Goal: Task Accomplishment & Management: Manage account settings

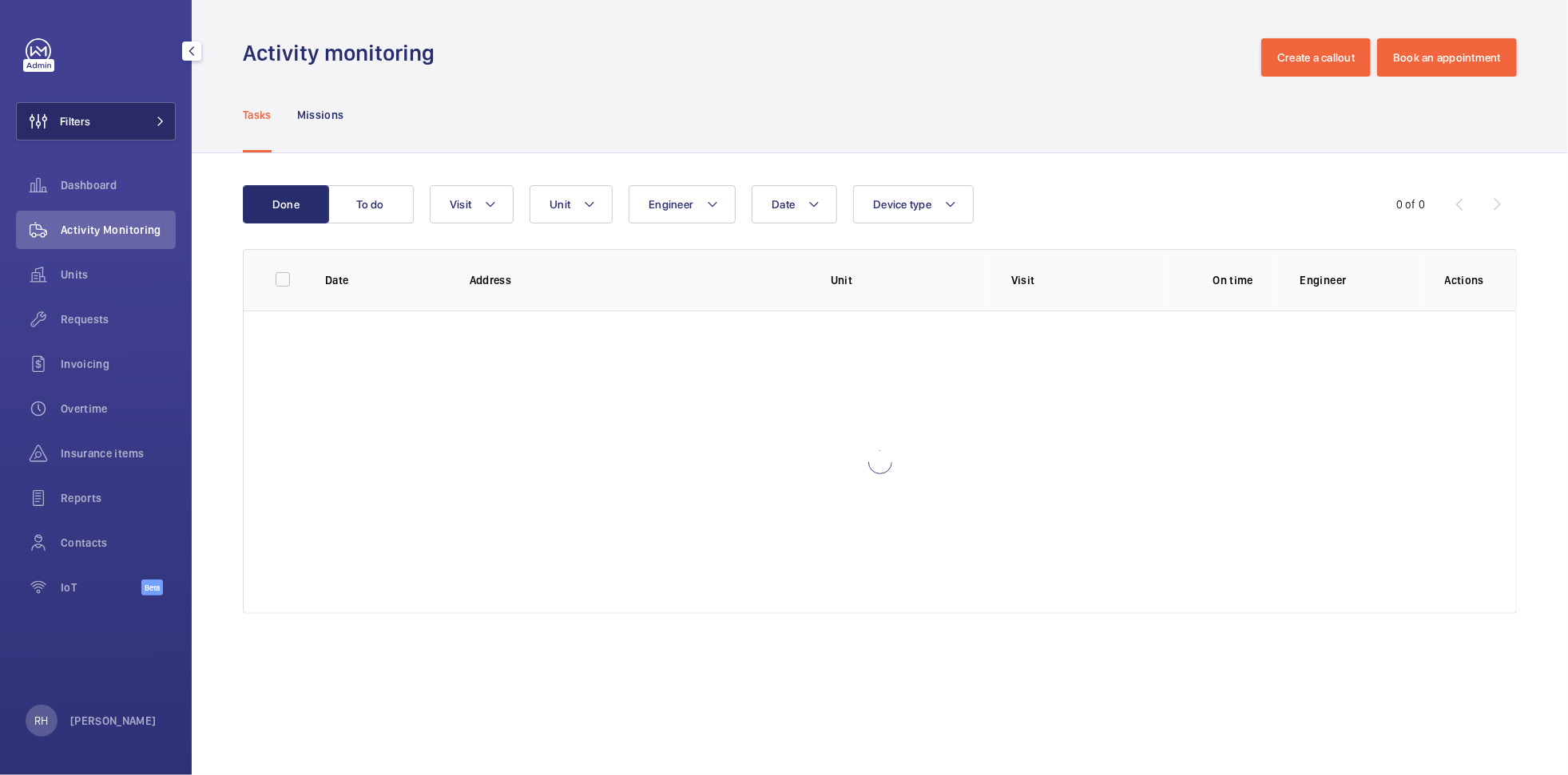
click at [97, 119] on button "Filters" at bounding box center [95, 121] width 160 height 38
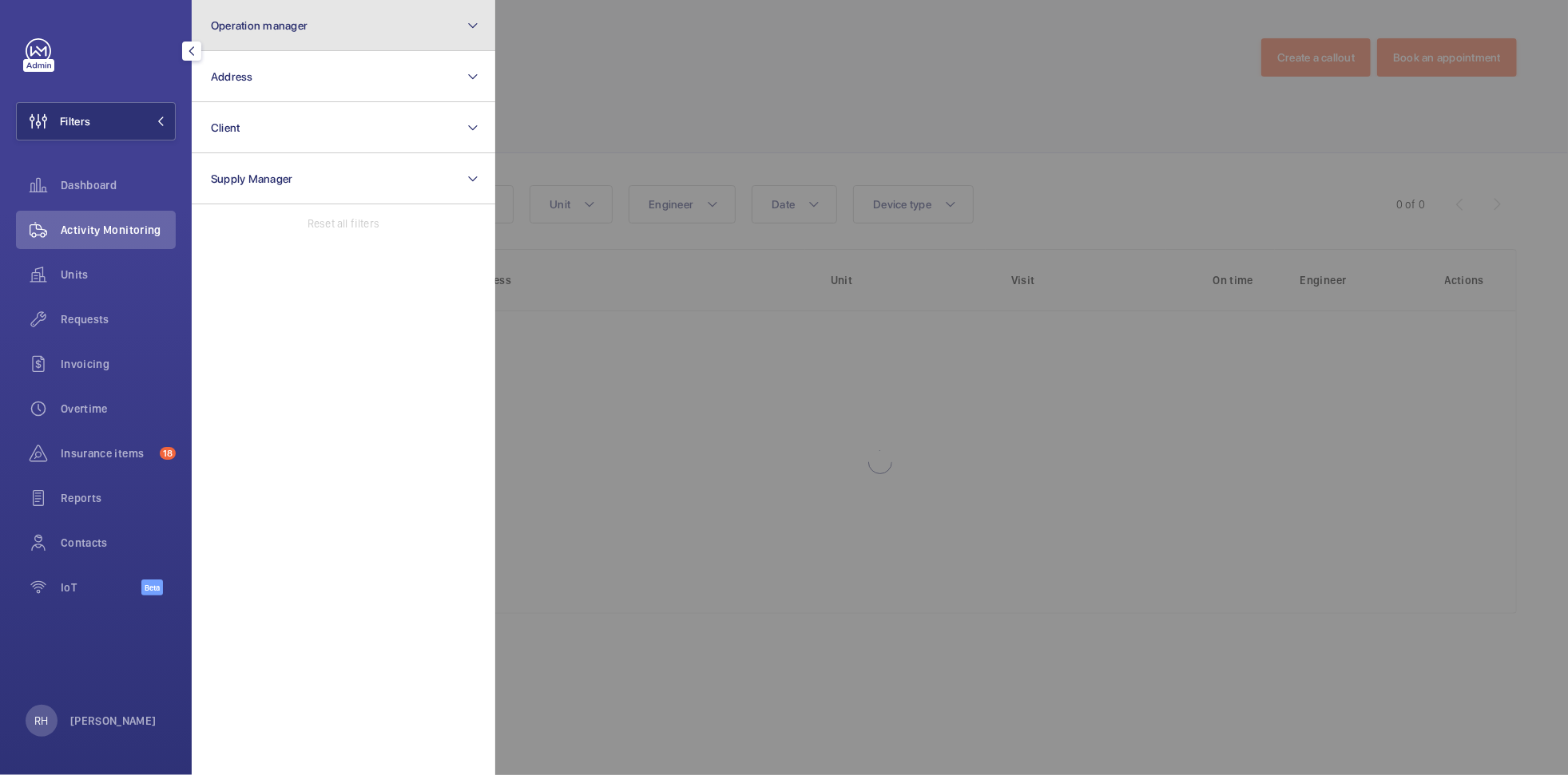
click at [332, 28] on button "Operation manager" at bounding box center [343, 26] width 303 height 51
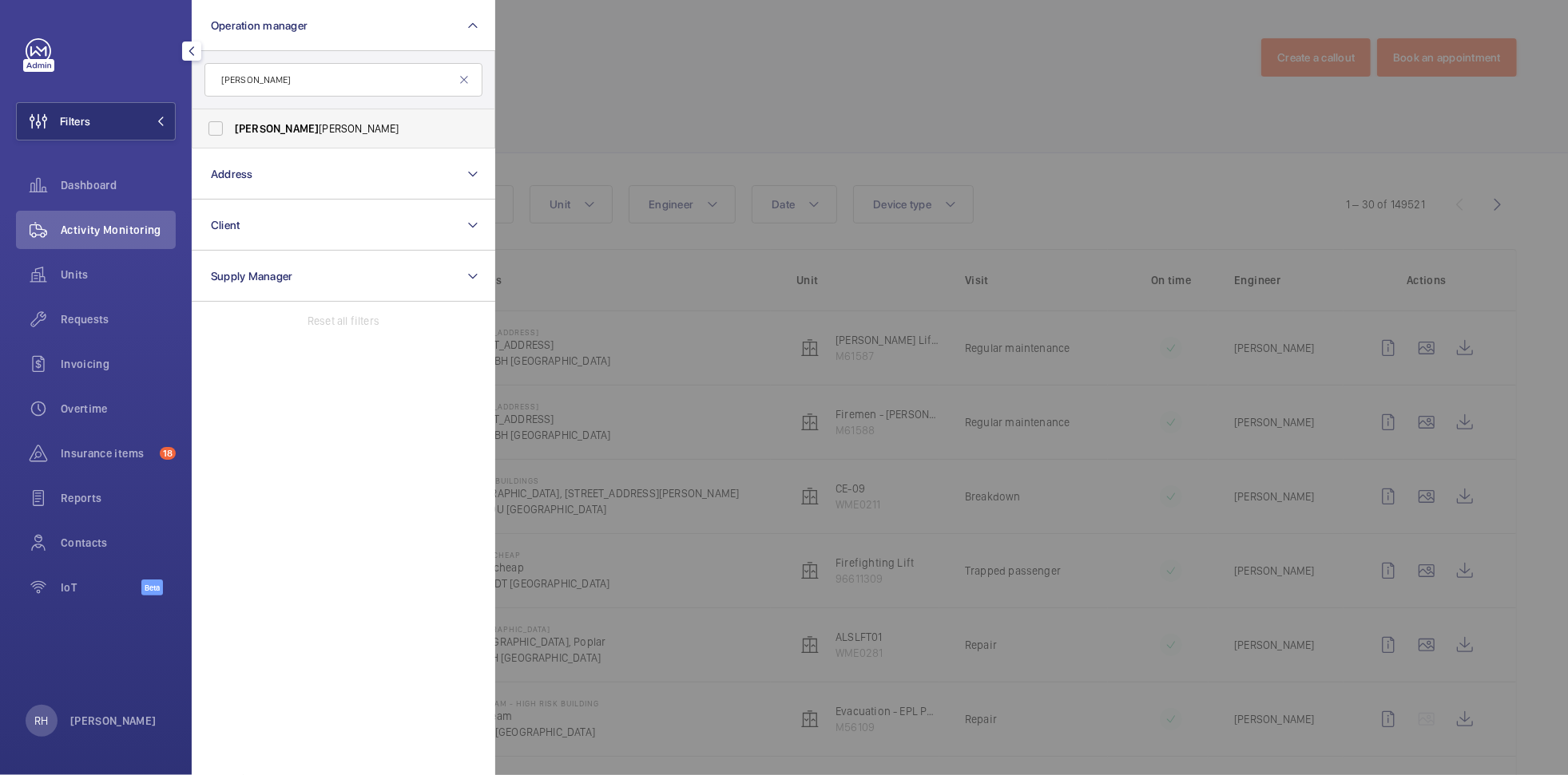
type input "john"
click at [279, 123] on span "John Smith" at bounding box center [344, 128] width 220 height 16
click at [231, 123] on input "John Smith" at bounding box center [216, 128] width 32 height 32
checkbox input "true"
click at [630, 66] on div at bounding box center [1279, 387] width 1568 height 775
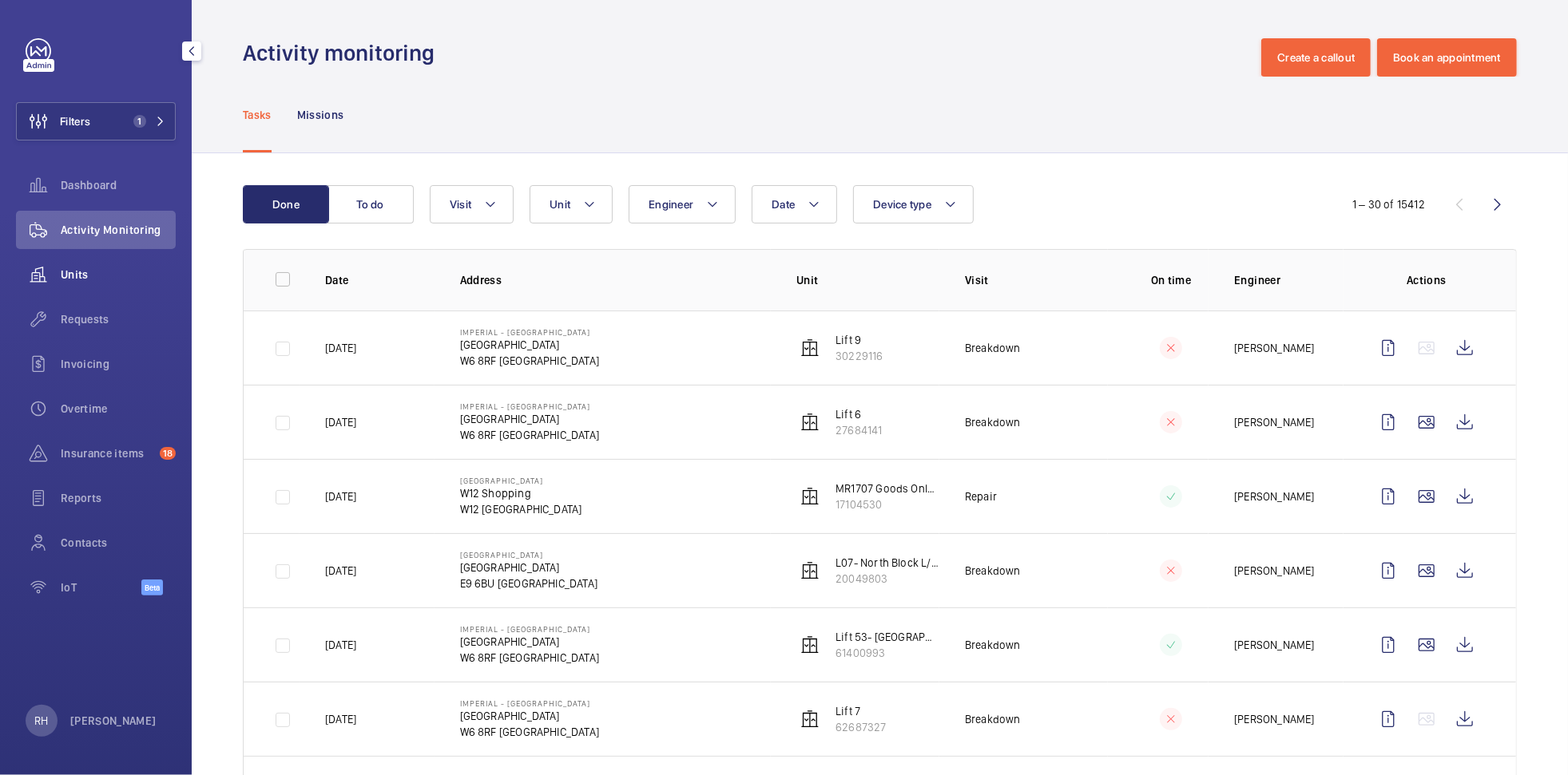
click at [76, 269] on span "Units" at bounding box center [118, 274] width 115 height 16
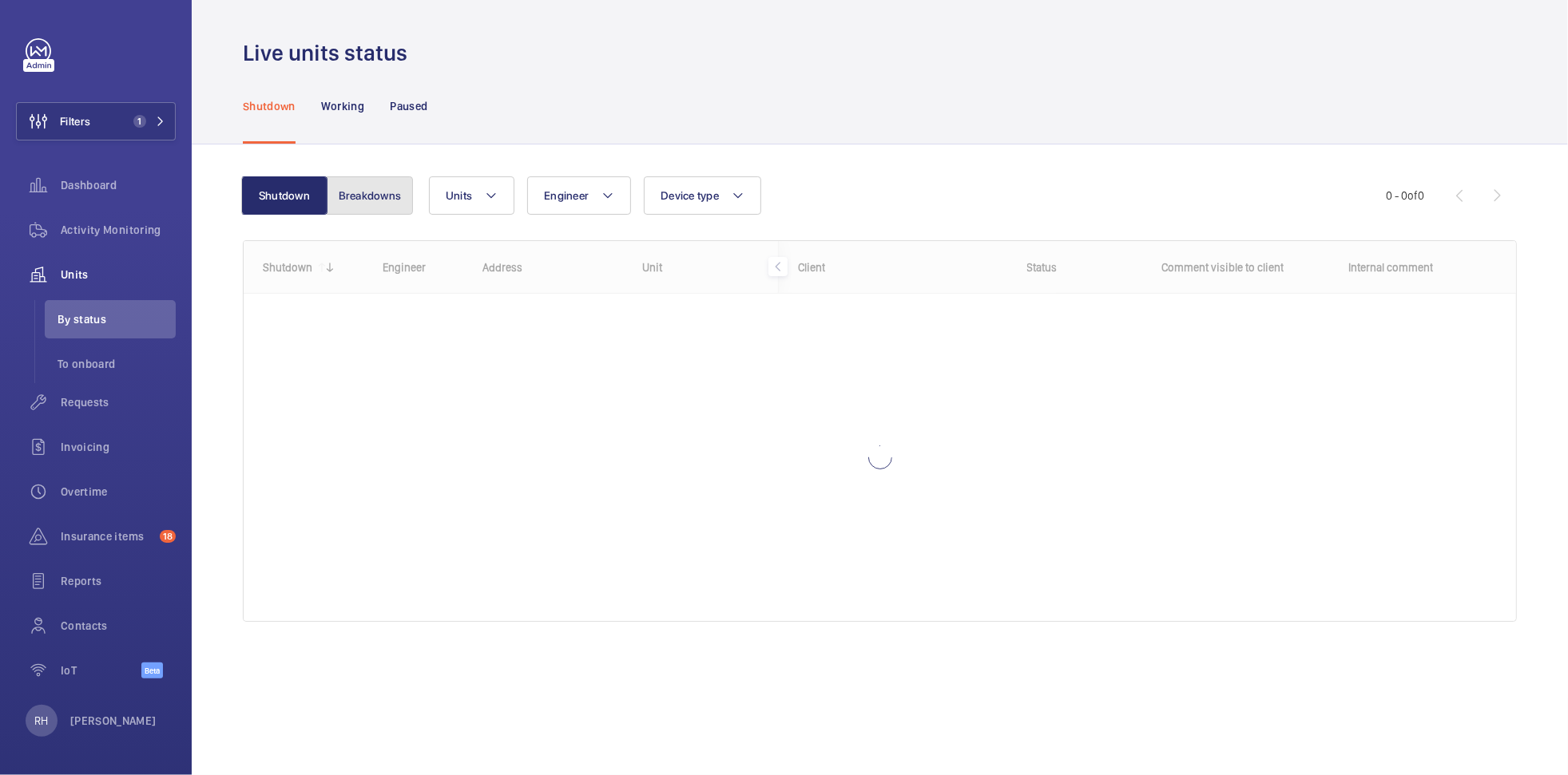
click at [371, 195] on button "Breakdowns" at bounding box center [370, 196] width 86 height 38
click at [290, 205] on button "Shutdown" at bounding box center [286, 196] width 86 height 38
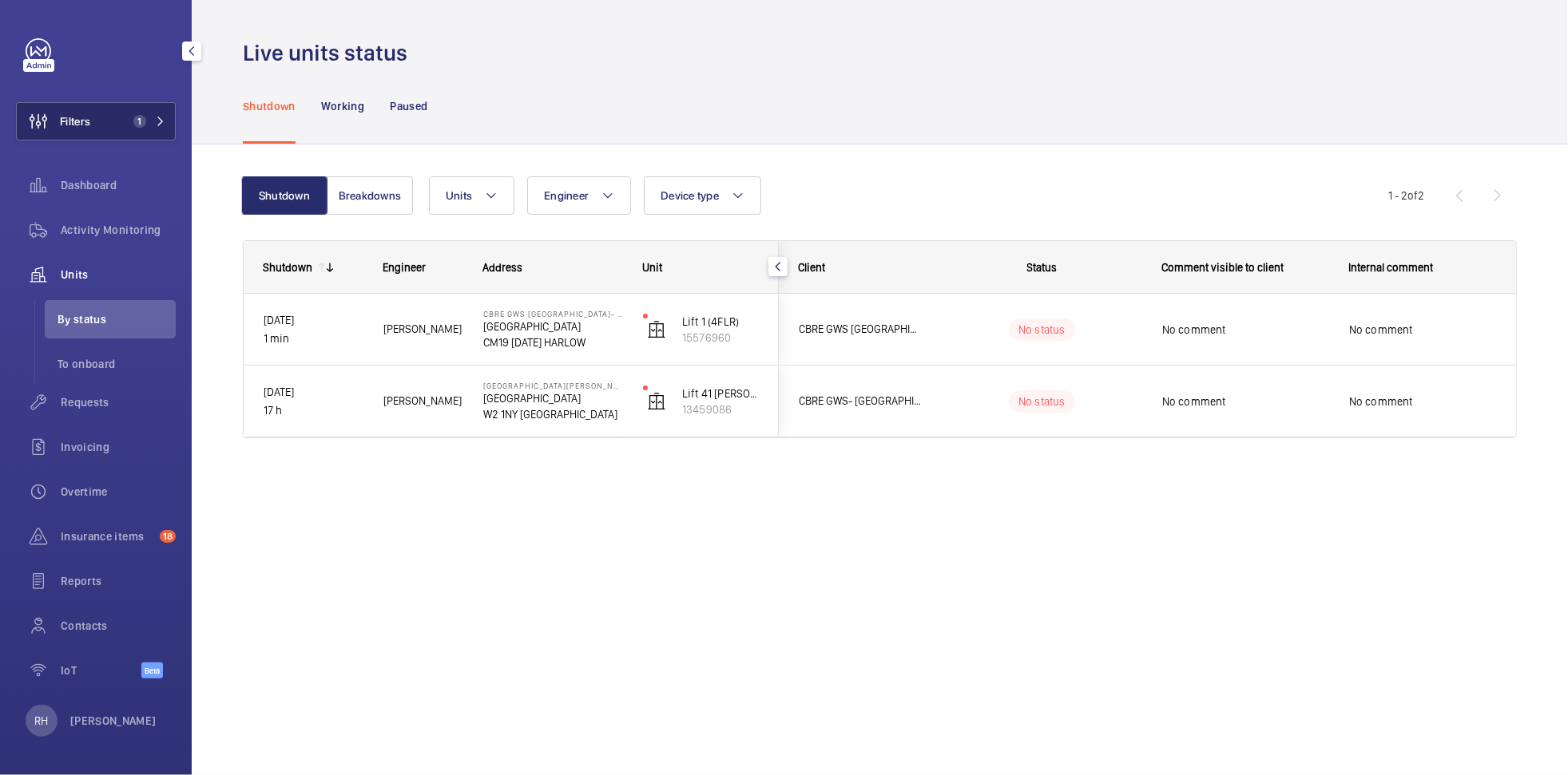
click at [129, 113] on button "Filters 1" at bounding box center [95, 121] width 160 height 38
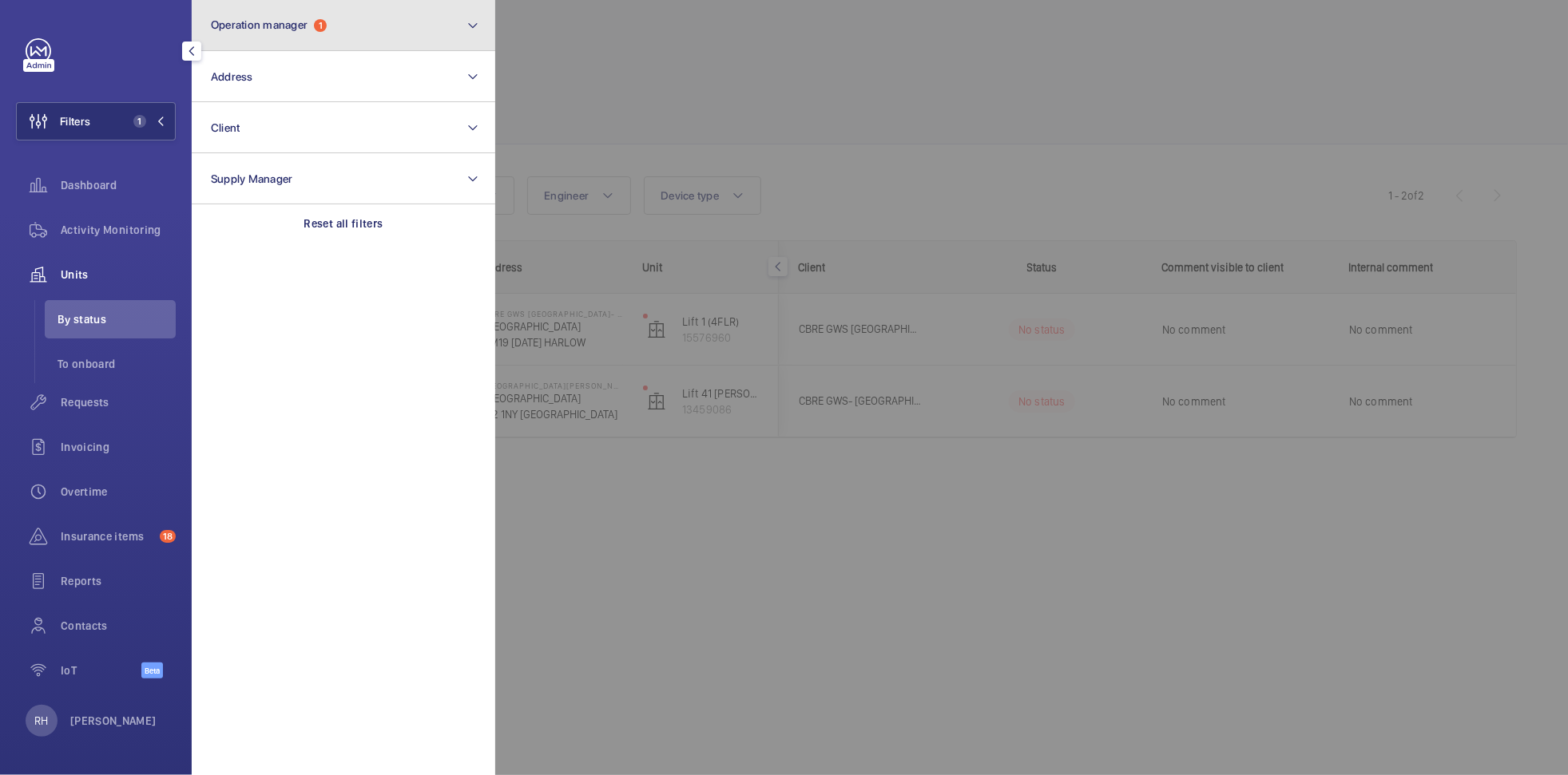
click at [369, 23] on button "Operation manager 1" at bounding box center [343, 26] width 303 height 51
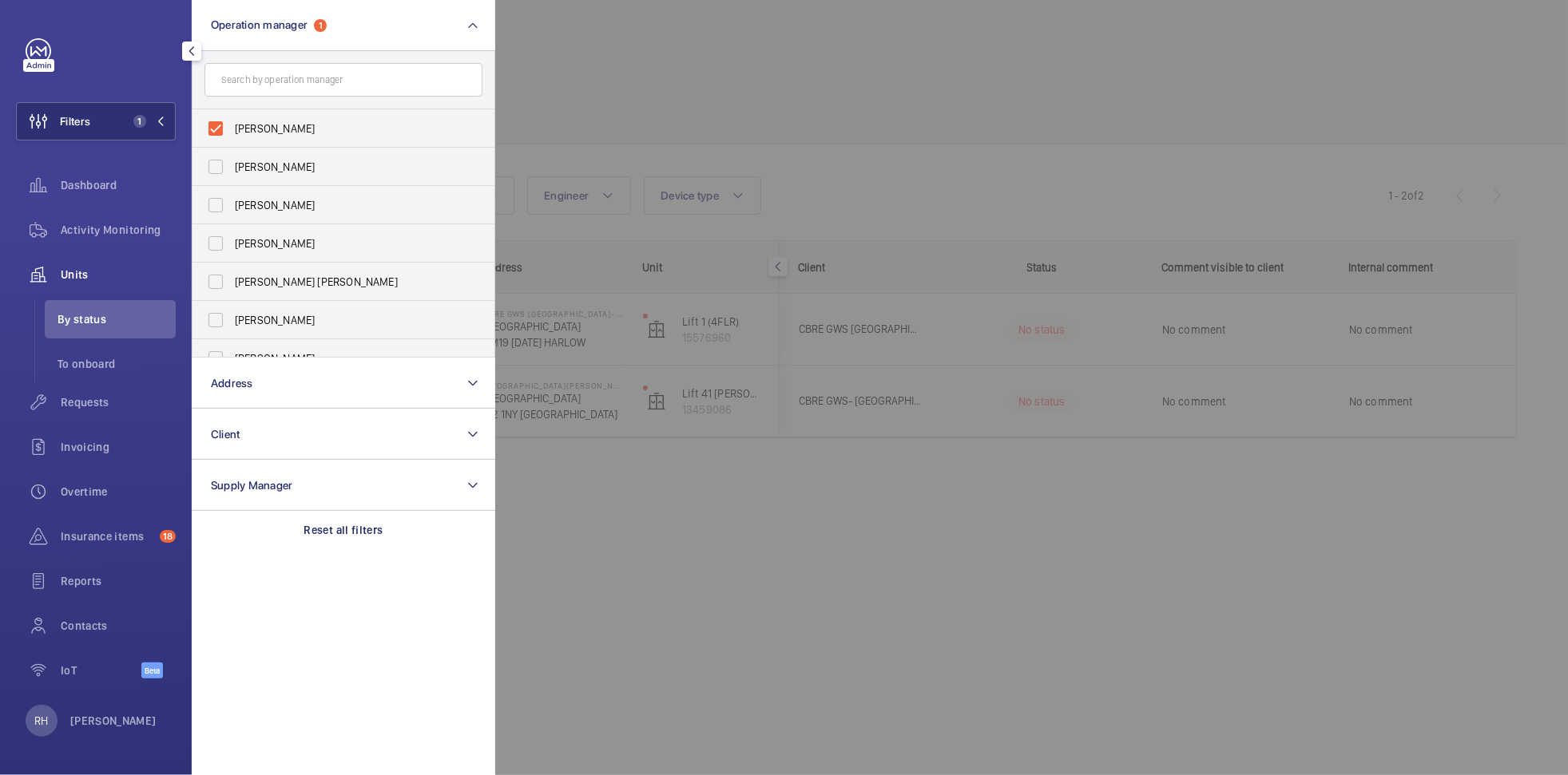
click at [640, 51] on div at bounding box center [1279, 387] width 1568 height 775
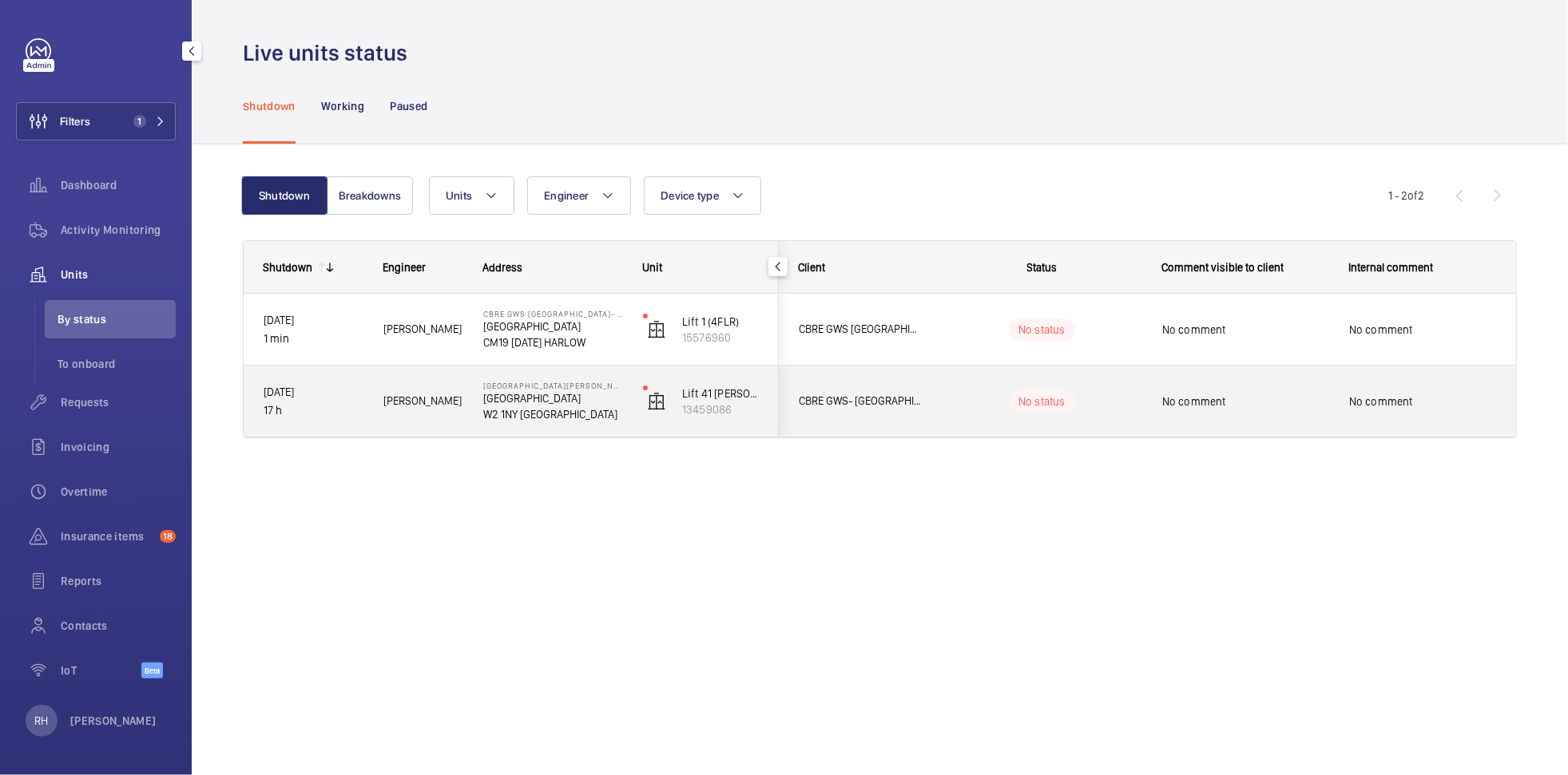
click at [1125, 409] on wm-front-pills-cell "No status" at bounding box center [1042, 401] width 199 height 22
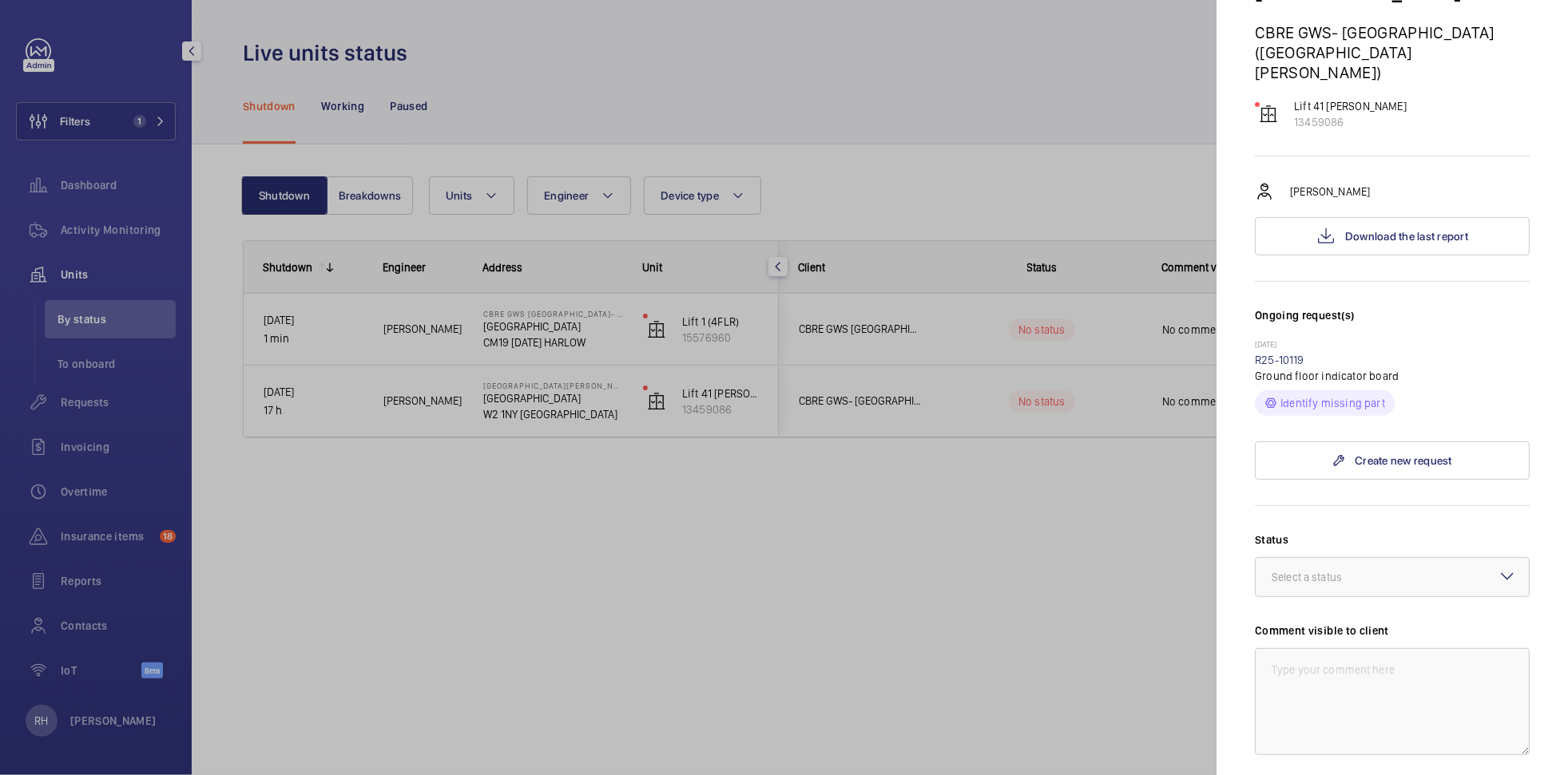
scroll to position [198, 0]
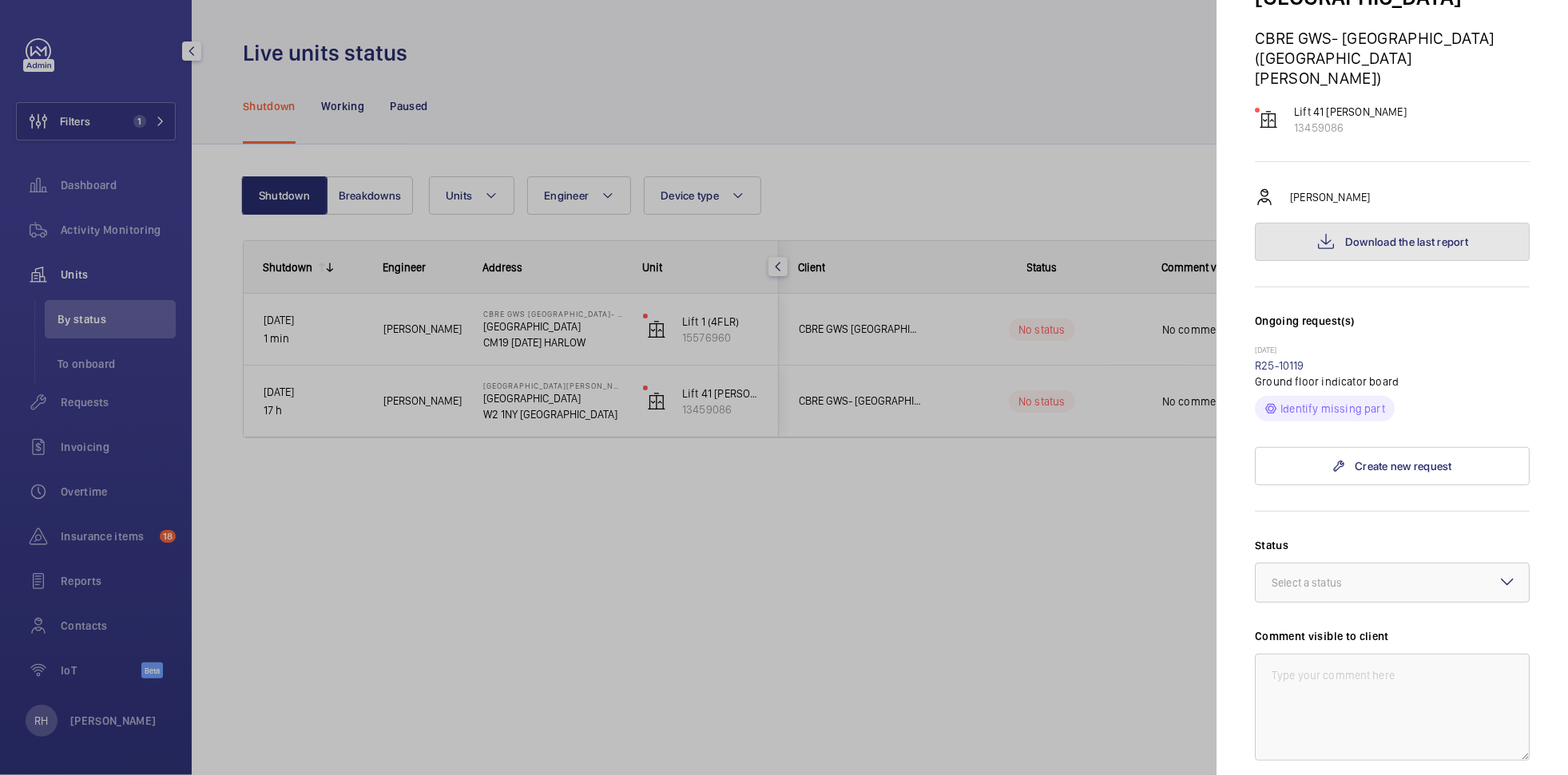
click at [1397, 235] on span "Download the last report" at bounding box center [1406, 241] width 123 height 12
click at [993, 183] on div at bounding box center [784, 387] width 1568 height 775
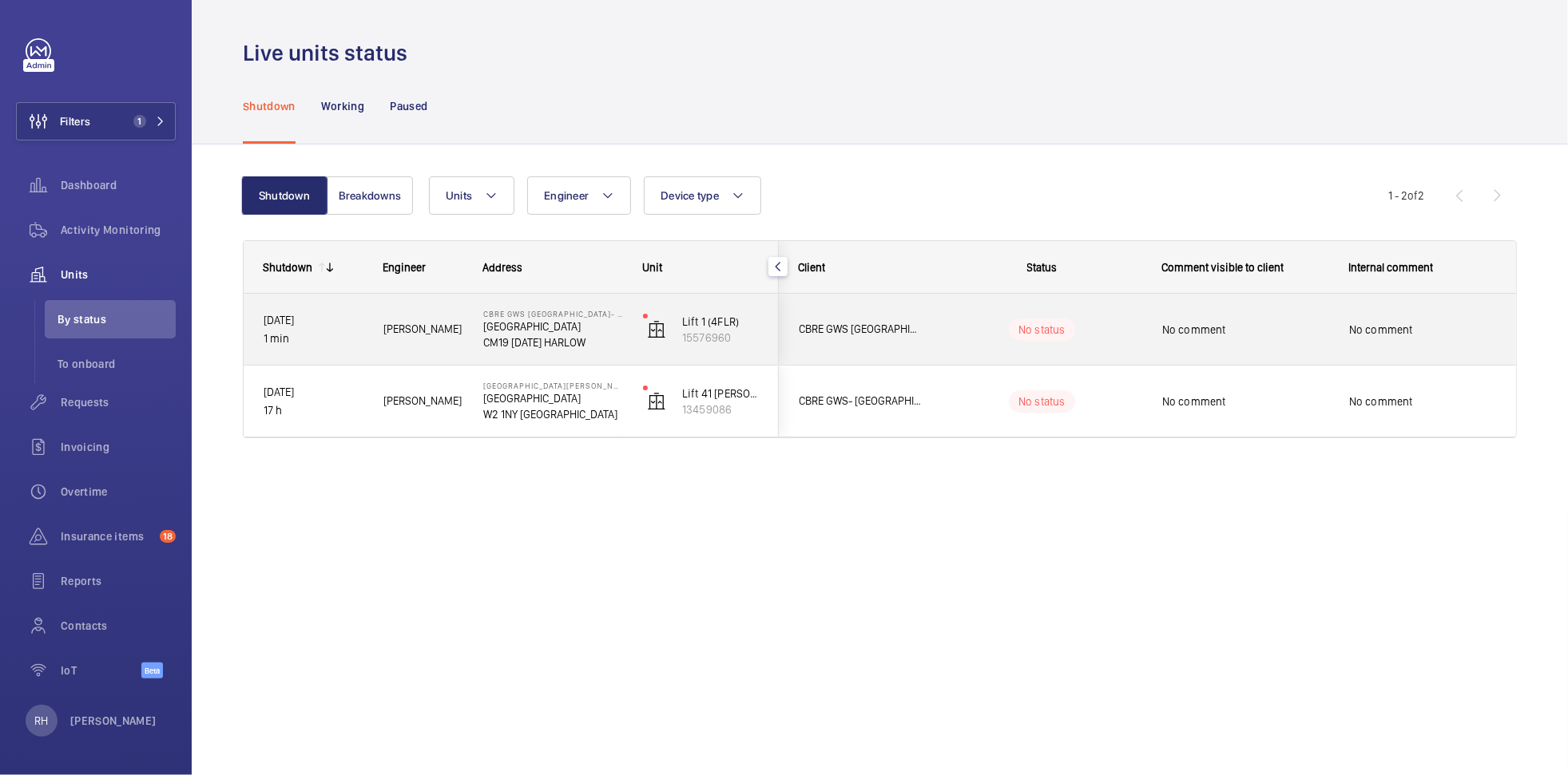
click at [1120, 330] on wm-front-pills-cell "No status" at bounding box center [1042, 329] width 199 height 22
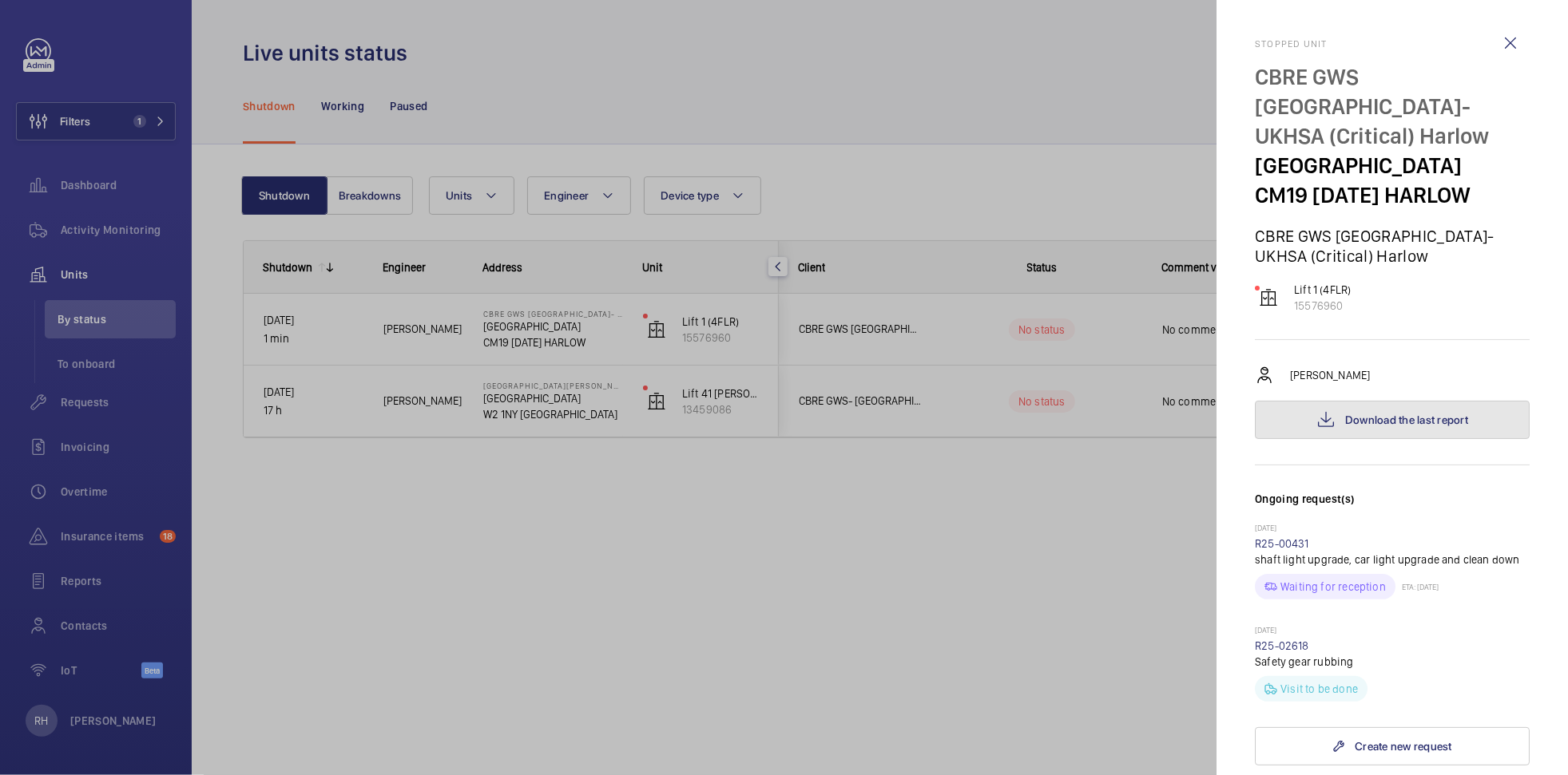
click at [1379, 414] on span "Download the last report" at bounding box center [1406, 419] width 123 height 12
drag, startPoint x: 782, startPoint y: 70, endPoint x: 459, endPoint y: 119, distance: 326.7
click at [781, 71] on div at bounding box center [784, 387] width 1568 height 775
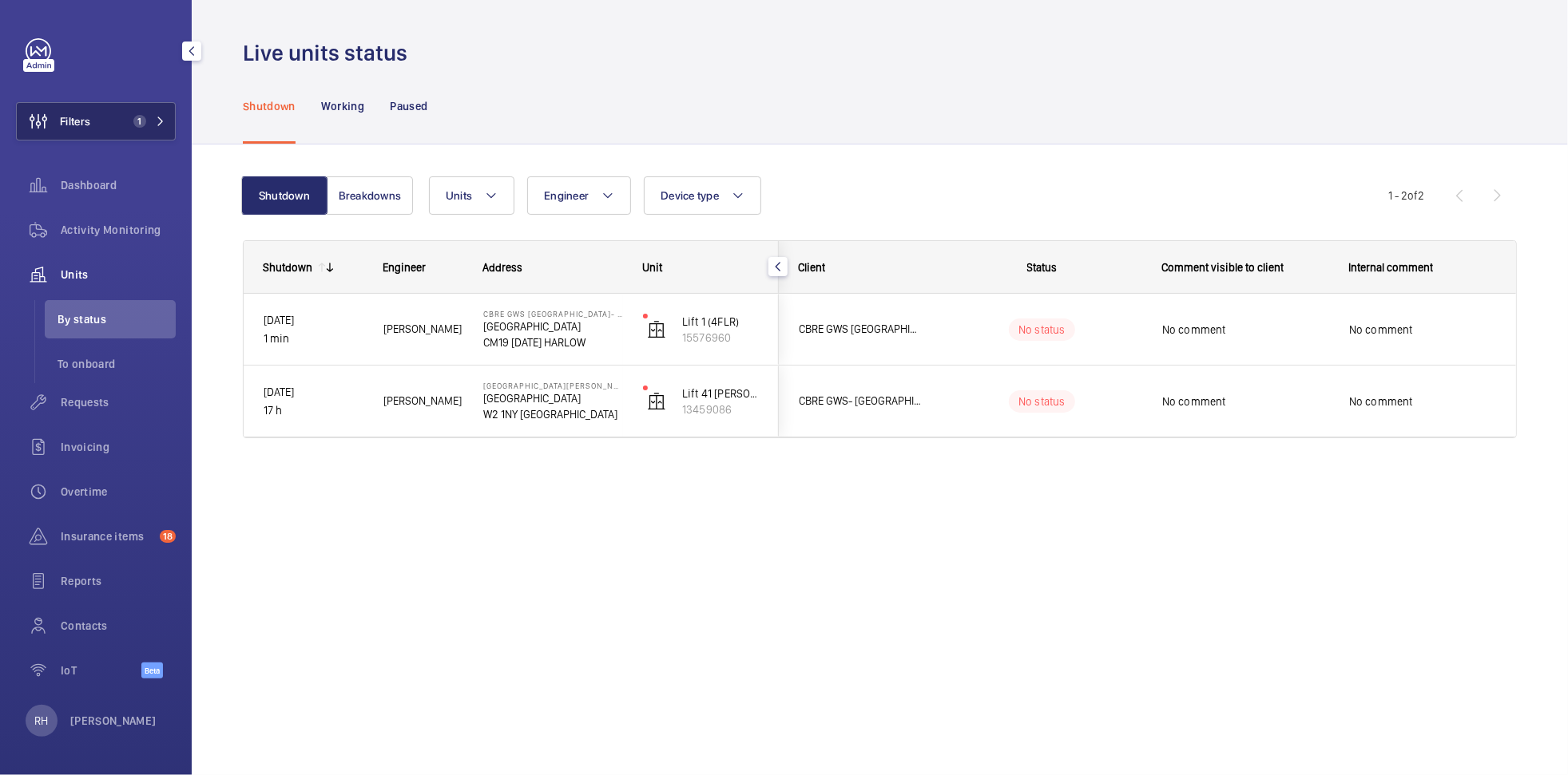
click at [89, 119] on span "Filters" at bounding box center [75, 121] width 31 height 16
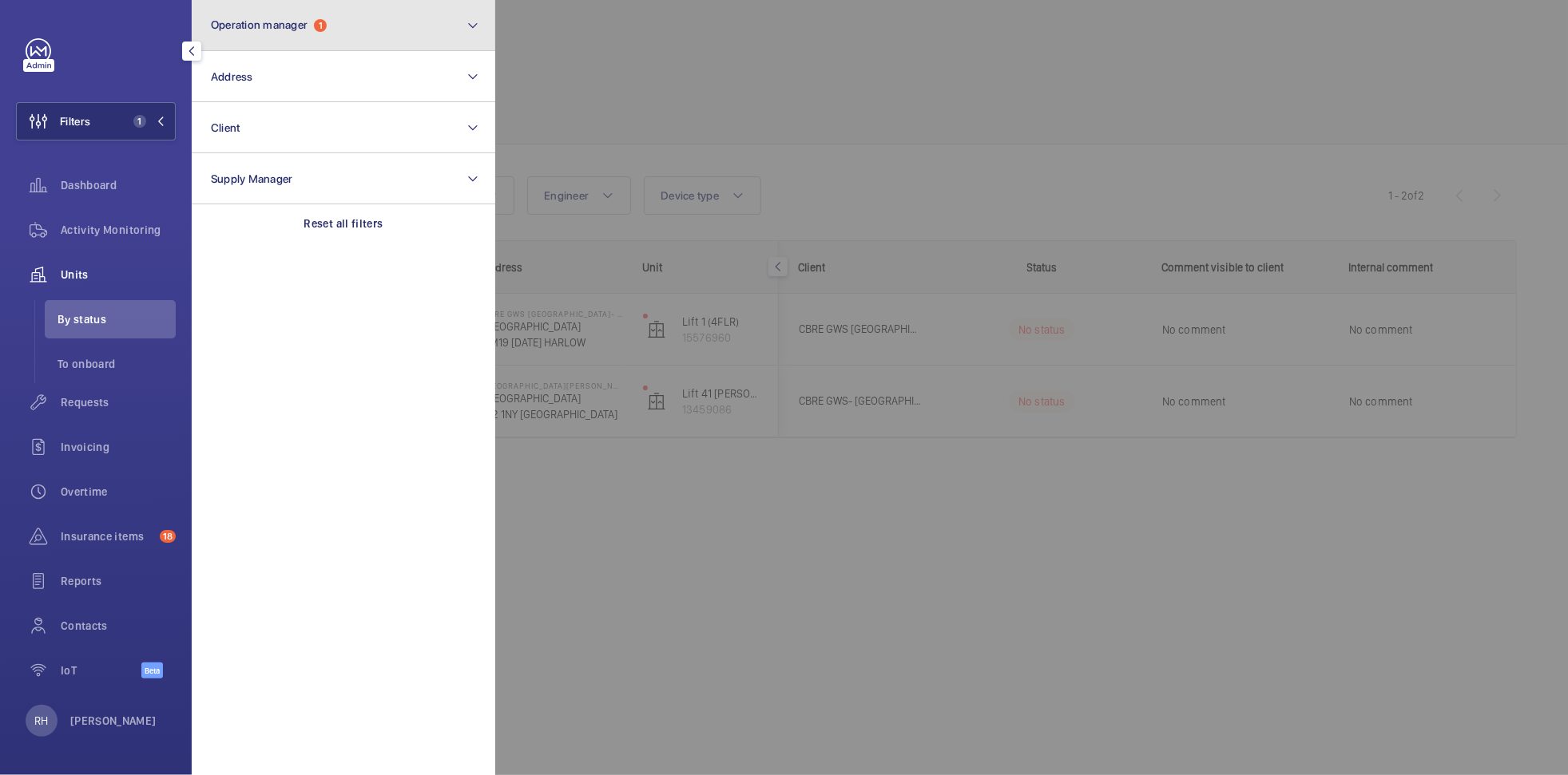
click at [383, 17] on button "Operation manager 1" at bounding box center [343, 26] width 303 height 51
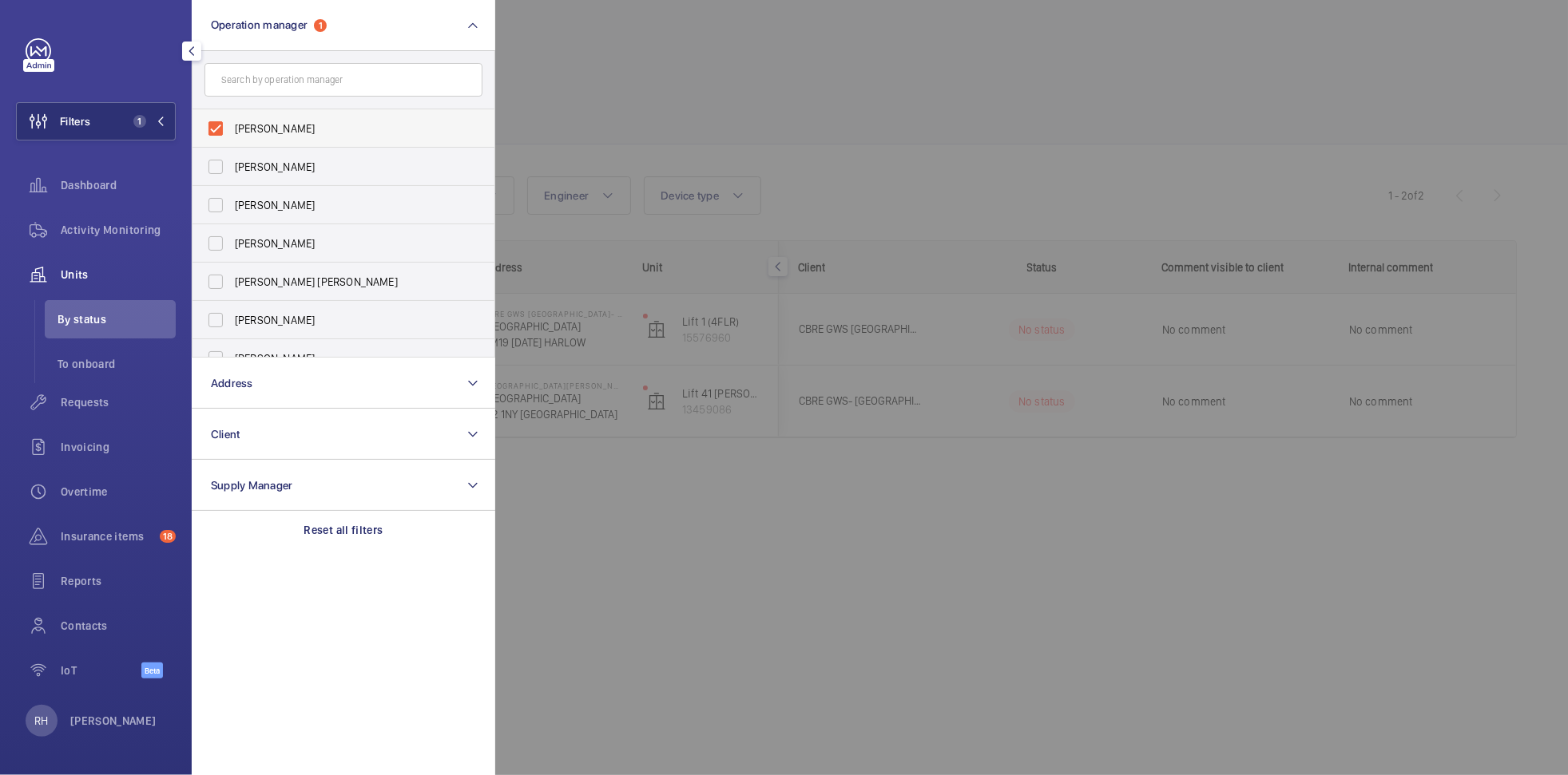
drag, startPoint x: 255, startPoint y: 119, endPoint x: 274, endPoint y: 116, distance: 19.2
click at [254, 120] on span "[PERSON_NAME]" at bounding box center [344, 128] width 220 height 16
click at [231, 120] on input "[PERSON_NAME]" at bounding box center [216, 128] width 32 height 32
checkbox input "false"
click at [663, 69] on div at bounding box center [1279, 387] width 1568 height 775
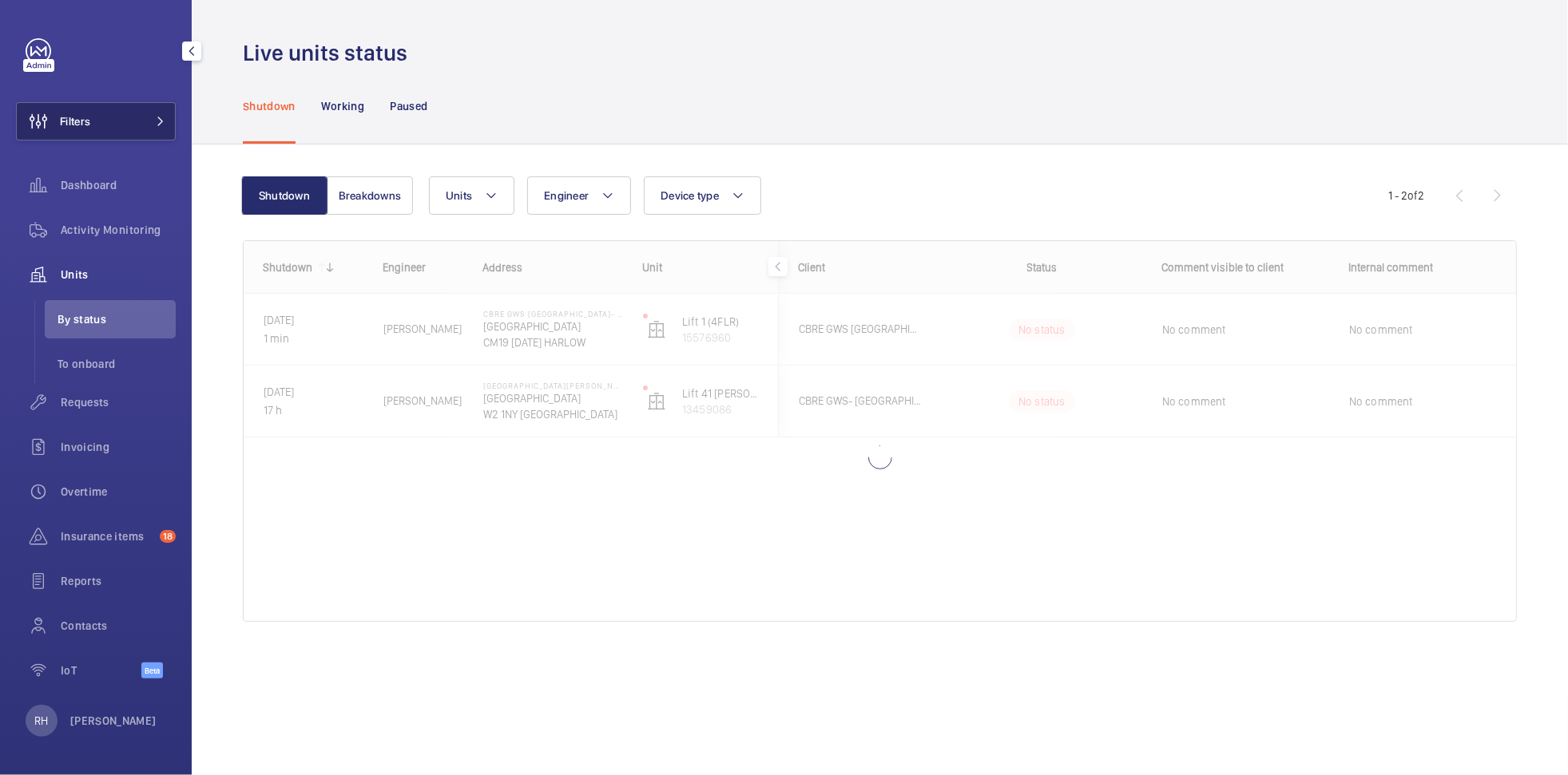
click at [130, 115] on button "Filters" at bounding box center [95, 121] width 160 height 38
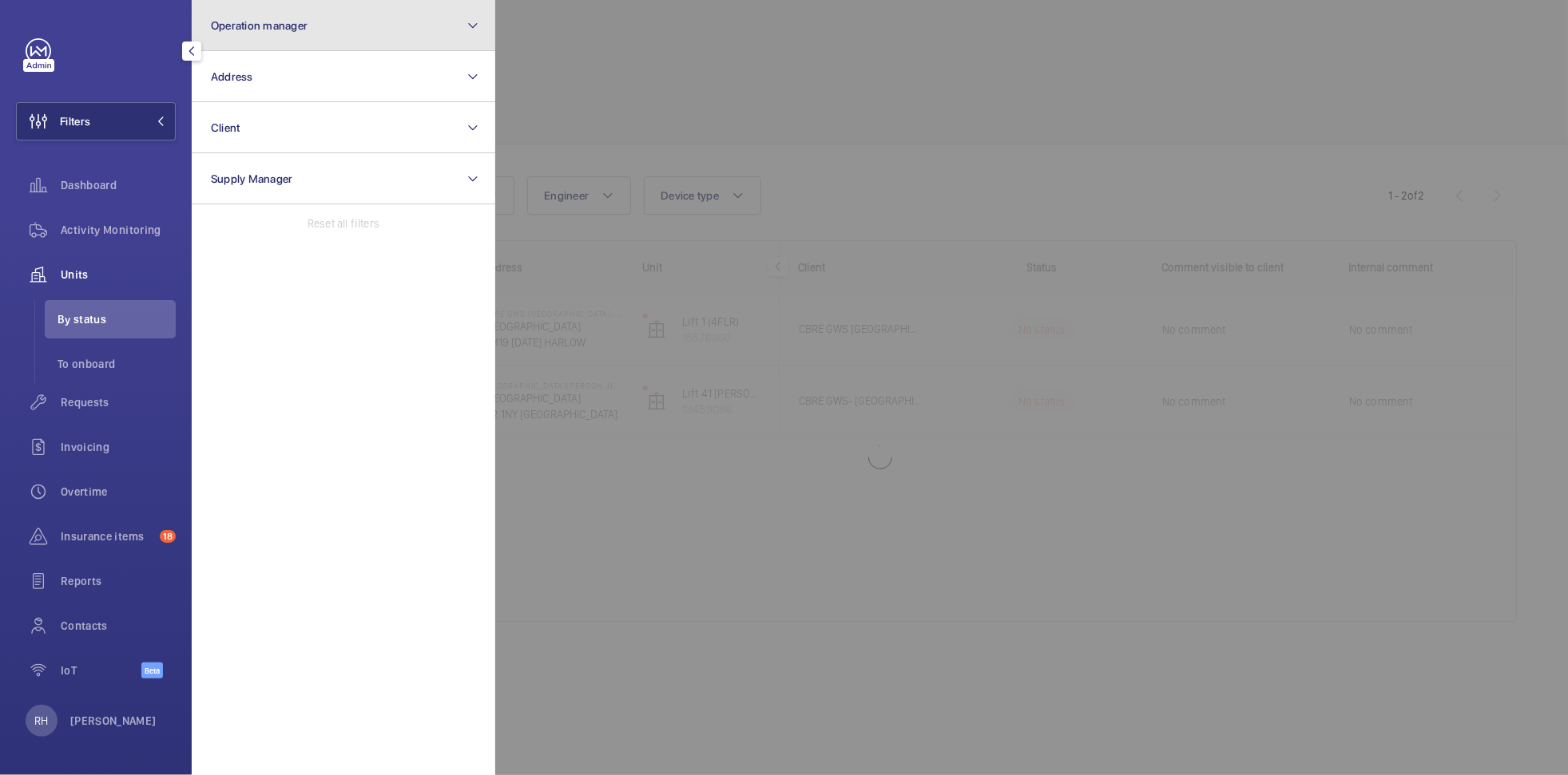
click at [334, 39] on button "Operation manager" at bounding box center [343, 26] width 303 height 51
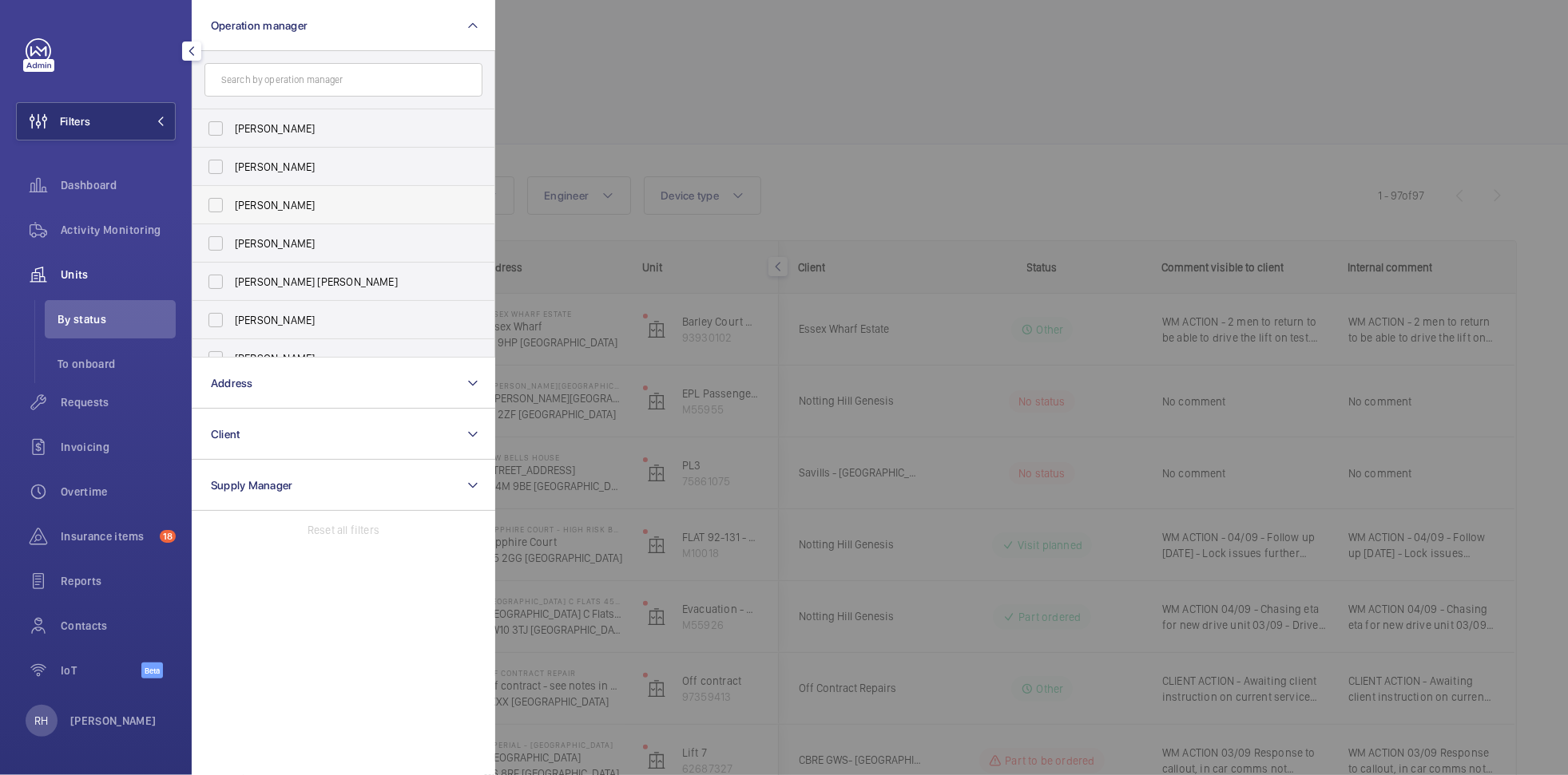
click at [296, 199] on span "[PERSON_NAME]" at bounding box center [344, 205] width 220 height 16
click at [231, 199] on input "[PERSON_NAME]" at bounding box center [216, 205] width 32 height 32
checkbox input "true"
click at [635, 54] on div at bounding box center [1279, 387] width 1568 height 775
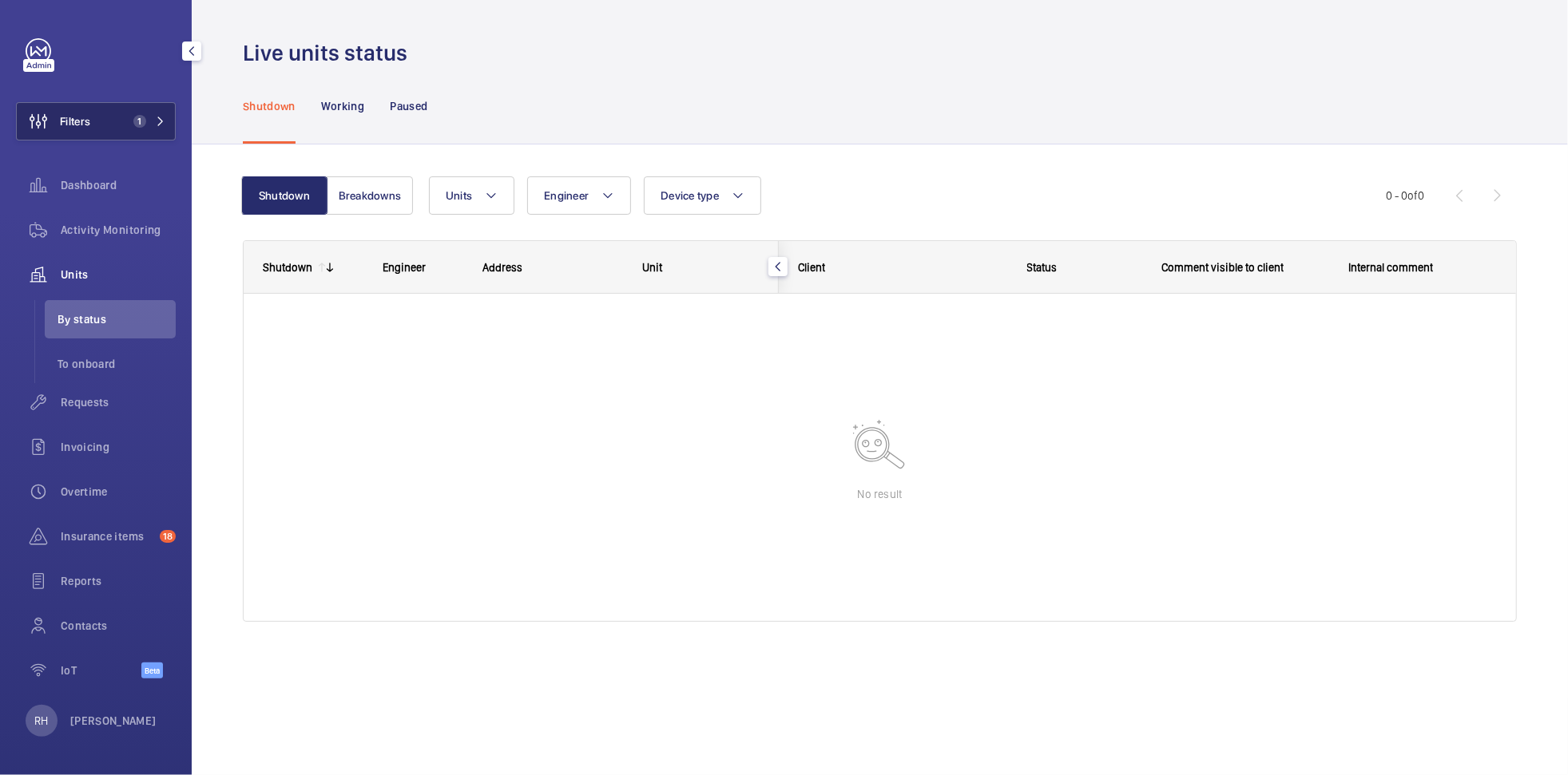
click at [111, 128] on button "Filters 1" at bounding box center [95, 121] width 160 height 38
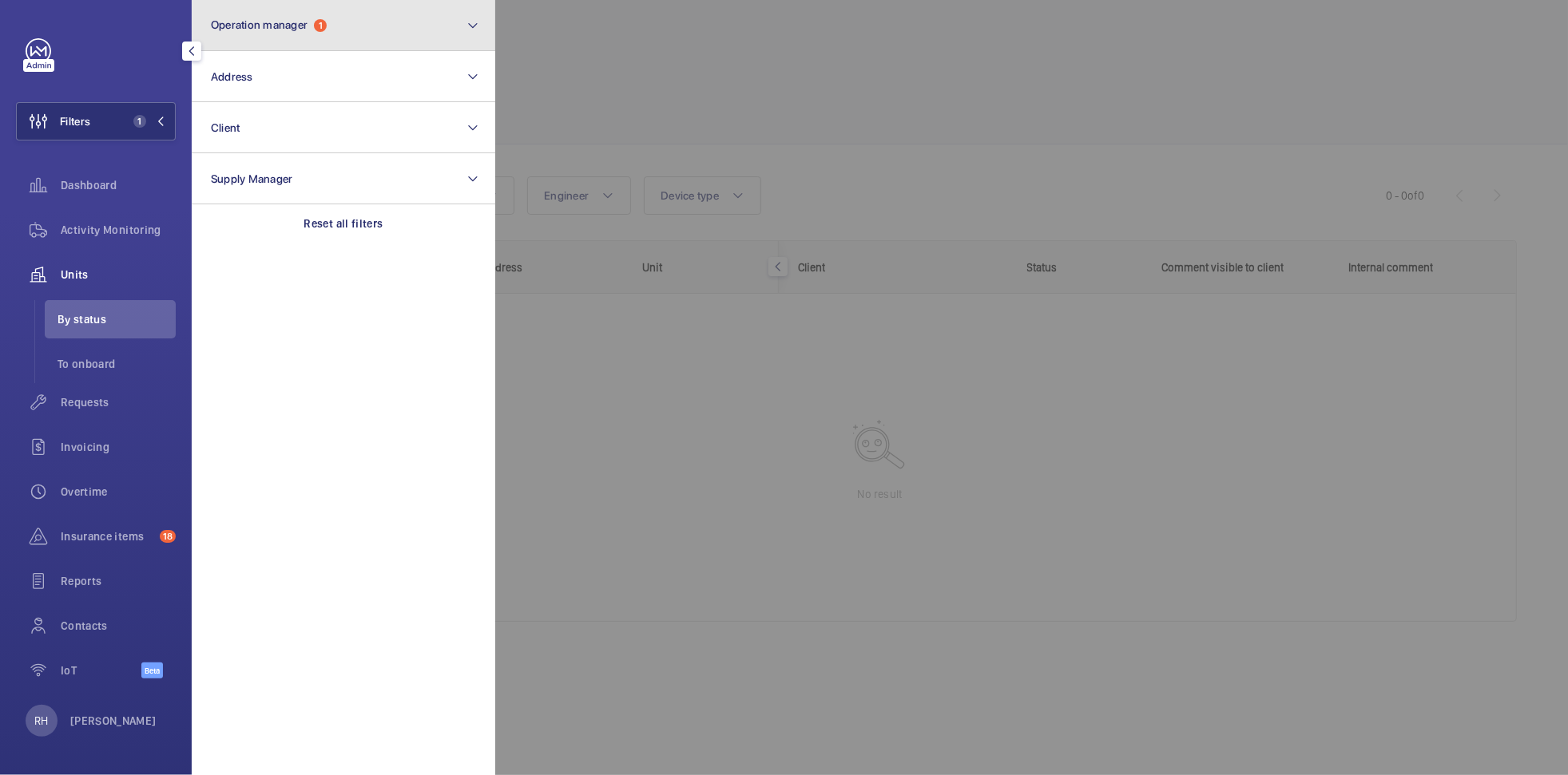
click at [354, 29] on button "Operation manager 1" at bounding box center [343, 26] width 303 height 51
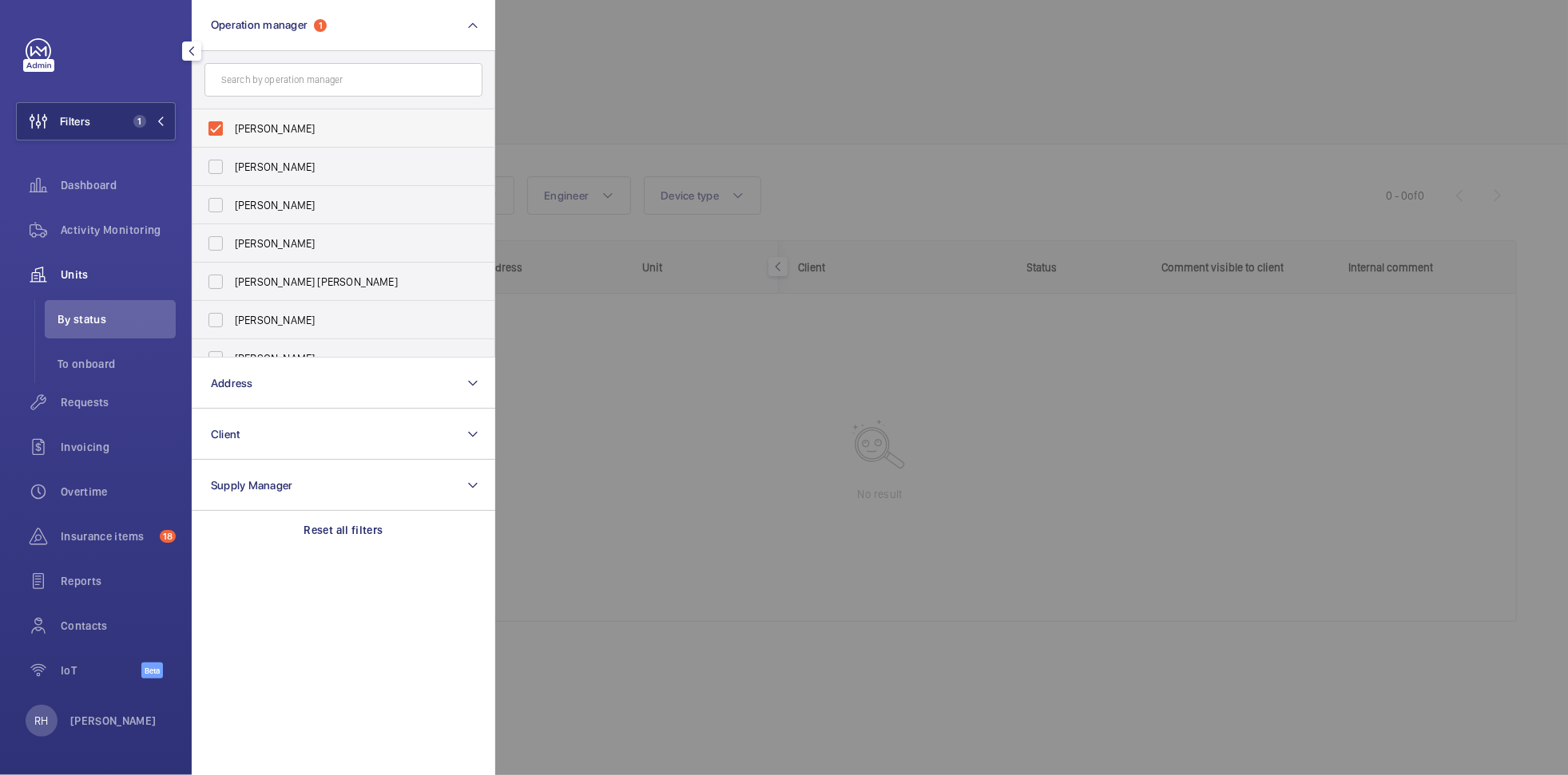
click at [255, 130] on span "[PERSON_NAME]" at bounding box center [344, 128] width 220 height 16
click at [231, 130] on input "[PERSON_NAME]" at bounding box center [216, 128] width 32 height 32
checkbox input "false"
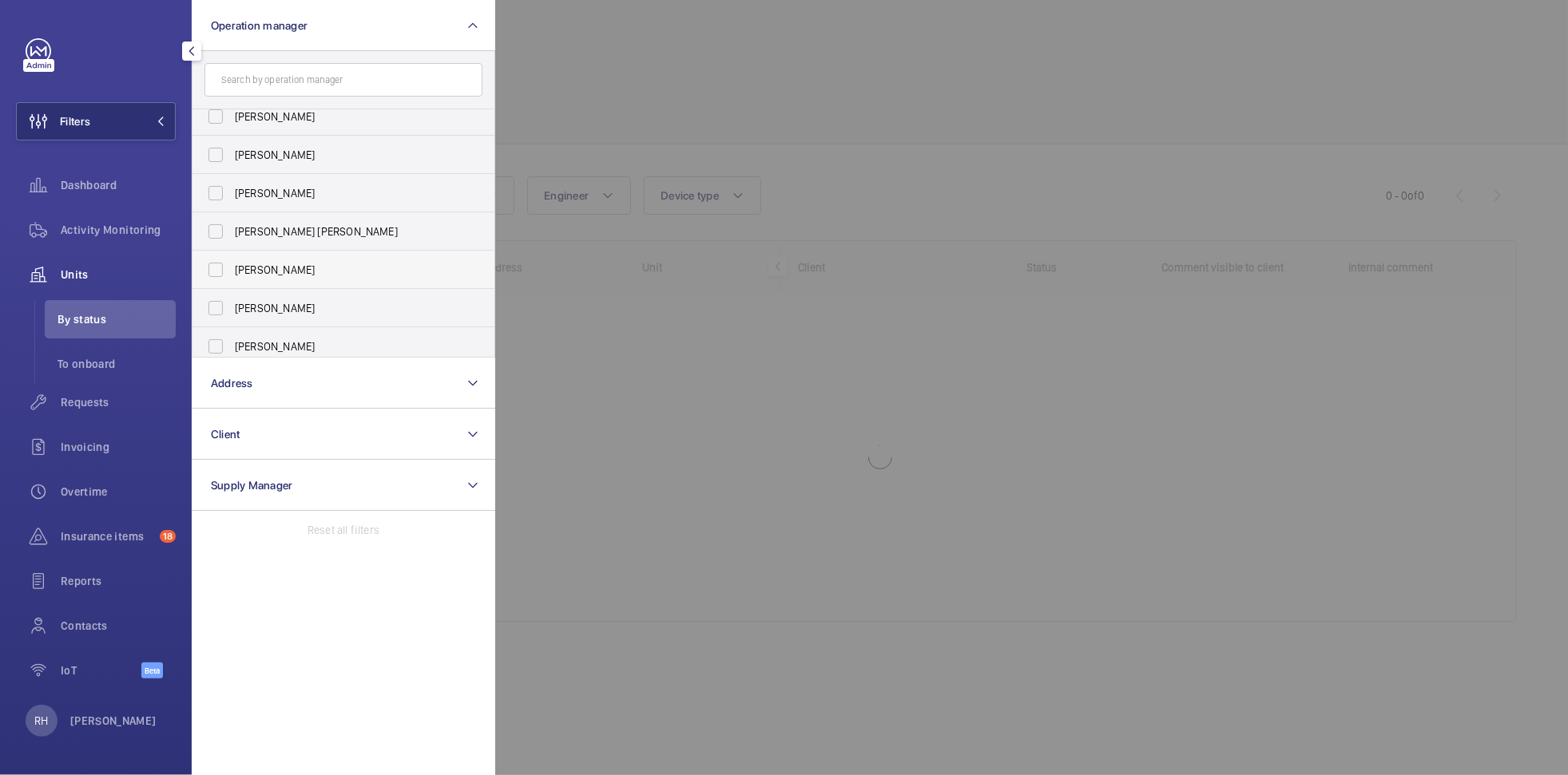
scroll to position [59, 0]
click at [303, 300] on span "[PERSON_NAME]" at bounding box center [344, 299] width 220 height 16
click at [231, 300] on input "[PERSON_NAME]" at bounding box center [216, 299] width 32 height 32
checkbox input "true"
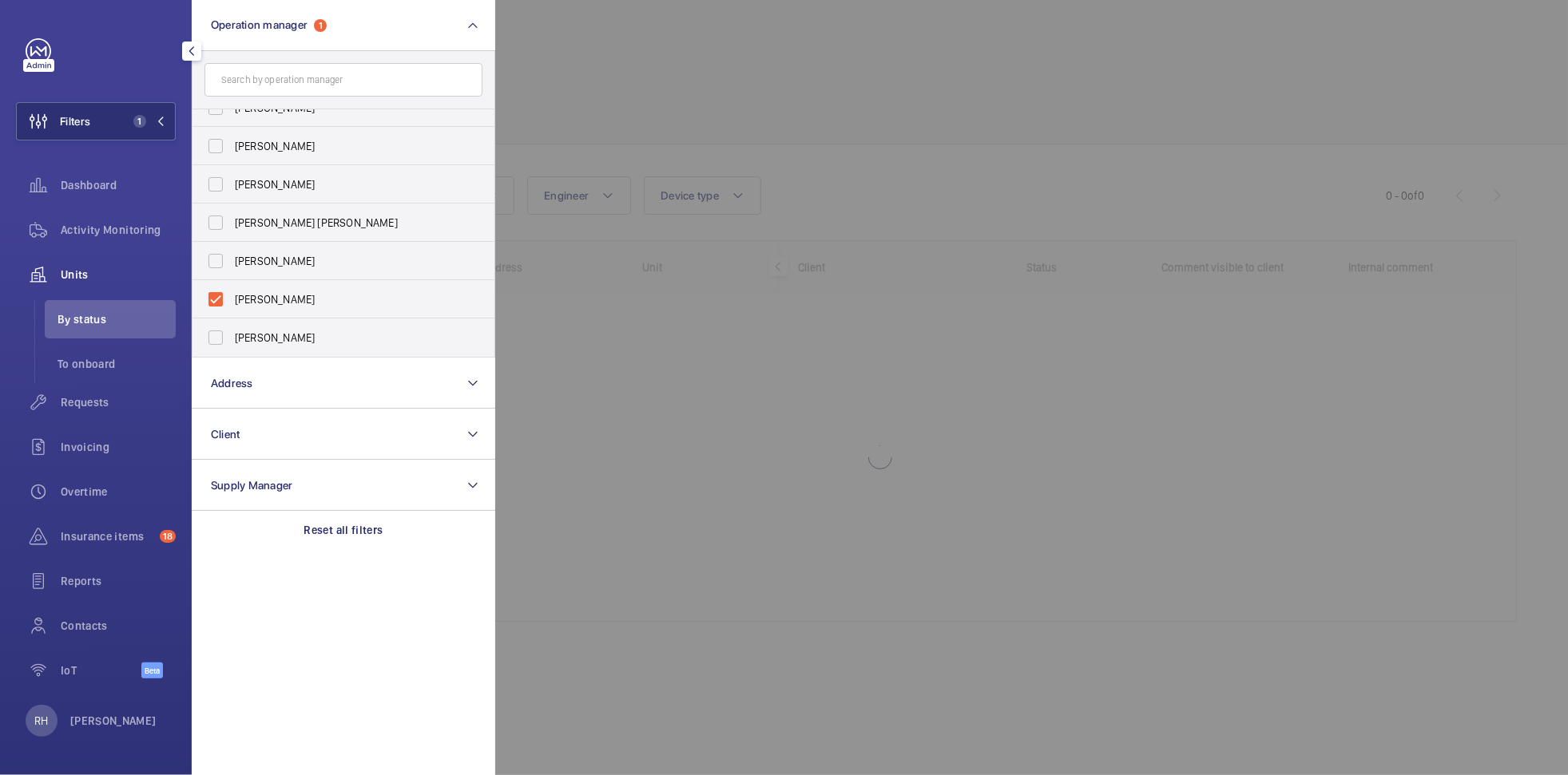
click at [619, 65] on div at bounding box center [1279, 387] width 1568 height 775
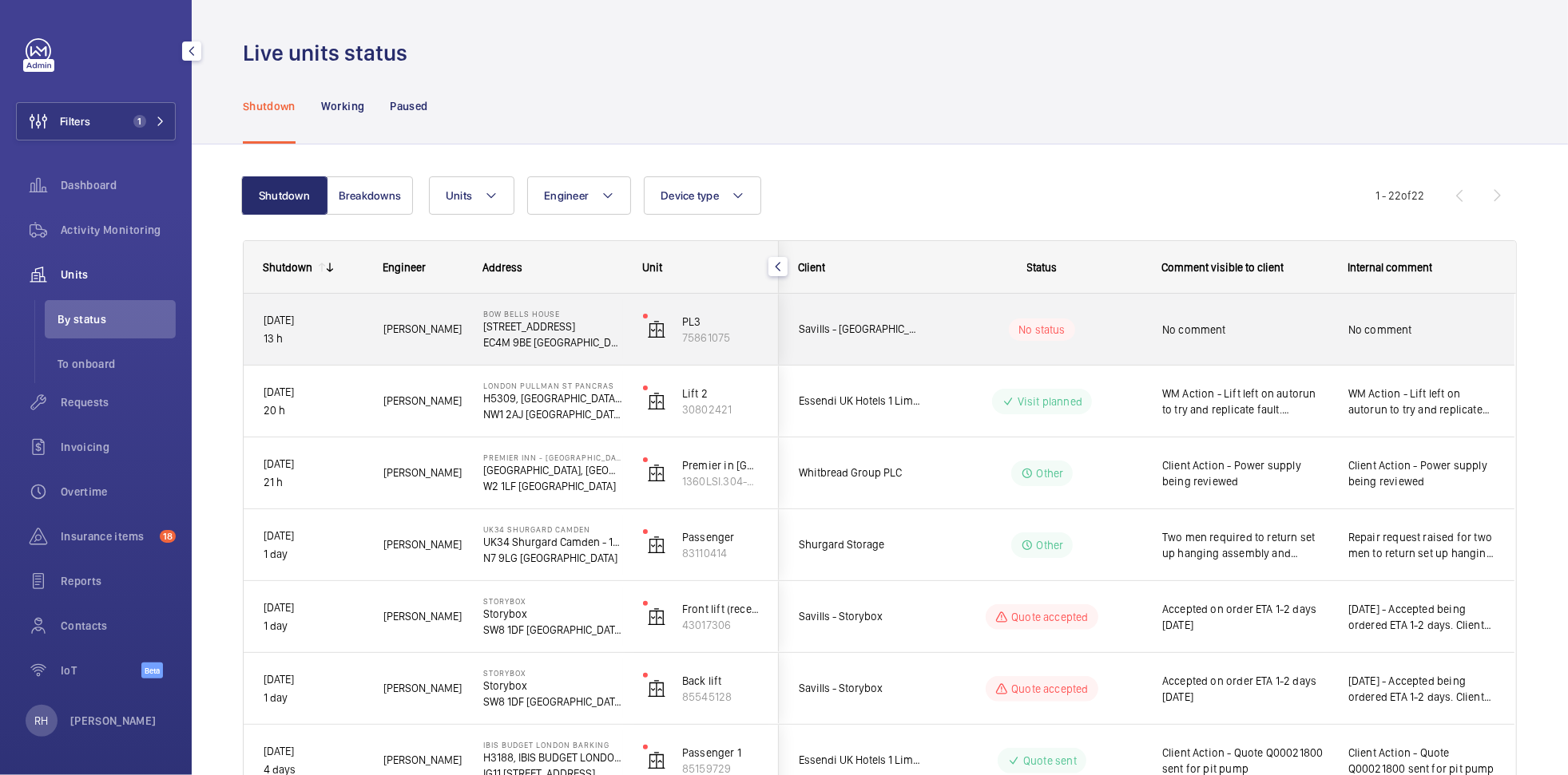
click at [1104, 319] on wm-front-pills-cell "No status" at bounding box center [1042, 329] width 199 height 22
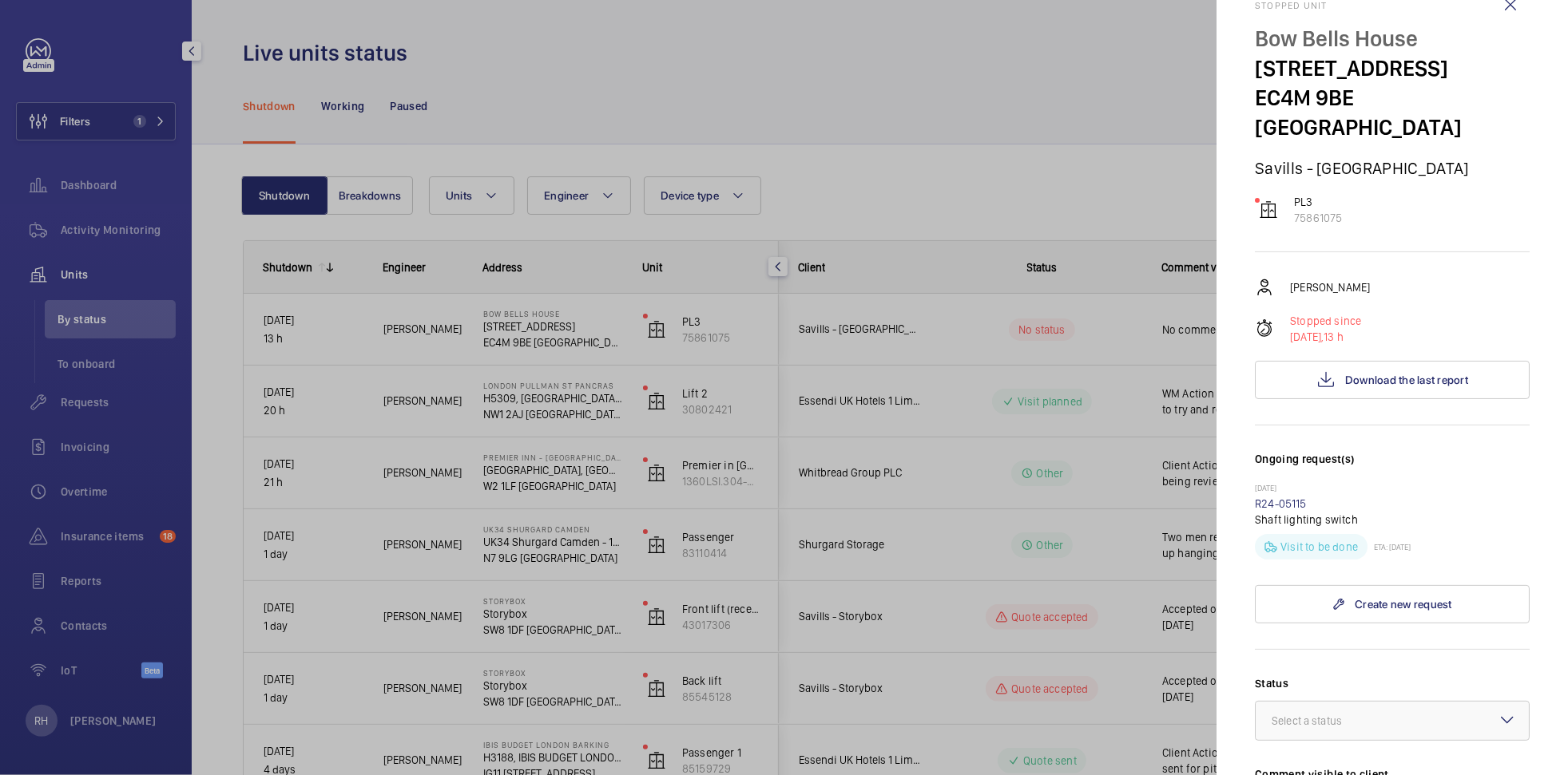
scroll to position [258, 0]
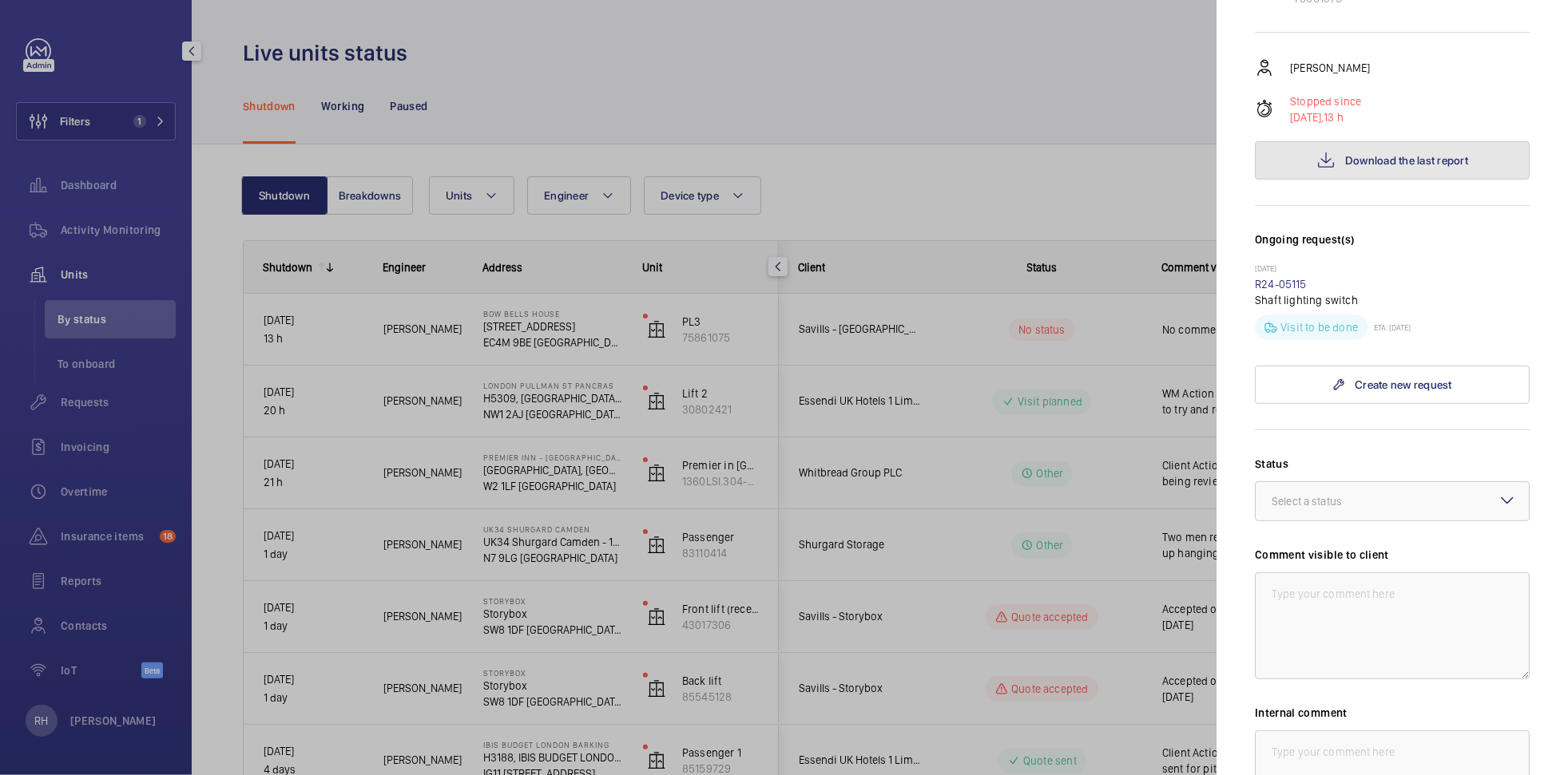
click at [1396, 154] on span "Download the last report" at bounding box center [1406, 160] width 123 height 12
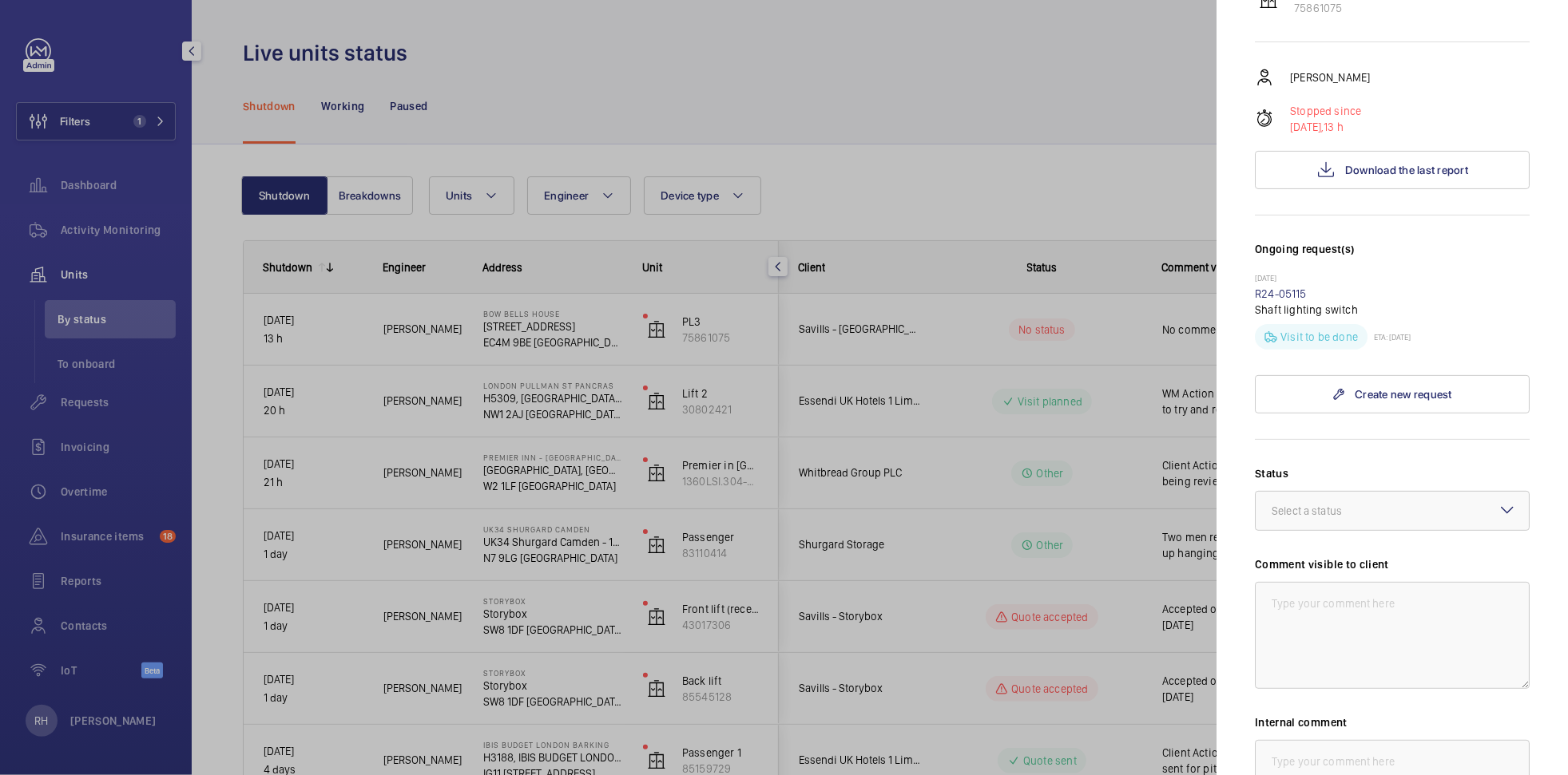
scroll to position [366, 0]
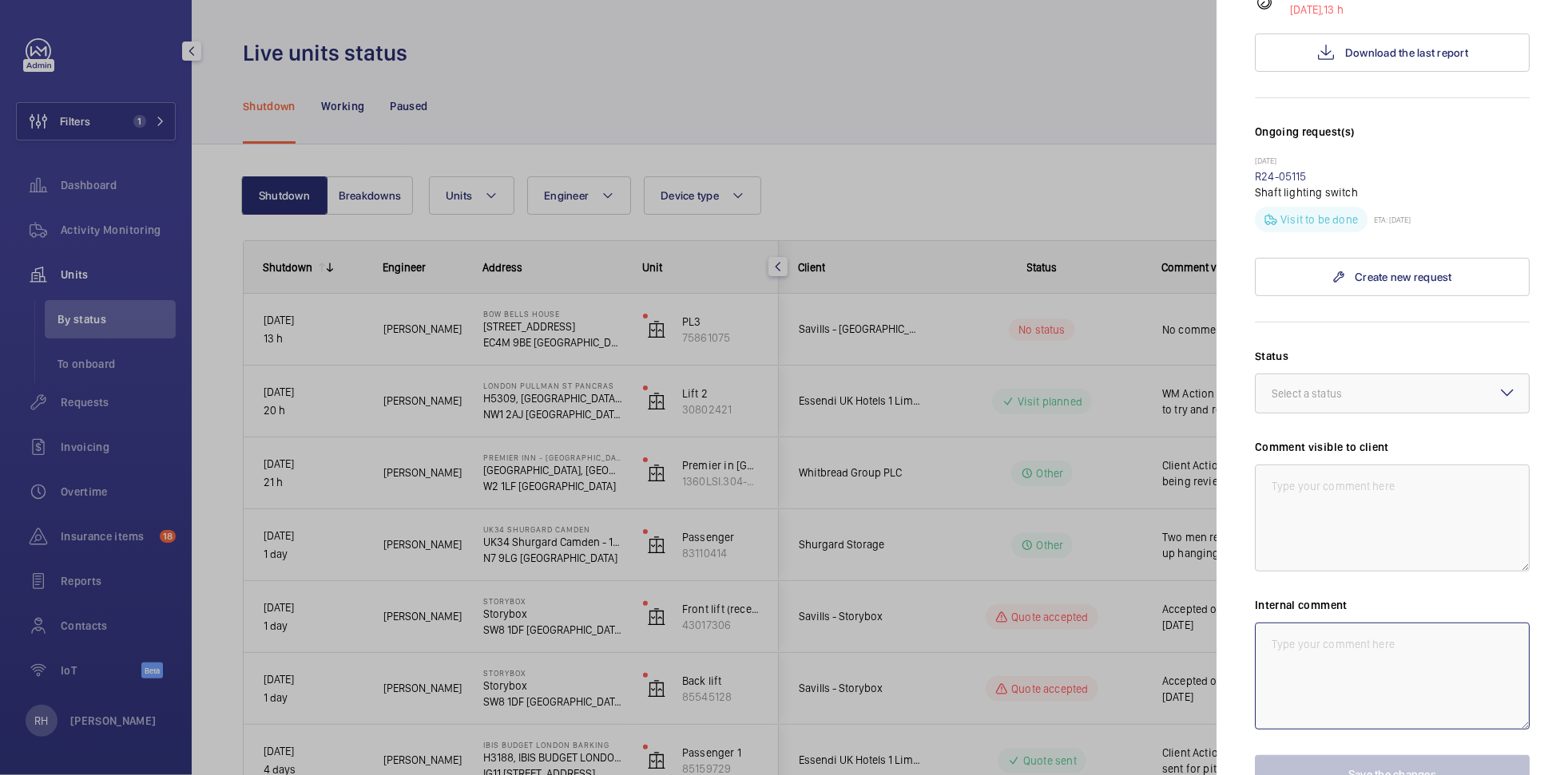
click at [1342, 652] on textarea at bounding box center [1391, 676] width 274 height 107
paste textarea "Mitsubishi guru confirmed Details sent to the Mitsubishi guru who will source a…"
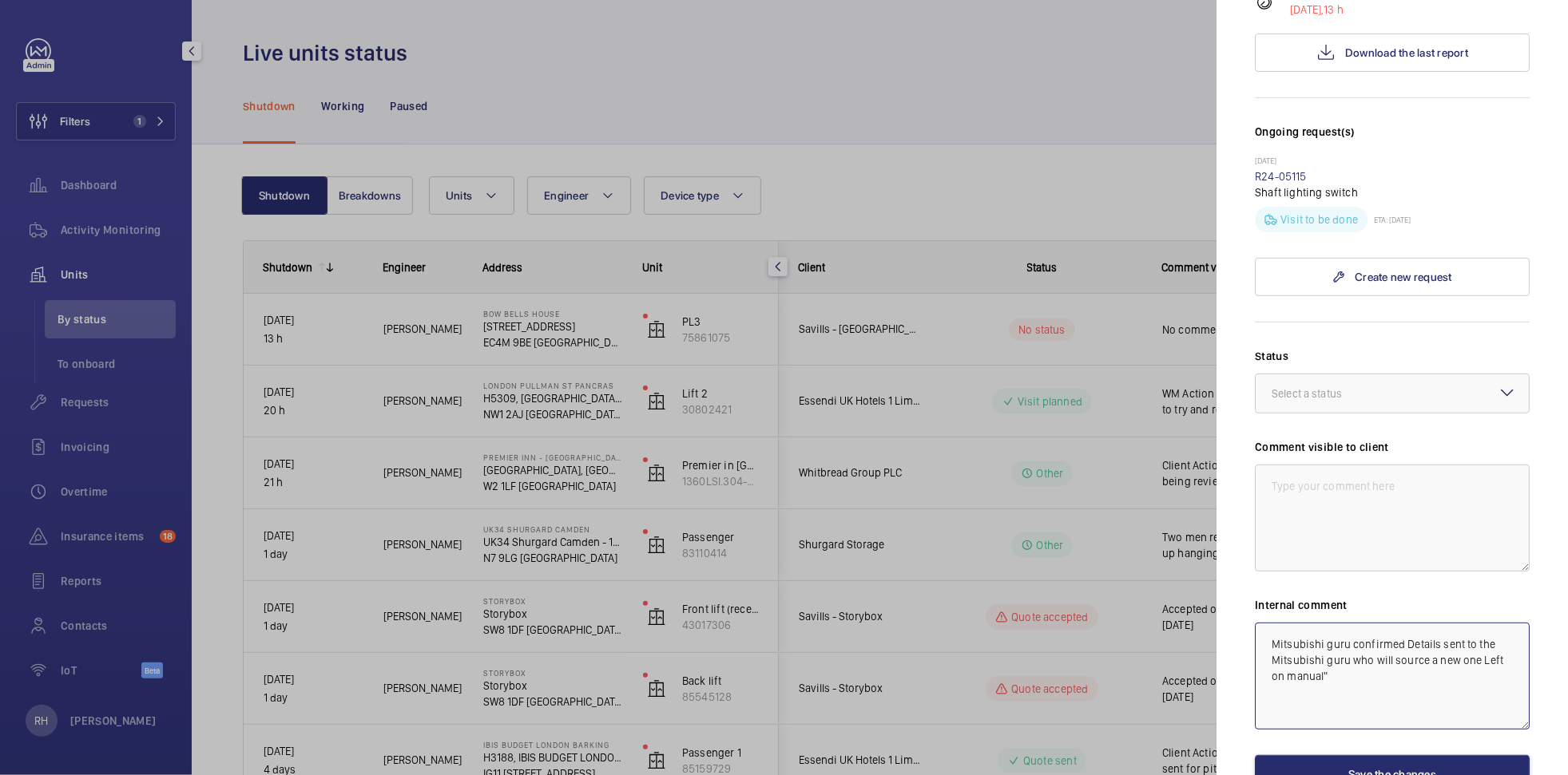
drag, startPoint x: 1342, startPoint y: 642, endPoint x: 1241, endPoint y: 607, distance: 106.9
click at [1241, 607] on mat-sidenav "Stopped unit Bow Bells House 1 Bread St EC4M 9BE LONDON Savills - Bow Bells Hou…" at bounding box center [1392, 387] width 352 height 775
type textarea "D"
type textarea "R"
type textarea "r"
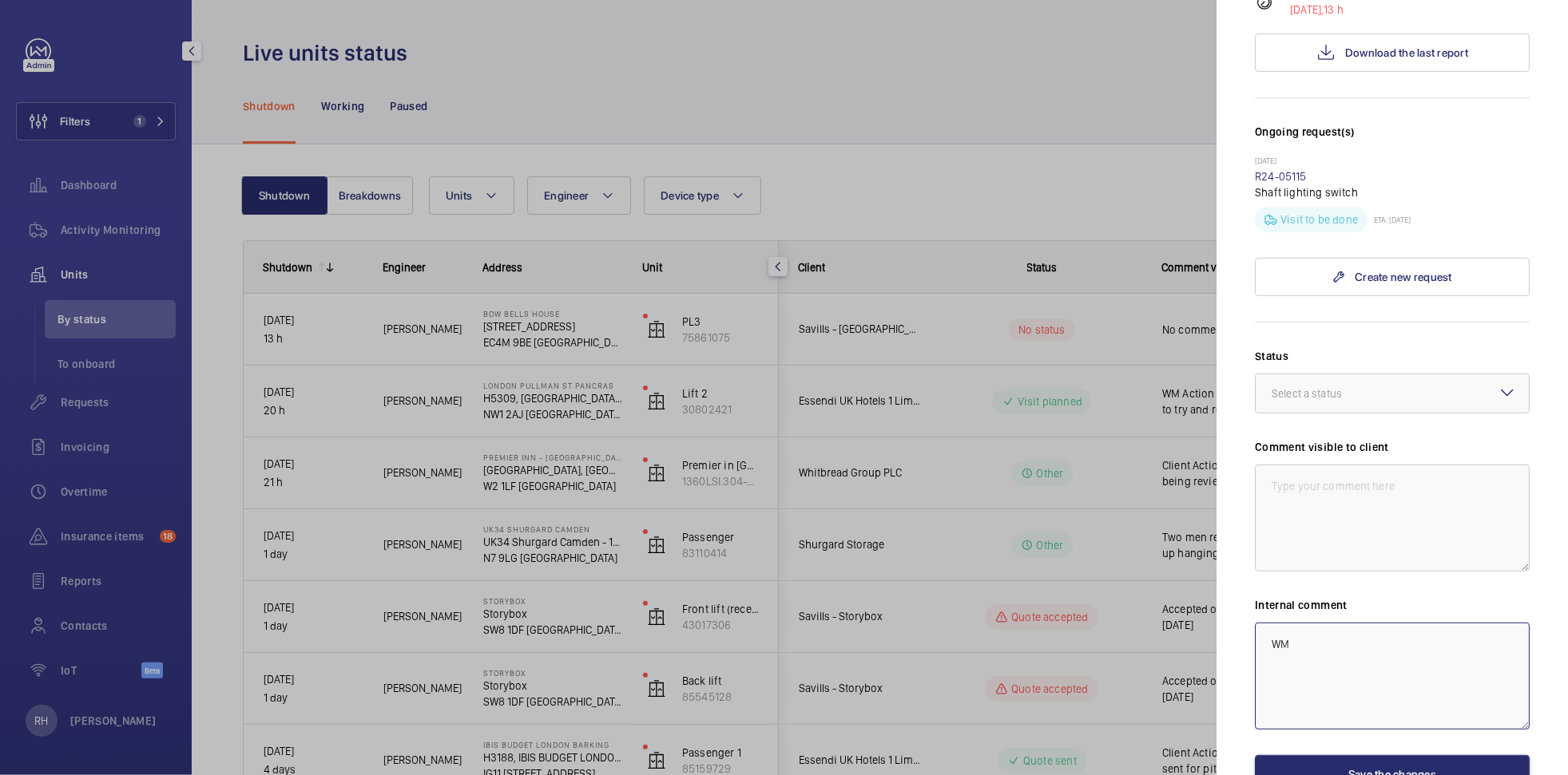
type textarea "W"
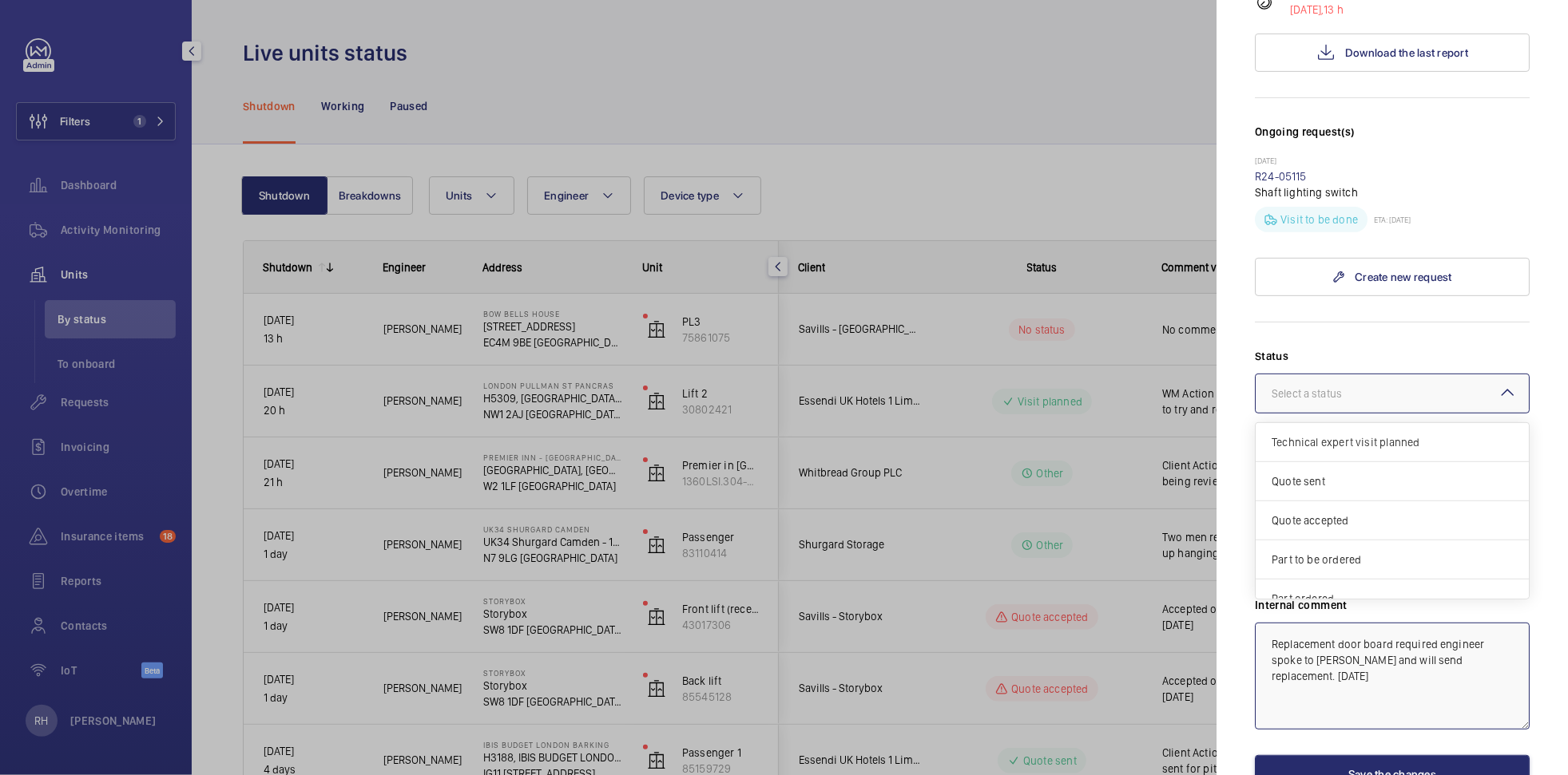
click at [1382, 385] on div "Select a status" at bounding box center [1327, 393] width 110 height 16
click at [1375, 535] on span "Part to be ordered" at bounding box center [1392, 543] width 241 height 16
type textarea "Replacement door board required engineer spoke to [PERSON_NAME] and will send r…"
click at [1434, 755] on button "Save the changes" at bounding box center [1391, 774] width 274 height 38
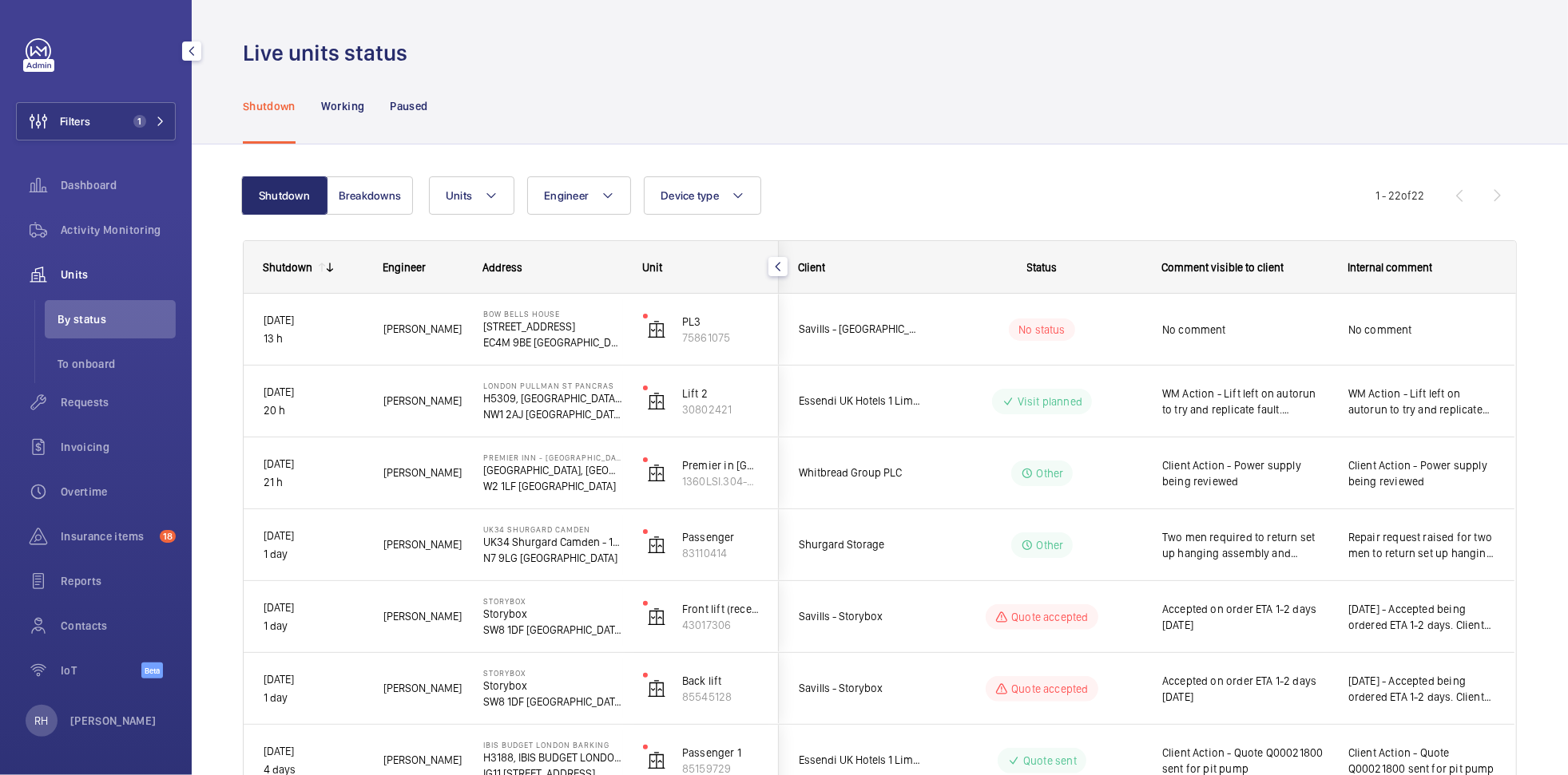
scroll to position [0, 0]
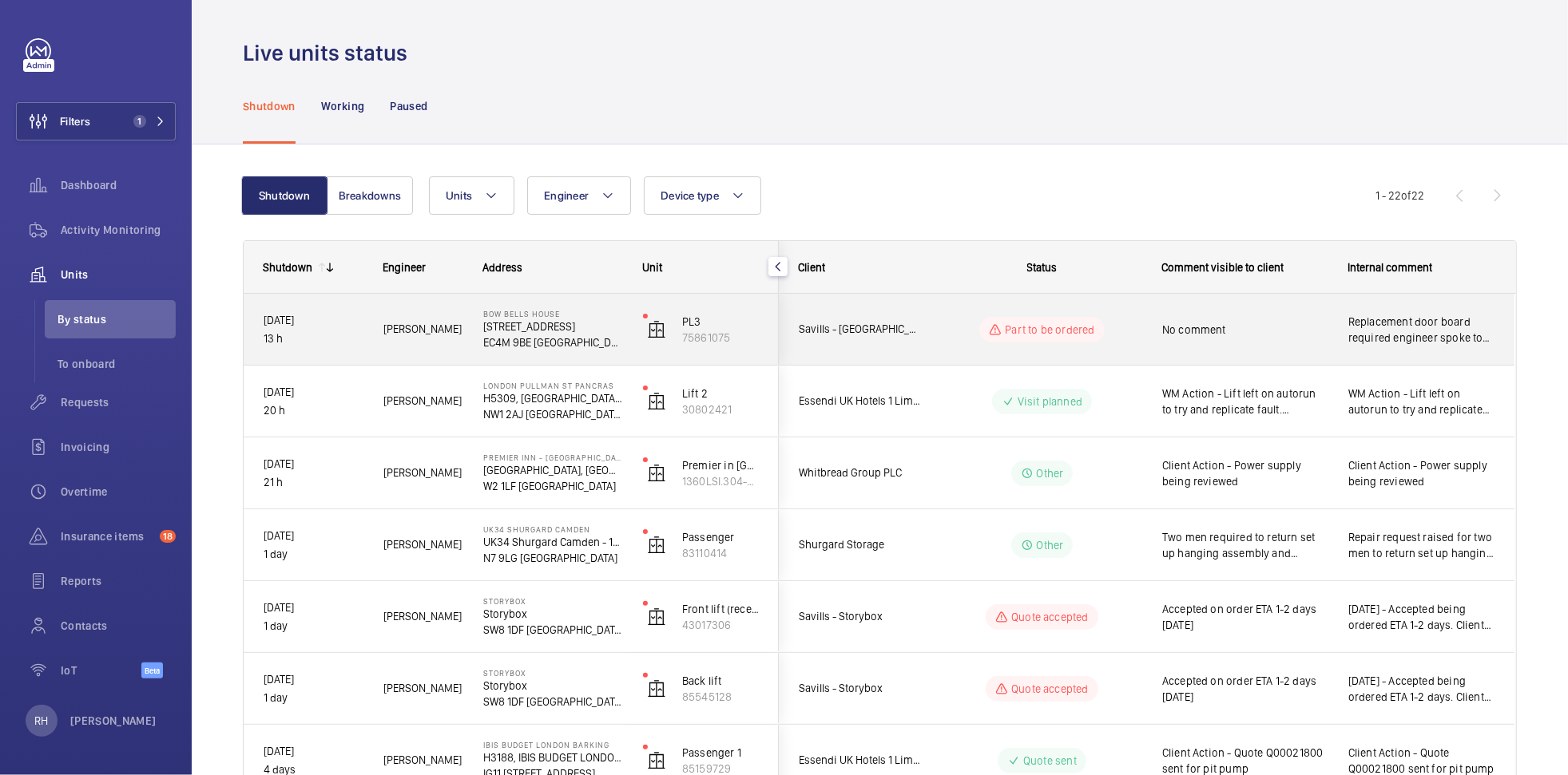
click at [1221, 312] on div "No comment" at bounding box center [1245, 330] width 165 height 36
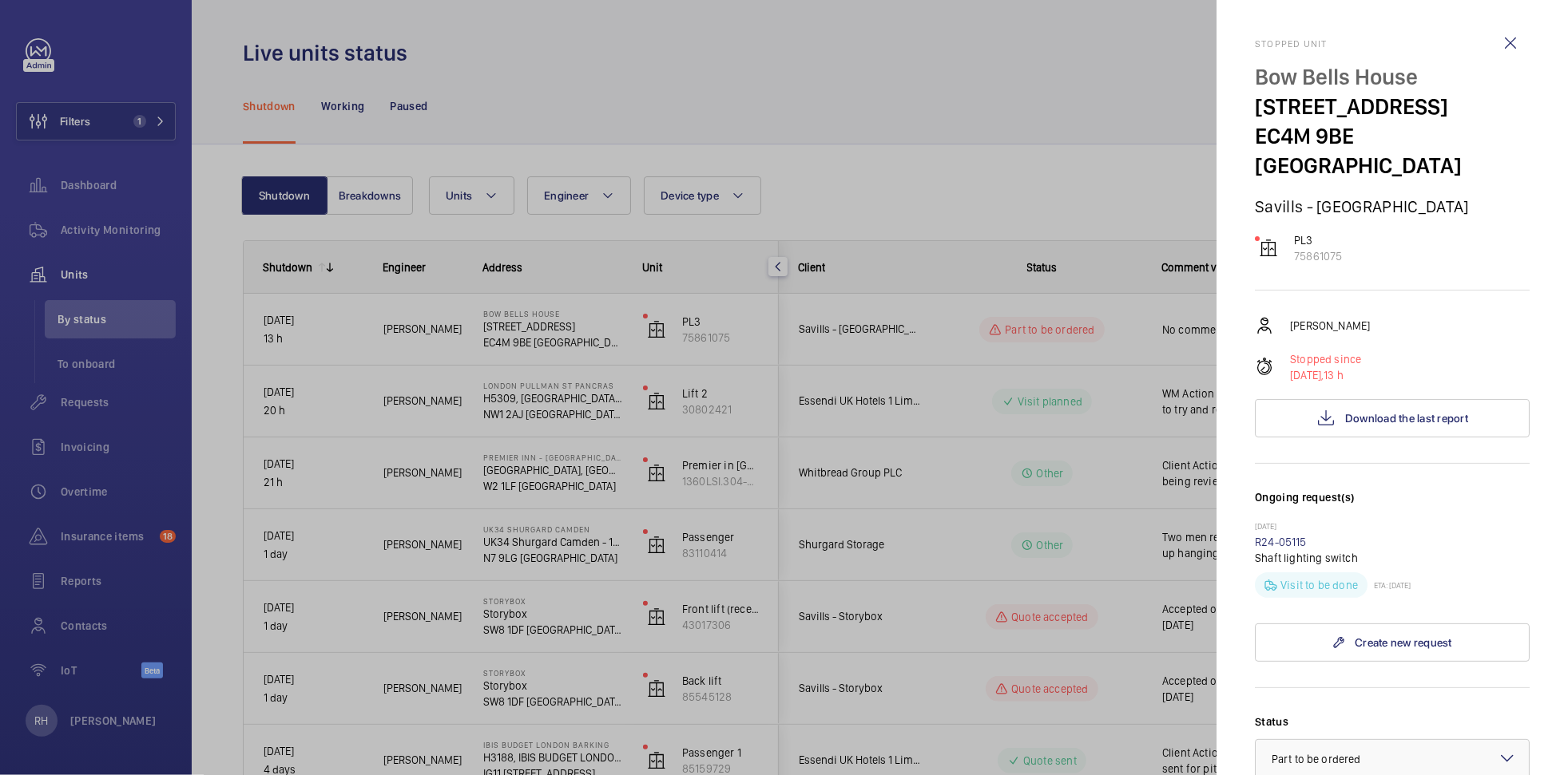
scroll to position [377, 0]
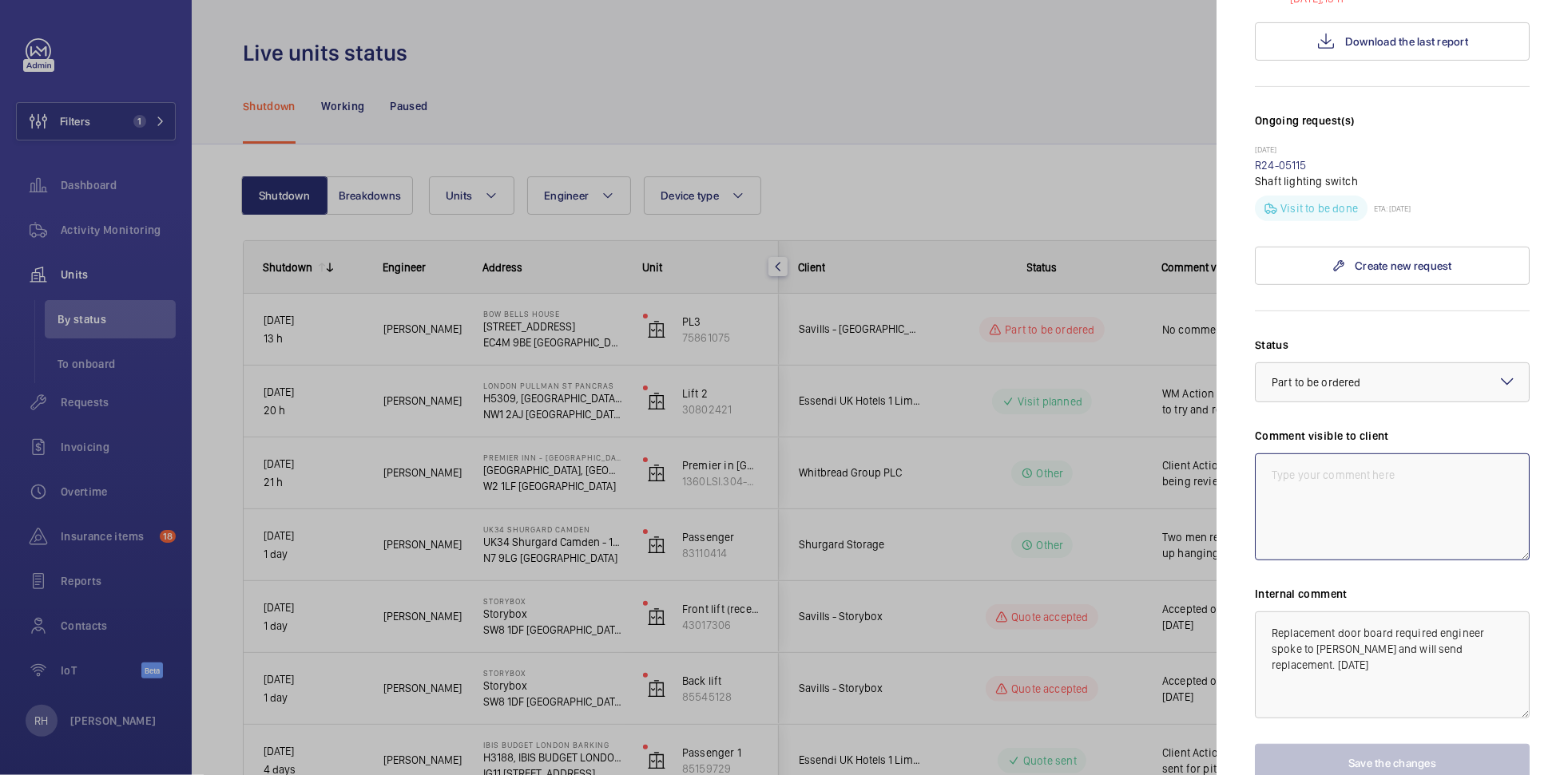
click at [1331, 467] on textarea at bounding box center [1391, 506] width 274 height 107
type textarea "Replacement door board required [DATE]"
click at [1434, 744] on button "Save the changes" at bounding box center [1391, 763] width 274 height 38
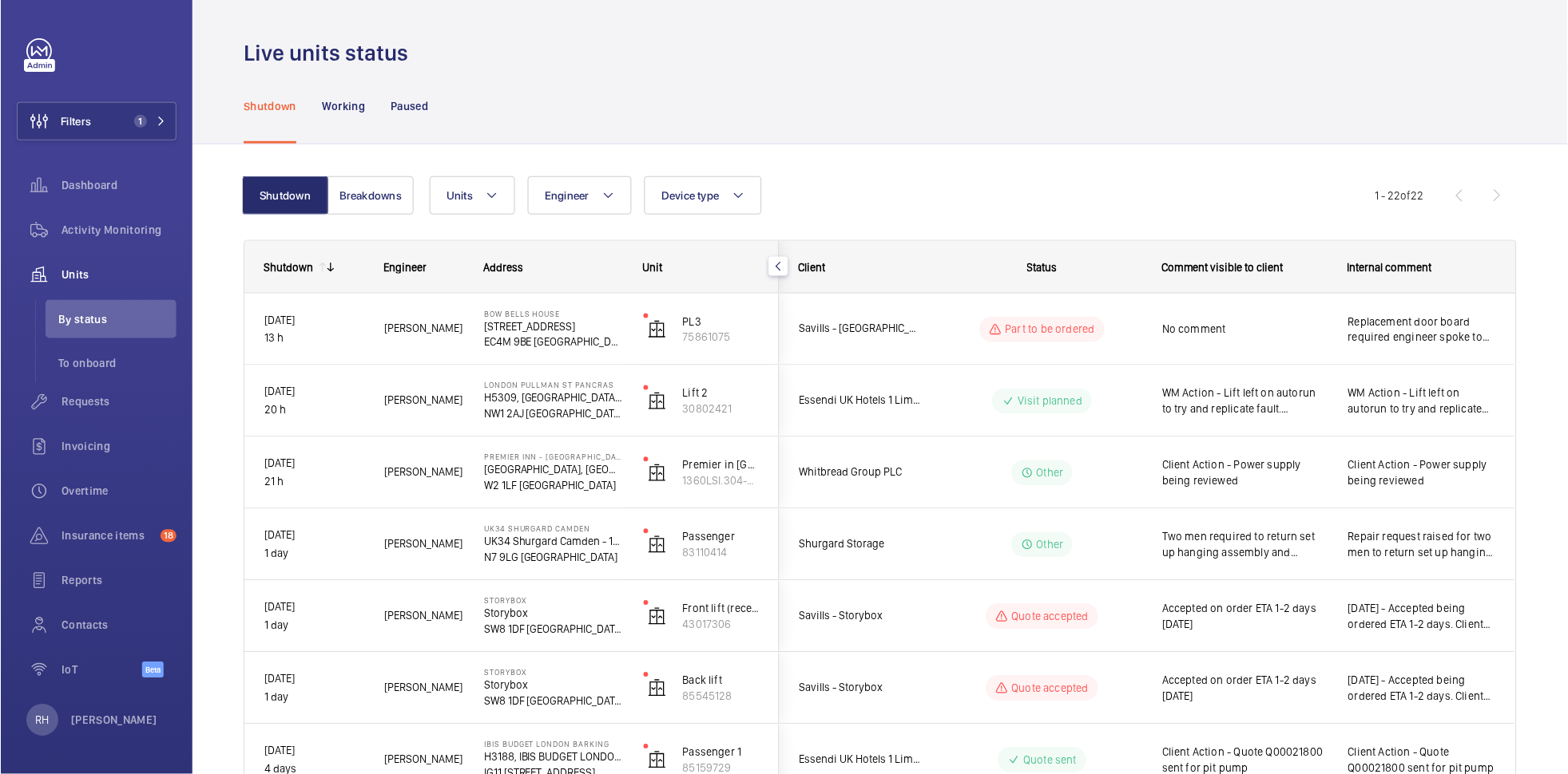
scroll to position [0, 0]
click at [127, 117] on span "1" at bounding box center [136, 121] width 19 height 12
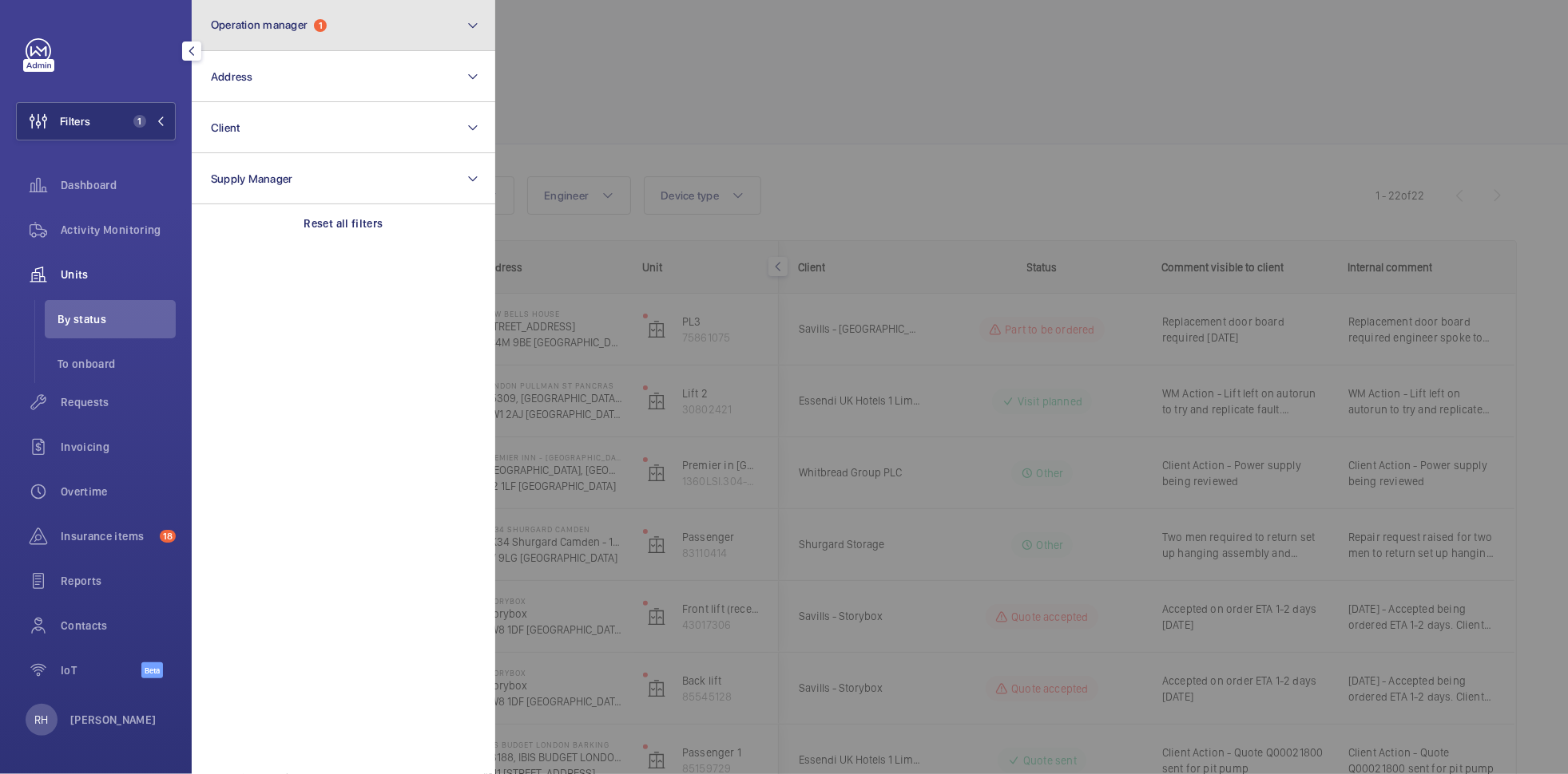
click at [329, 37] on button "Operation manager 1" at bounding box center [343, 26] width 303 height 51
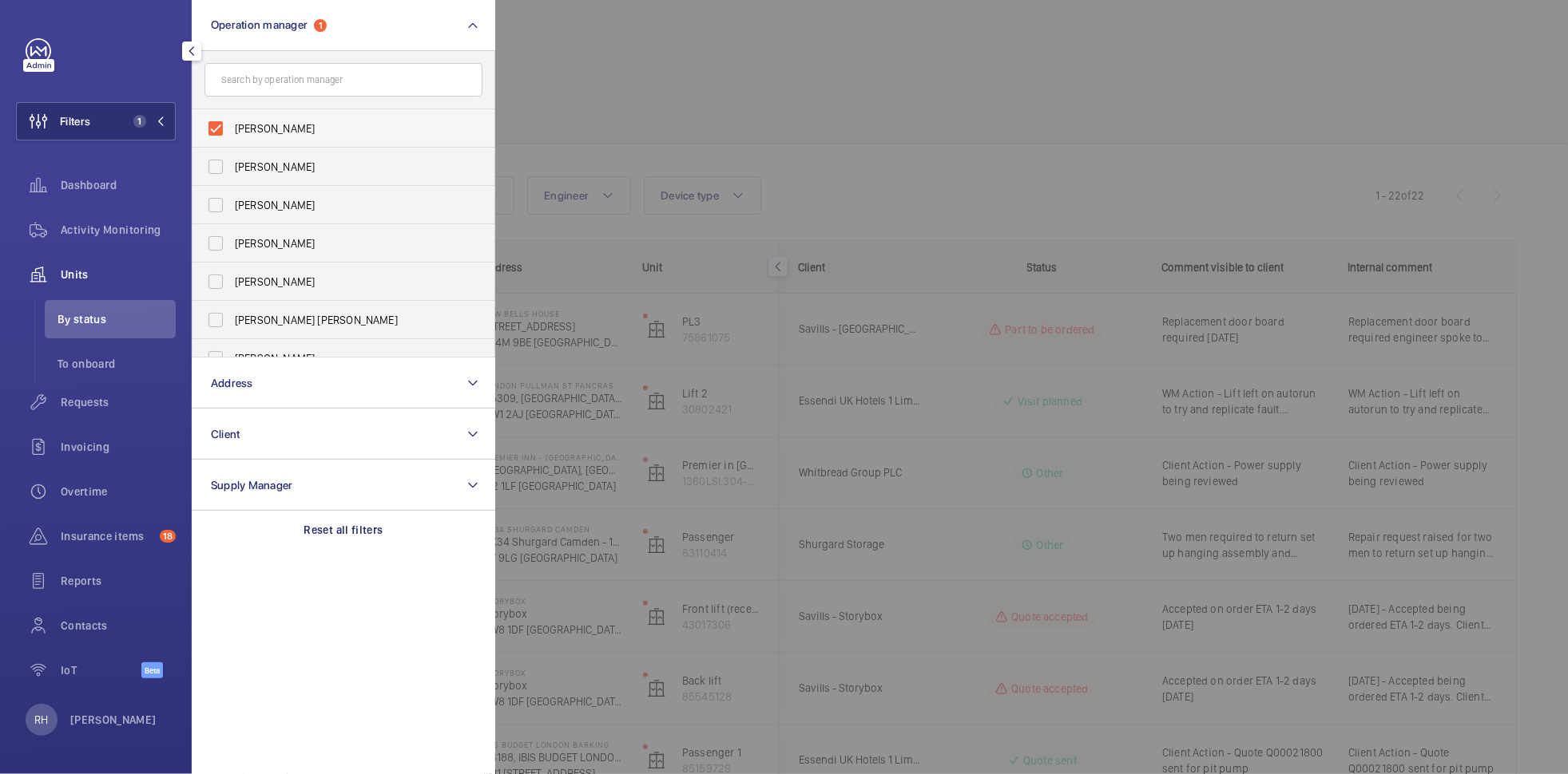
click at [279, 132] on span "[PERSON_NAME]" at bounding box center [344, 128] width 220 height 16
click at [231, 132] on input "[PERSON_NAME]" at bounding box center [216, 128] width 32 height 32
checkbox input "false"
click at [290, 201] on span "[PERSON_NAME]" at bounding box center [344, 205] width 220 height 16
click at [231, 201] on input "[PERSON_NAME]" at bounding box center [216, 205] width 32 height 32
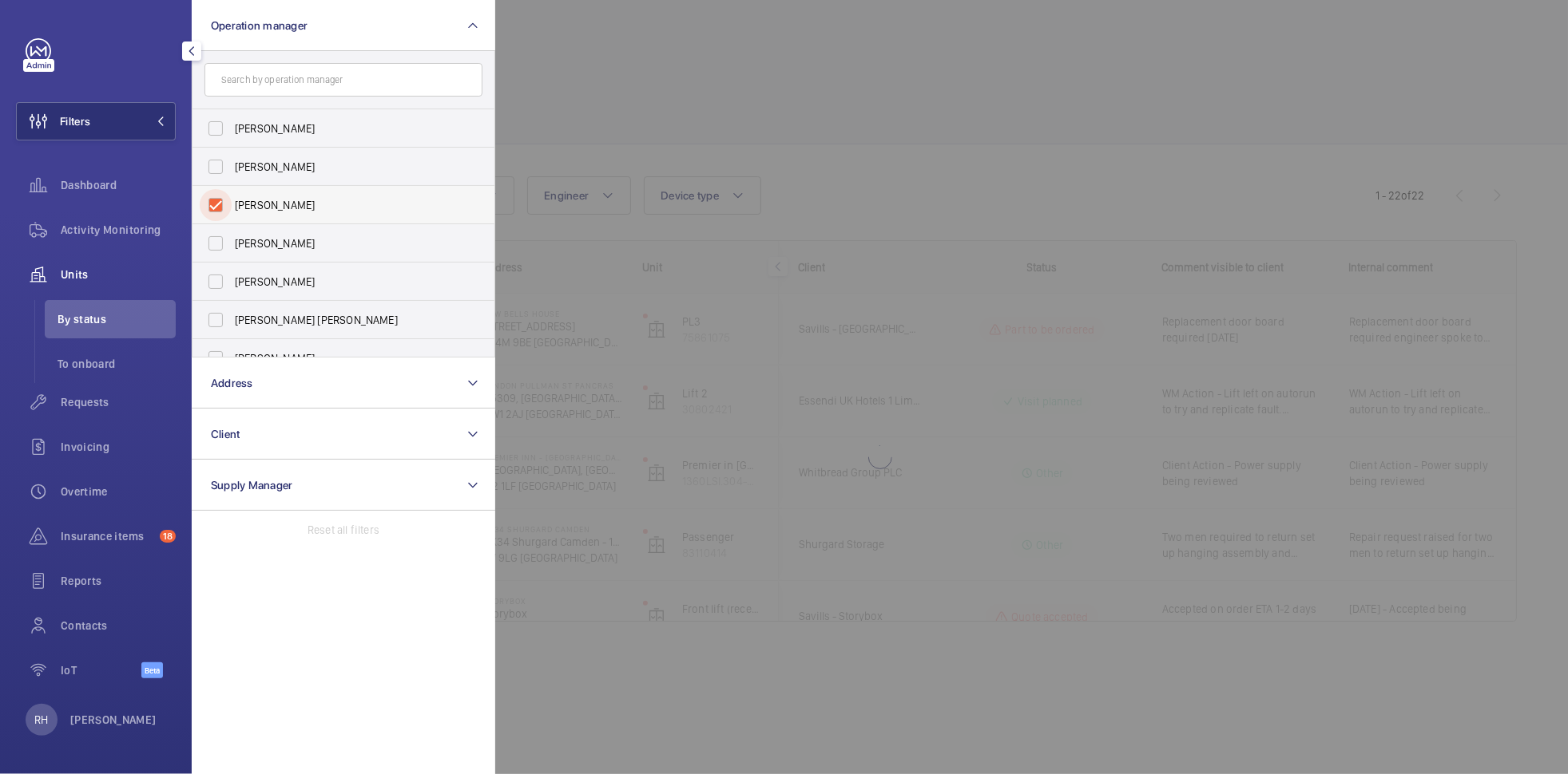
checkbox input "true"
click at [682, 65] on div at bounding box center [1279, 387] width 1568 height 774
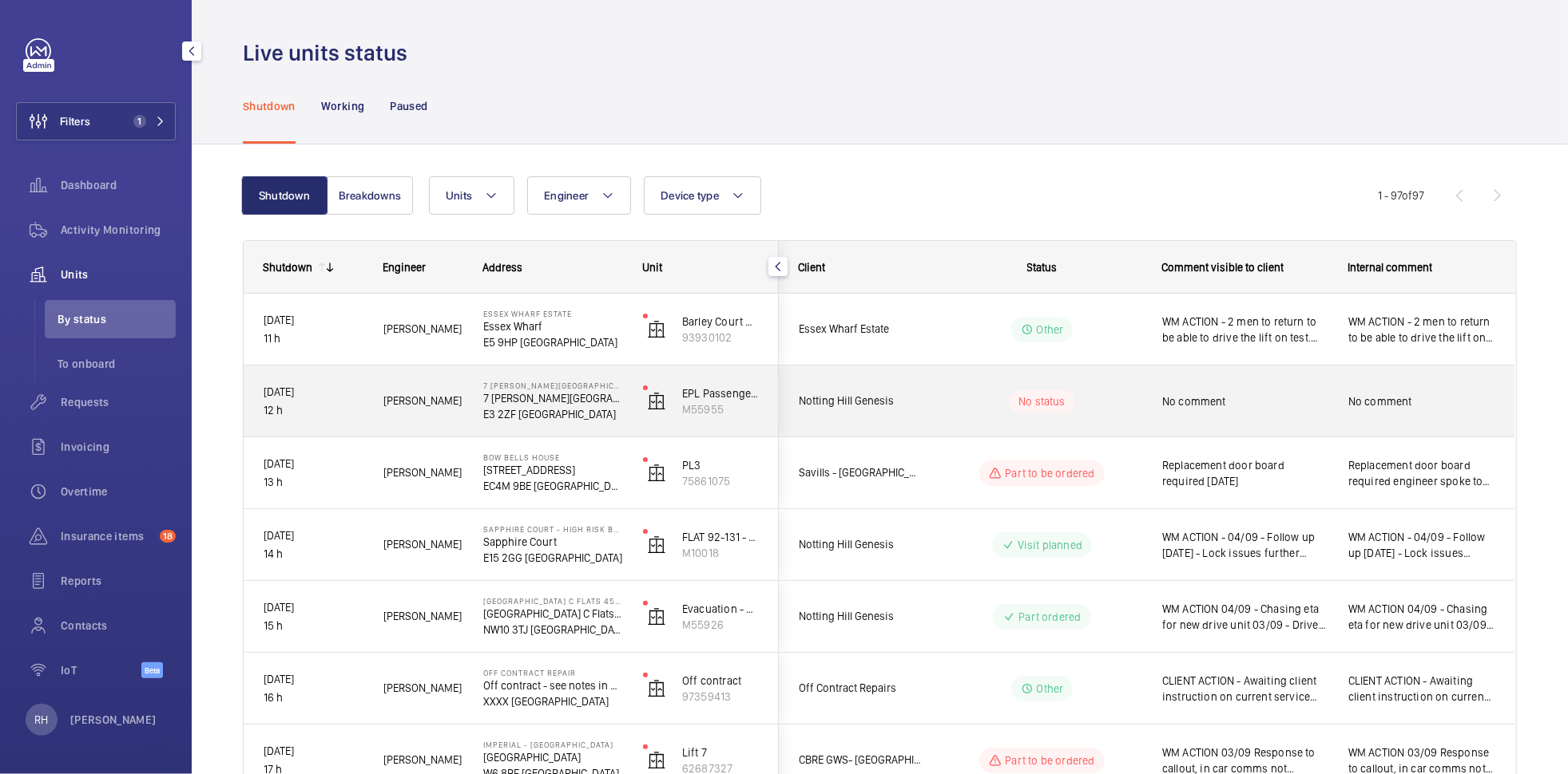
click at [1135, 399] on wm-front-pills-cell "No status" at bounding box center [1042, 401] width 199 height 22
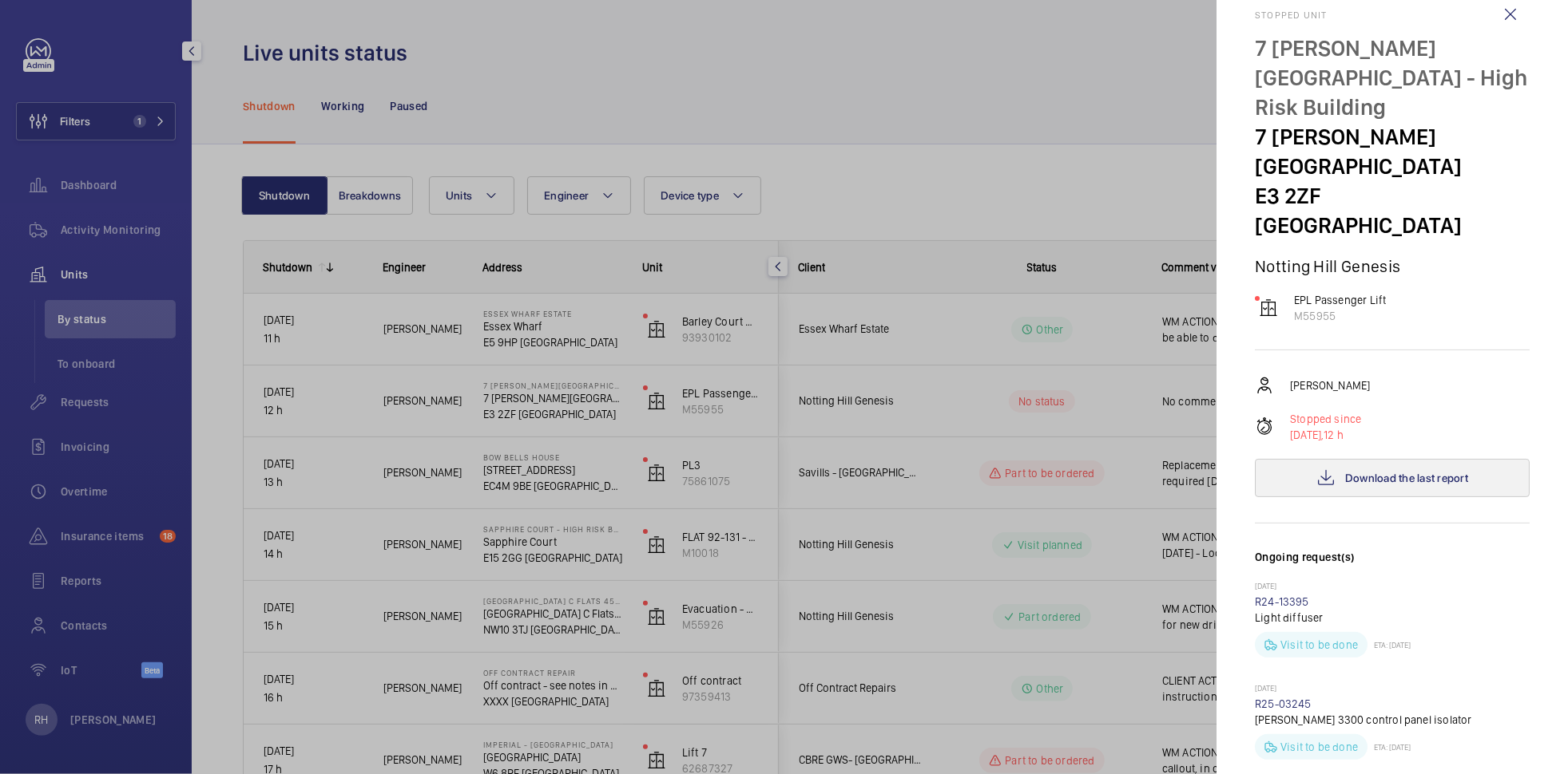
scroll to position [30, 0]
click at [1410, 458] on button "Download the last report" at bounding box center [1391, 477] width 274 height 38
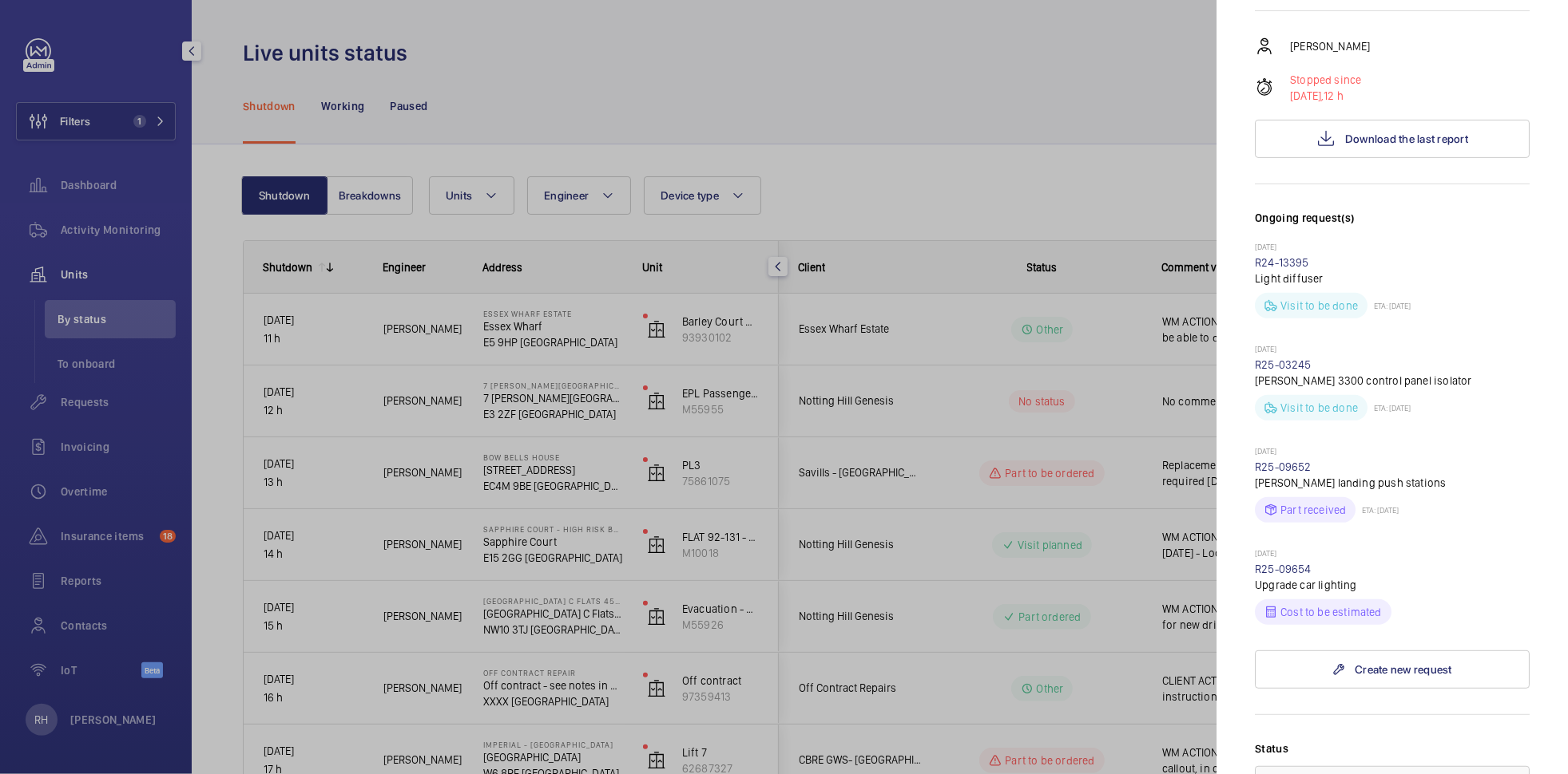
scroll to position [749, 0]
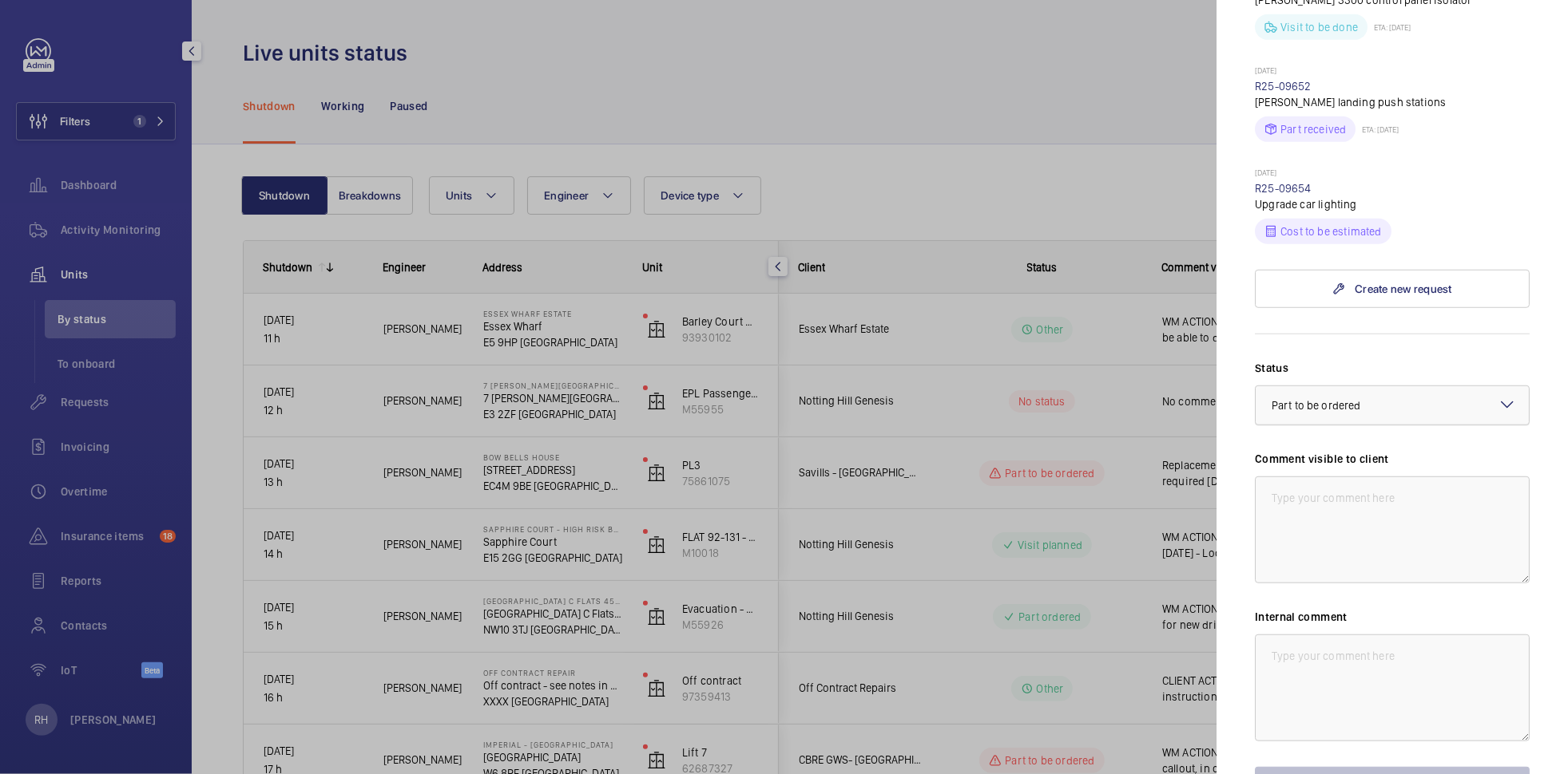
click at [1366, 398] on div "× Part to be ordered" at bounding box center [1336, 405] width 129 height 16
click at [1336, 548] on div "Visit planned" at bounding box center [1391, 567] width 273 height 39
click at [1340, 635] on textarea at bounding box center [1391, 688] width 274 height 107
drag, startPoint x: 1463, startPoint y: 569, endPoint x: 1420, endPoint y: 568, distance: 43.0
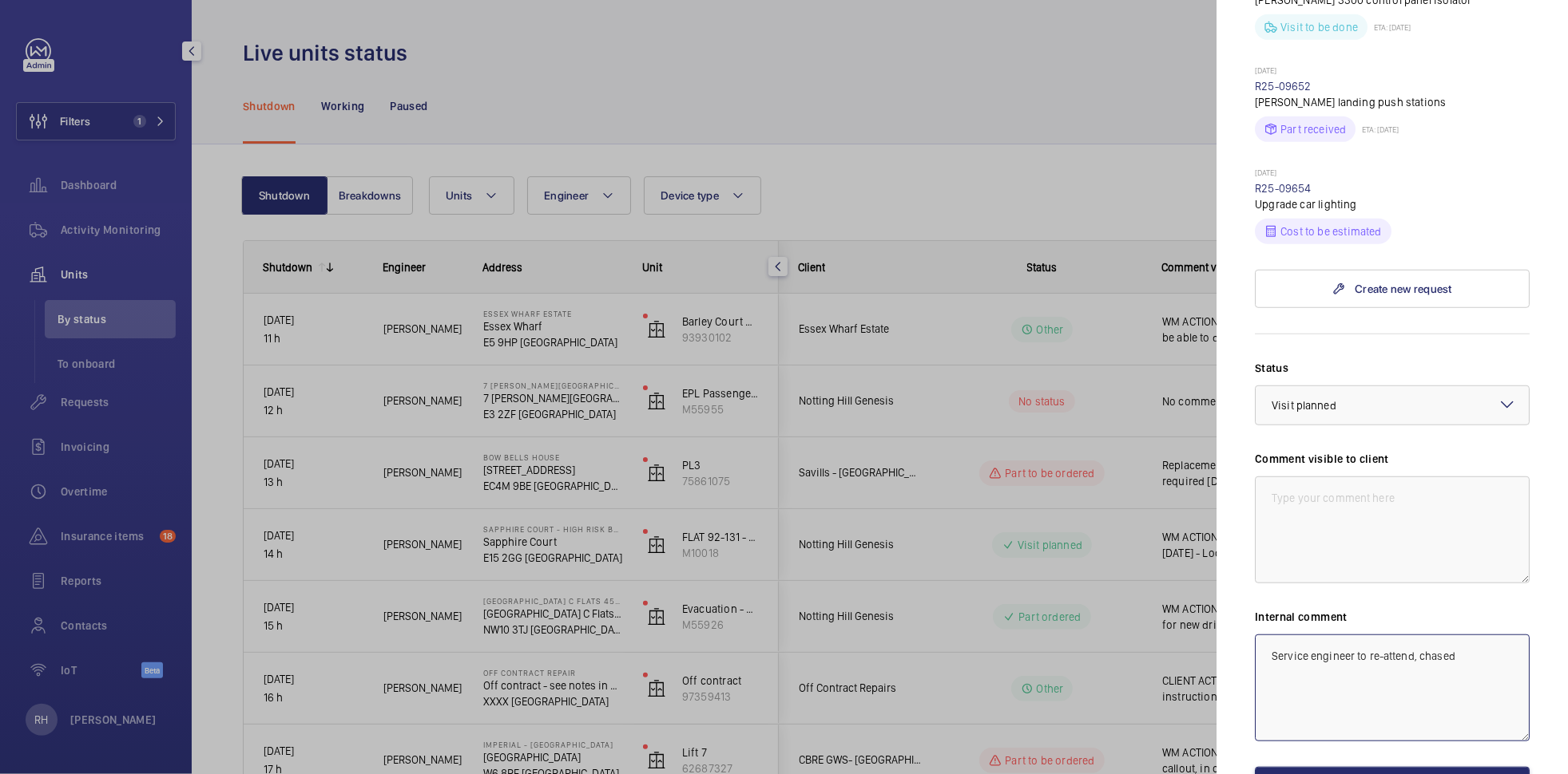
click at [1420, 635] on textarea "Service engineer to re-attend, chased" at bounding box center [1391, 688] width 274 height 107
type textarea "Service engineer to re-attend, [PERSON_NAME] will be attending [DATE] to furthe…"
click at [1381, 476] on textarea at bounding box center [1391, 530] width 274 height 107
type textarea "Engineer attending [DATE] to investigate further [DATE]"
click at [1442, 767] on button "Save the changes" at bounding box center [1391, 786] width 274 height 38
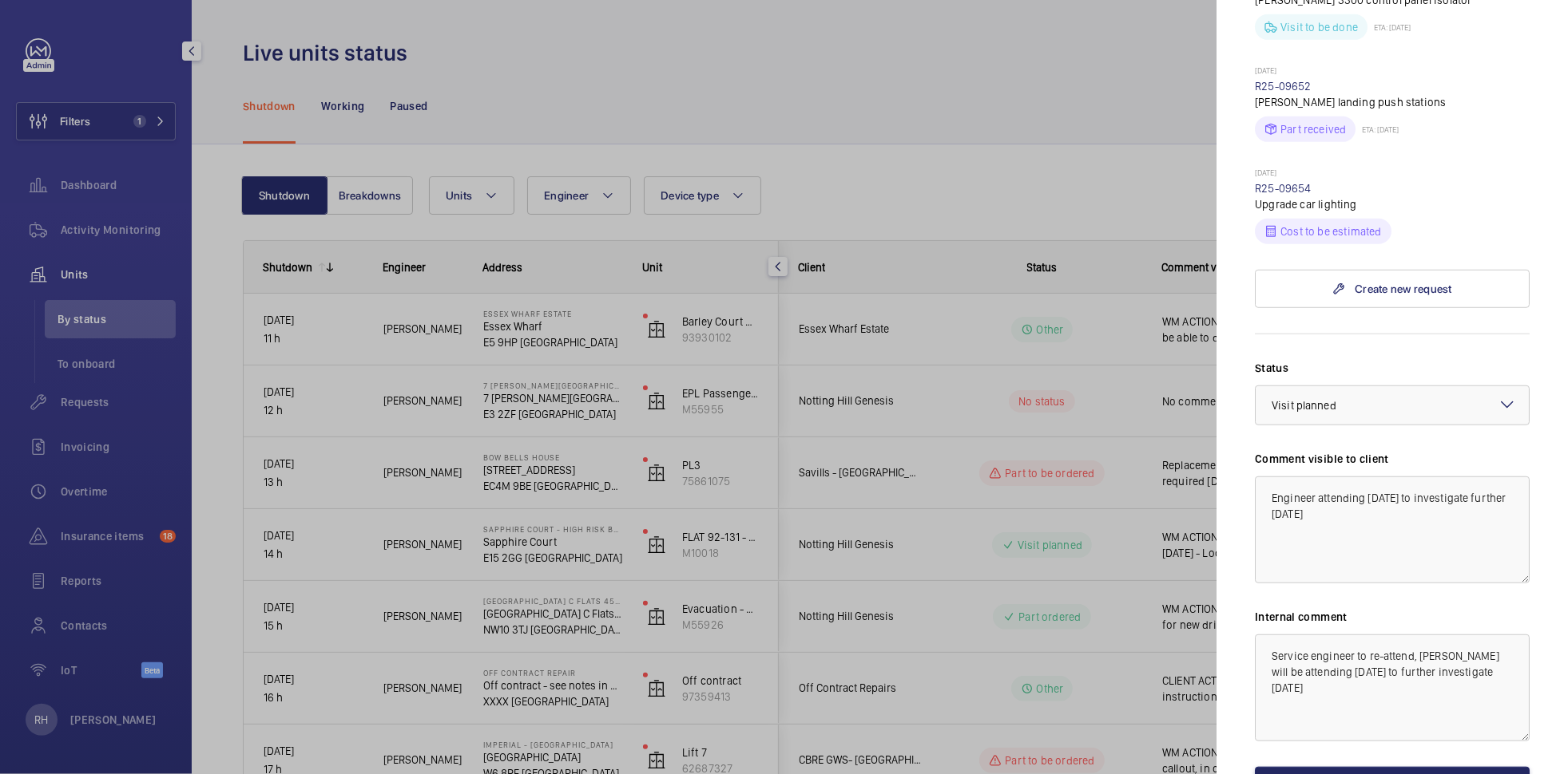
scroll to position [0, 0]
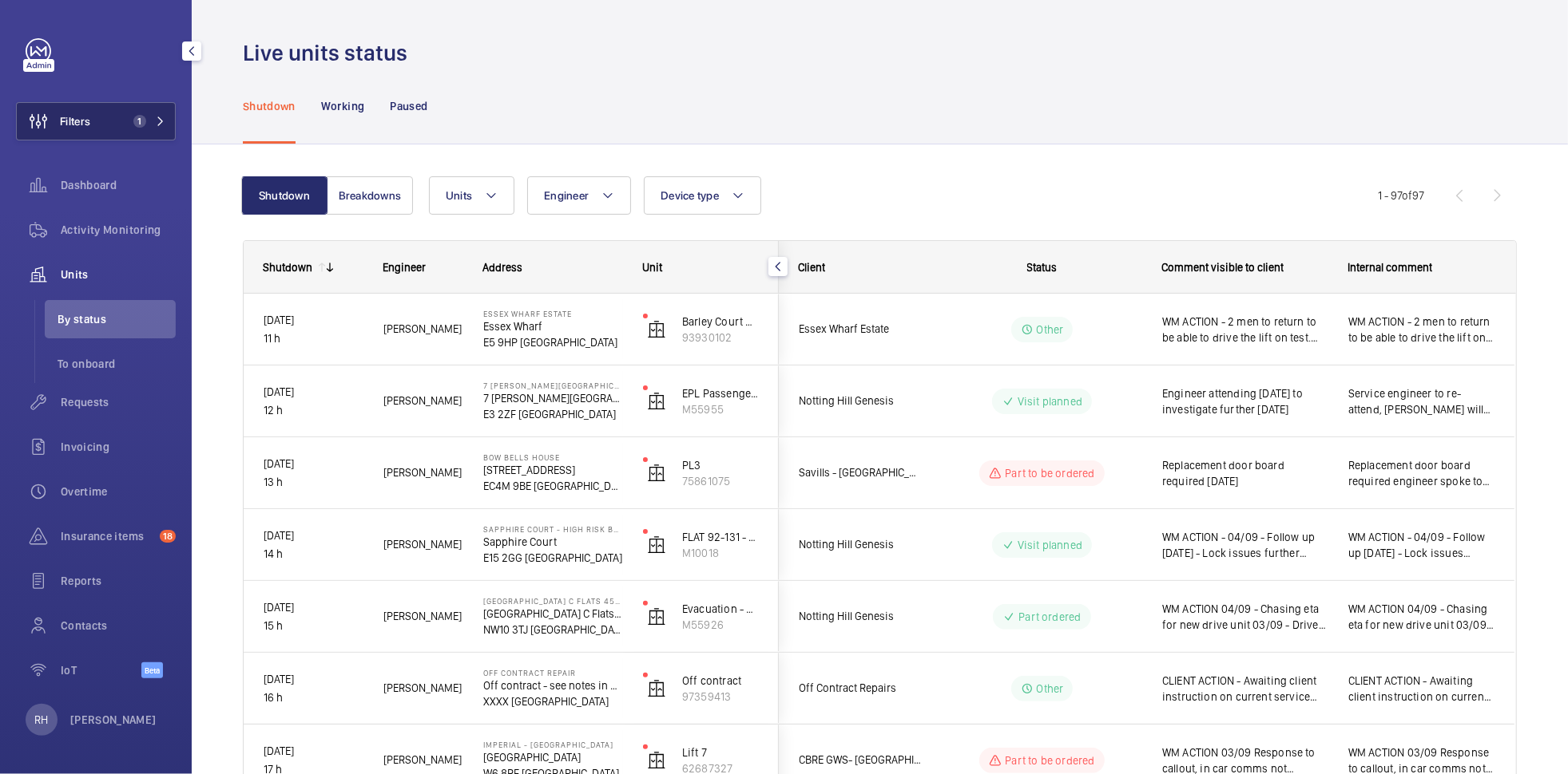
click at [130, 132] on button "Filters 1" at bounding box center [95, 121] width 160 height 38
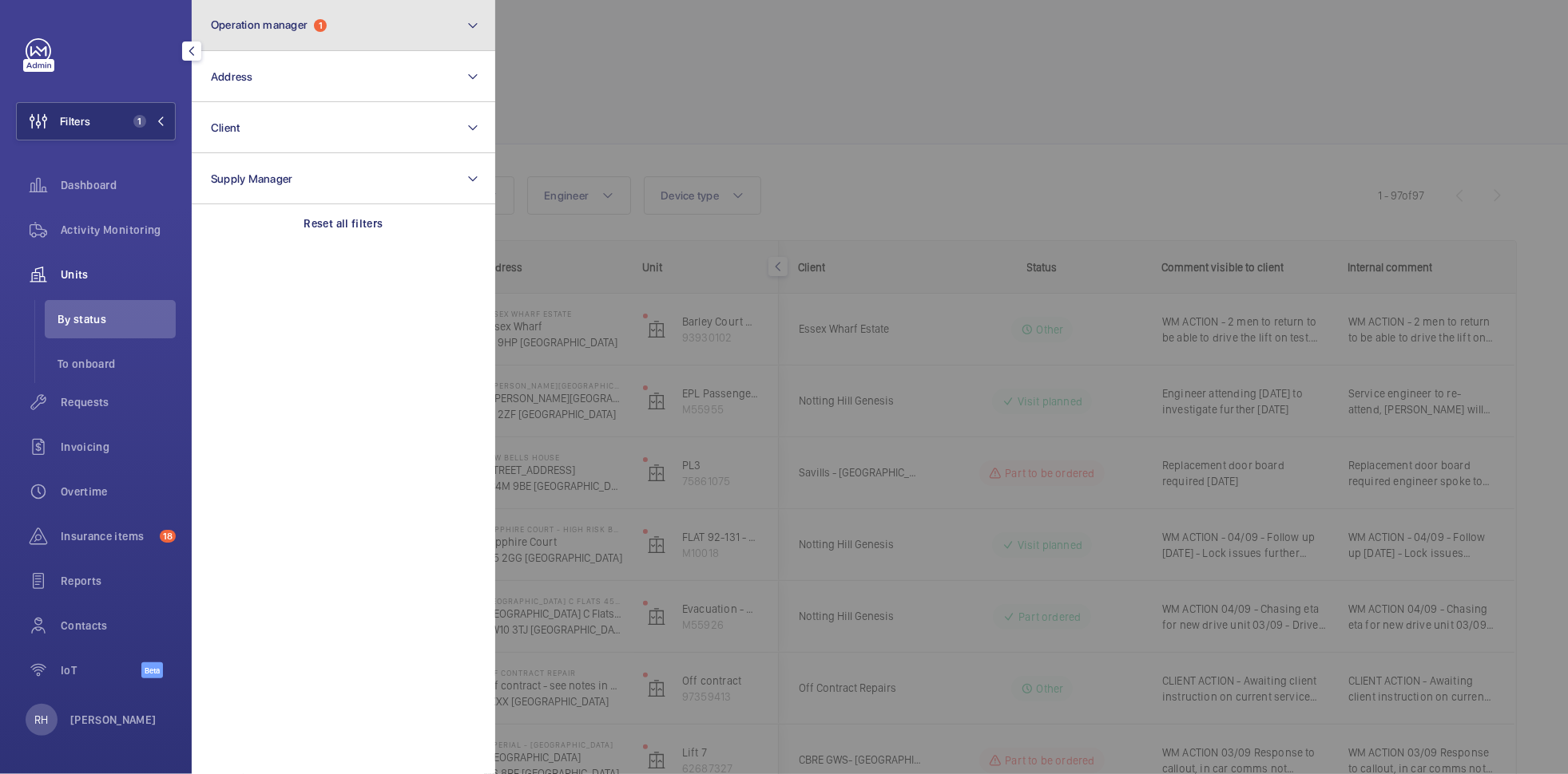
click at [355, 32] on button "Operation manager 1" at bounding box center [343, 26] width 303 height 51
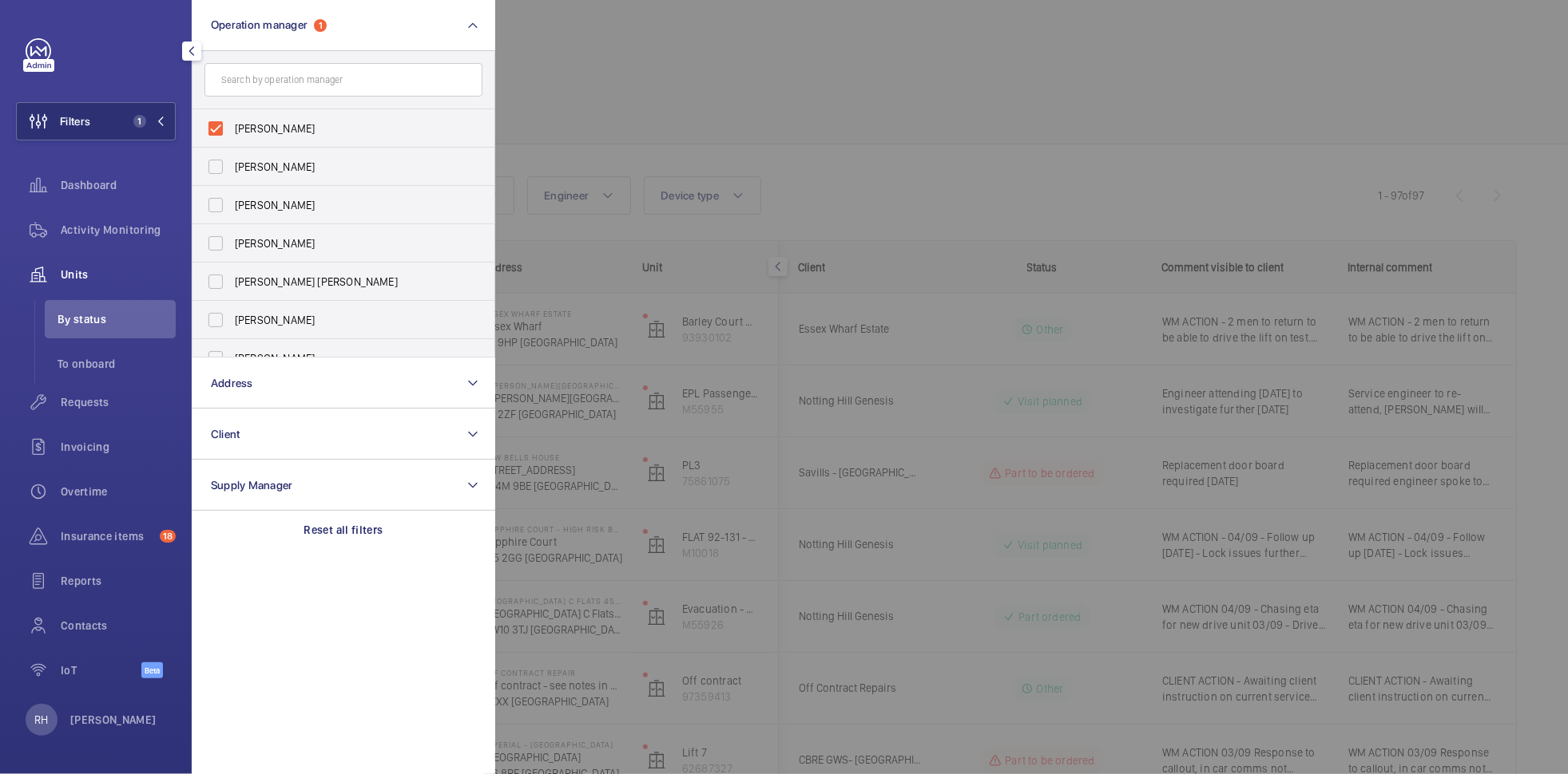
click at [595, 70] on div at bounding box center [1279, 387] width 1568 height 774
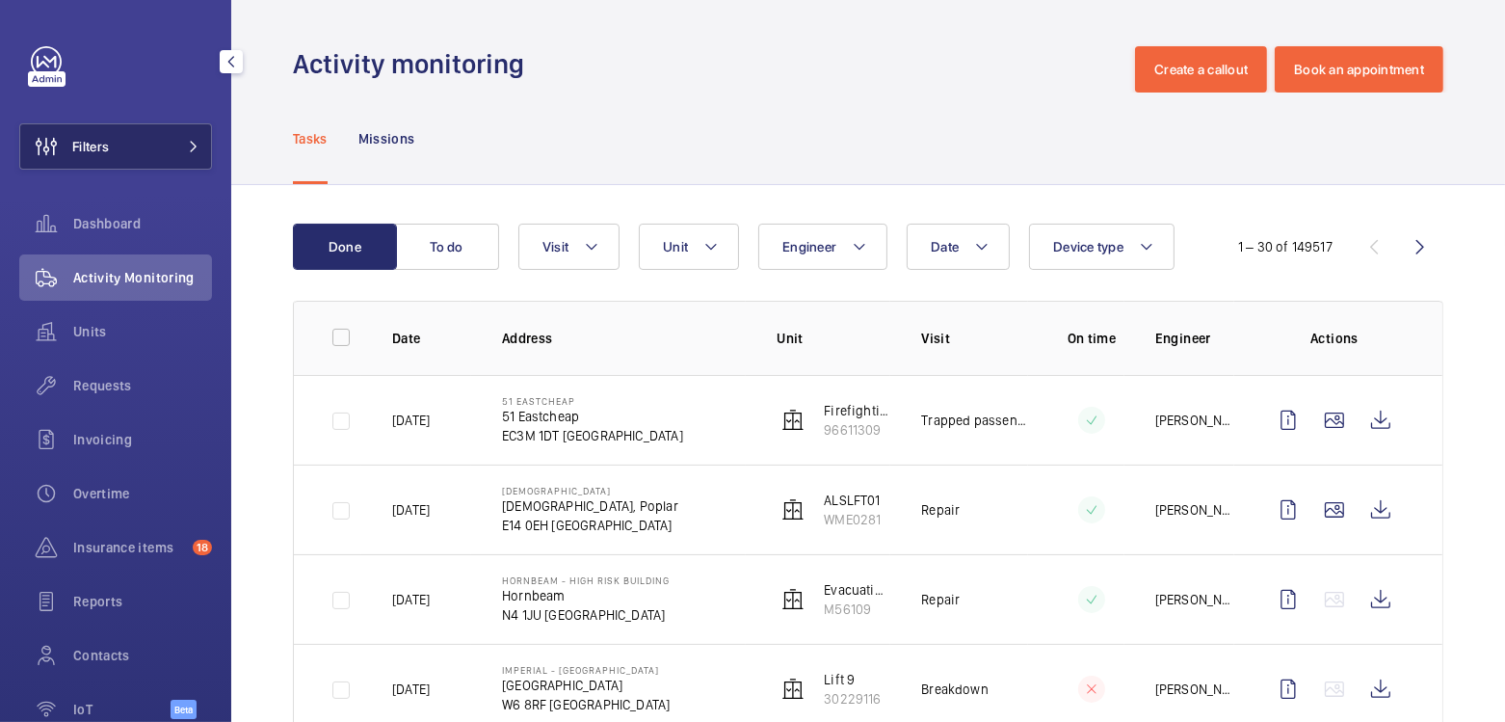
click at [158, 146] on button "Filters" at bounding box center [115, 146] width 193 height 46
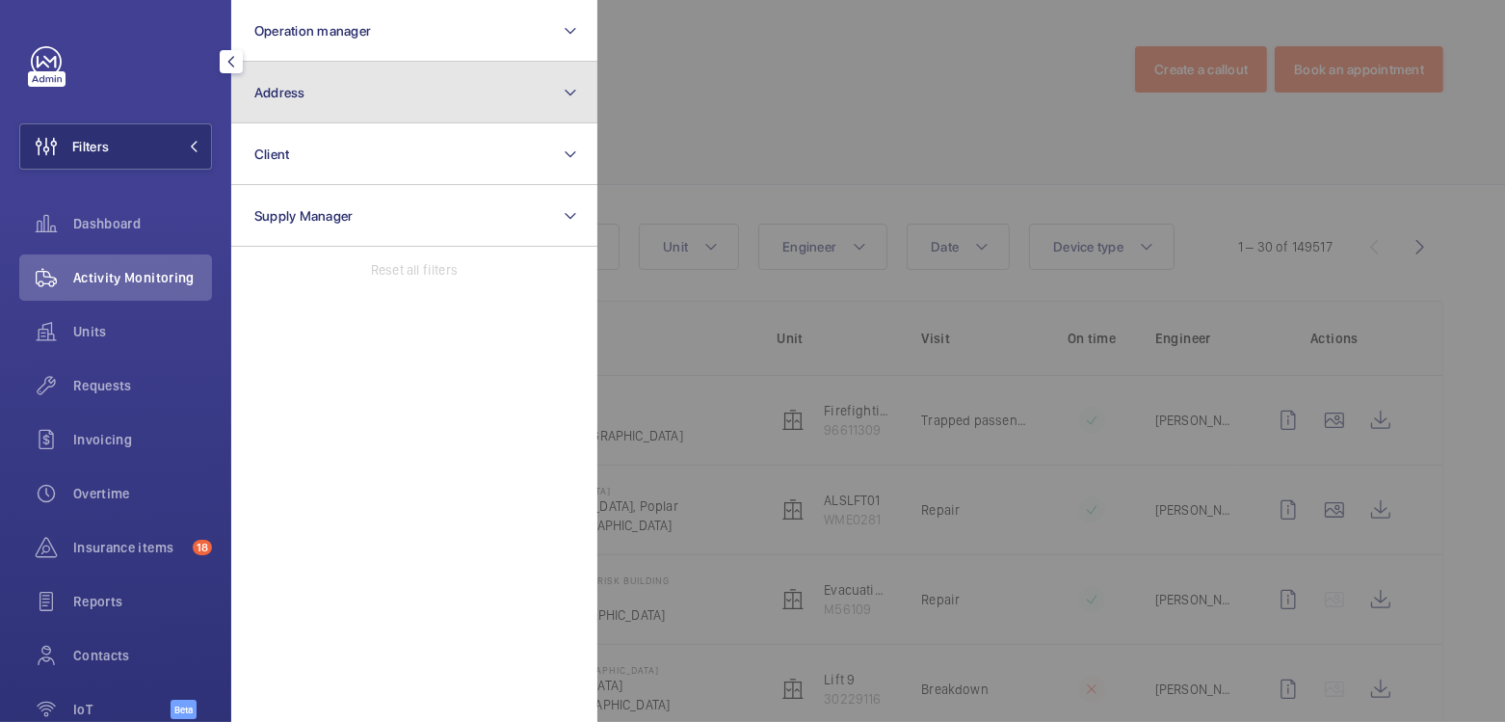
click at [328, 101] on button "Address" at bounding box center [414, 93] width 366 height 62
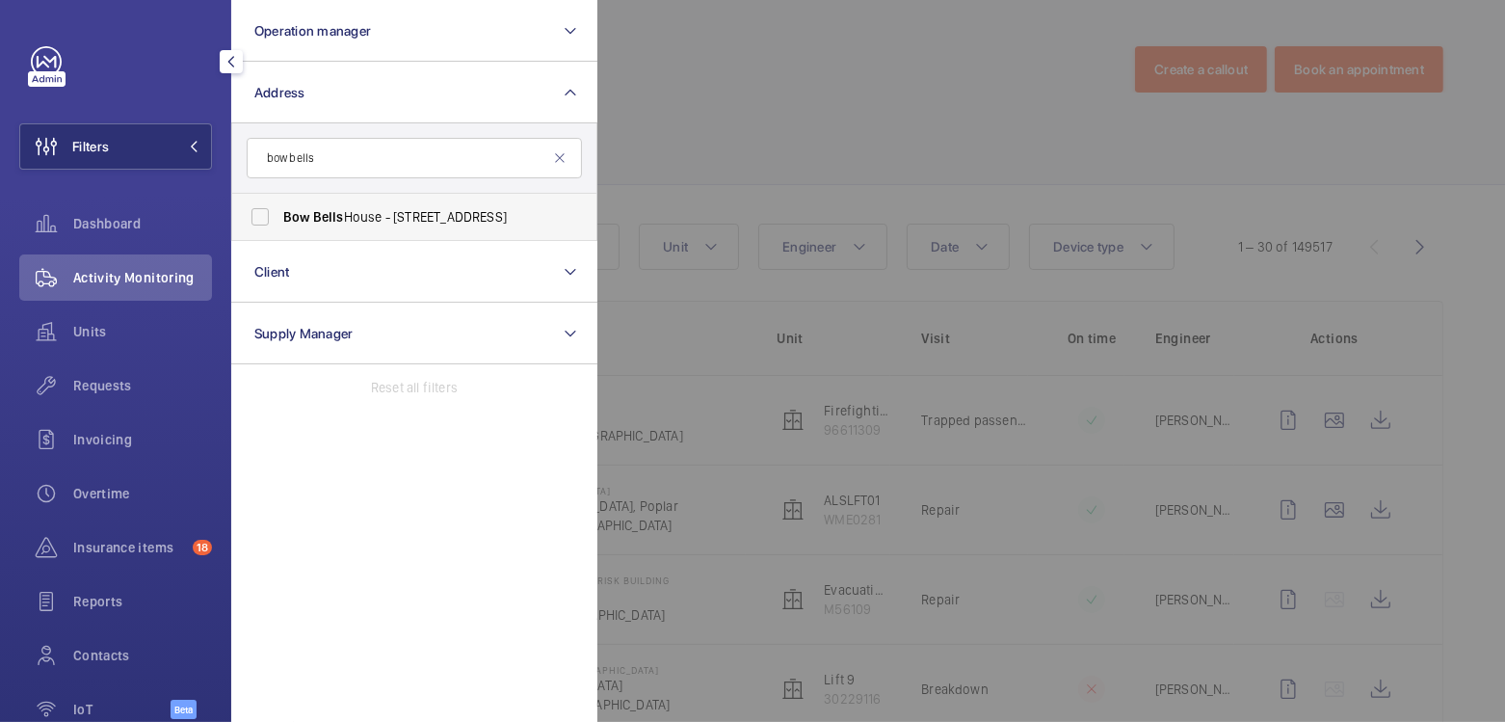
type input "bow bells"
click at [336, 219] on span "Bells" at bounding box center [328, 216] width 31 height 15
click at [279, 219] on input "Bow Bells House - [STREET_ADDRESS]" at bounding box center [260, 216] width 39 height 39
checkbox input "true"
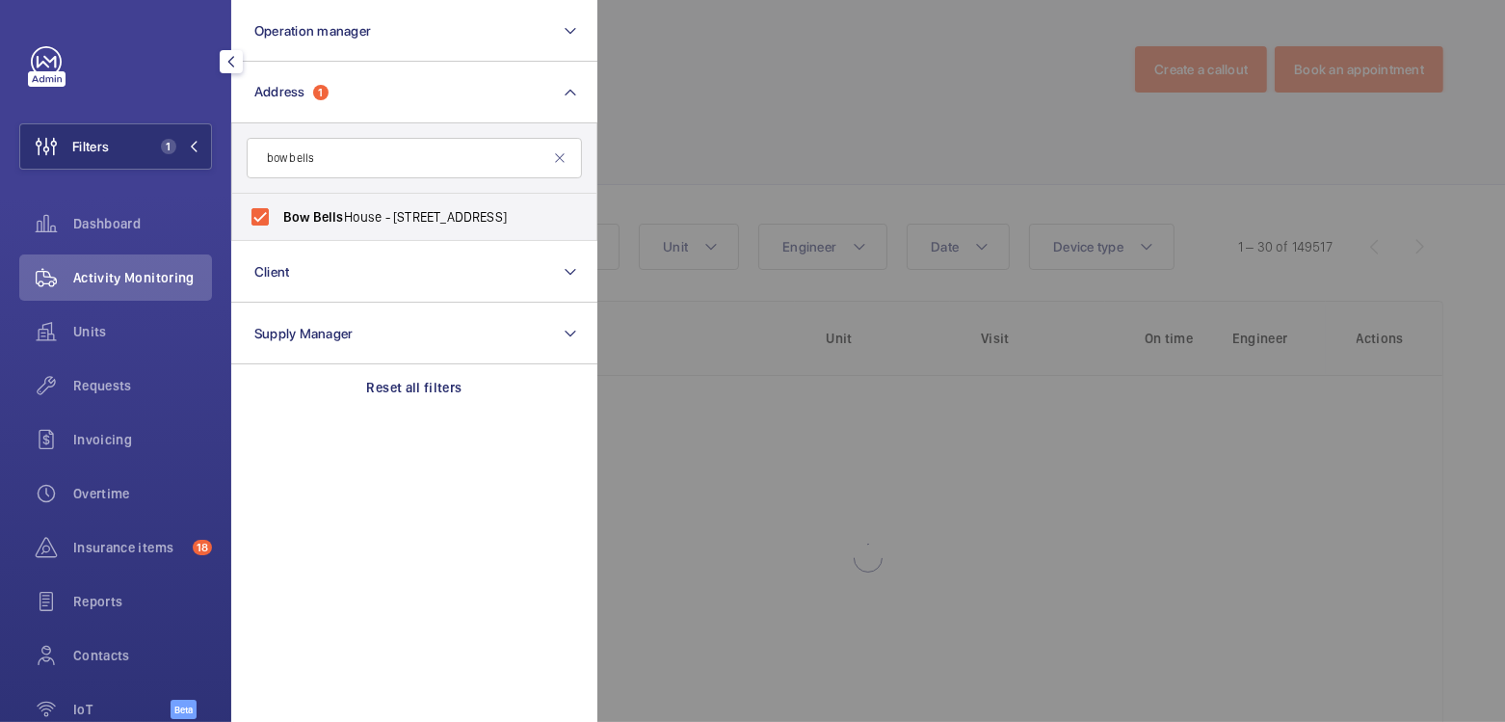
click at [870, 100] on div at bounding box center [1349, 361] width 1505 height 722
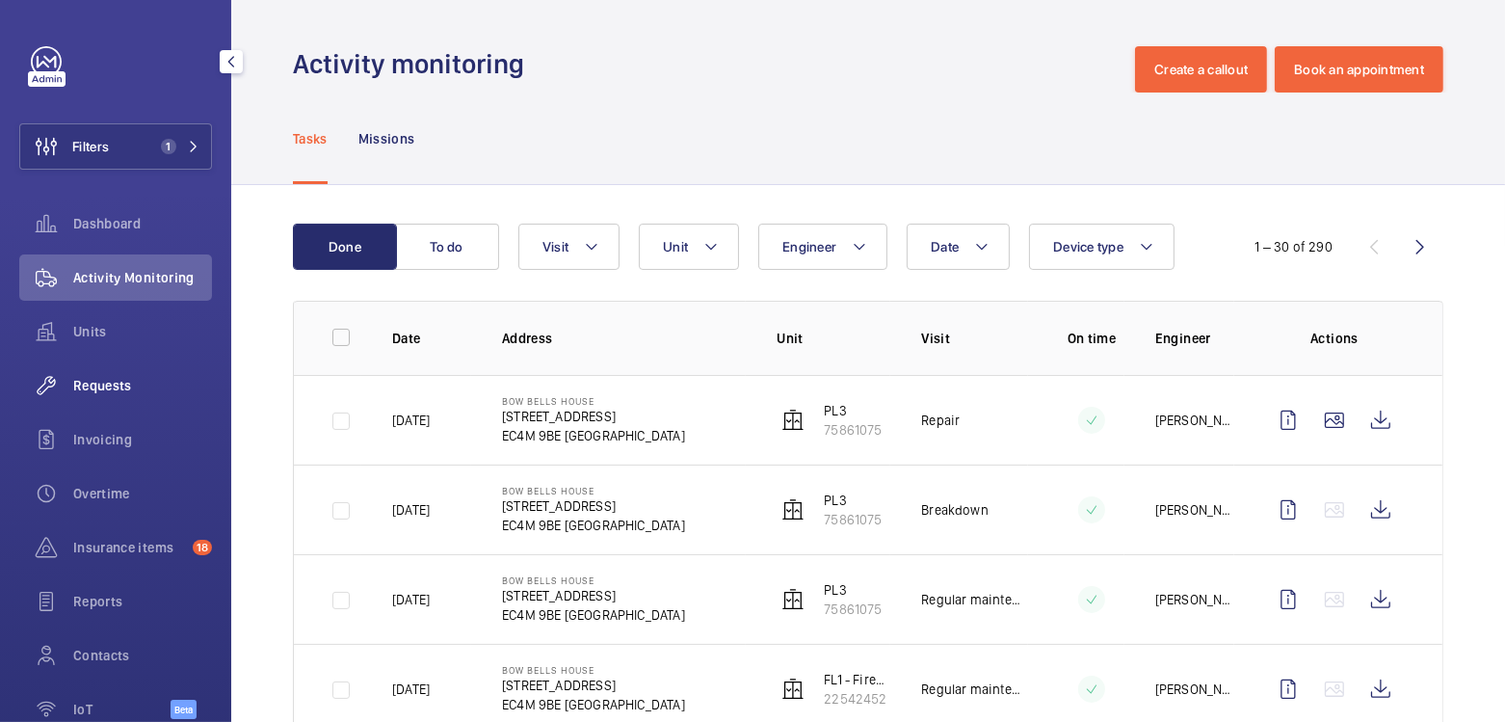
click at [99, 384] on span "Requests" at bounding box center [142, 385] width 139 height 19
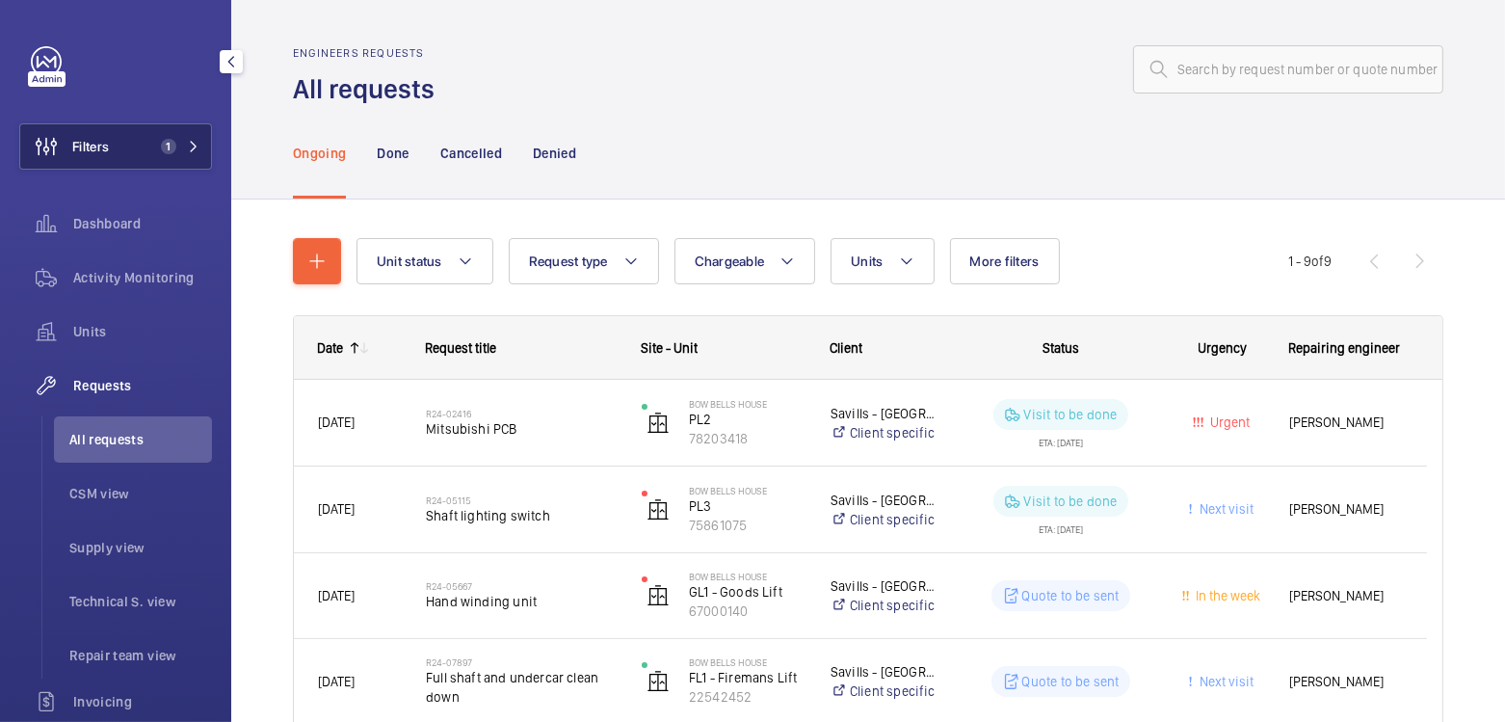
click at [119, 144] on button "Filters 1" at bounding box center [115, 146] width 193 height 46
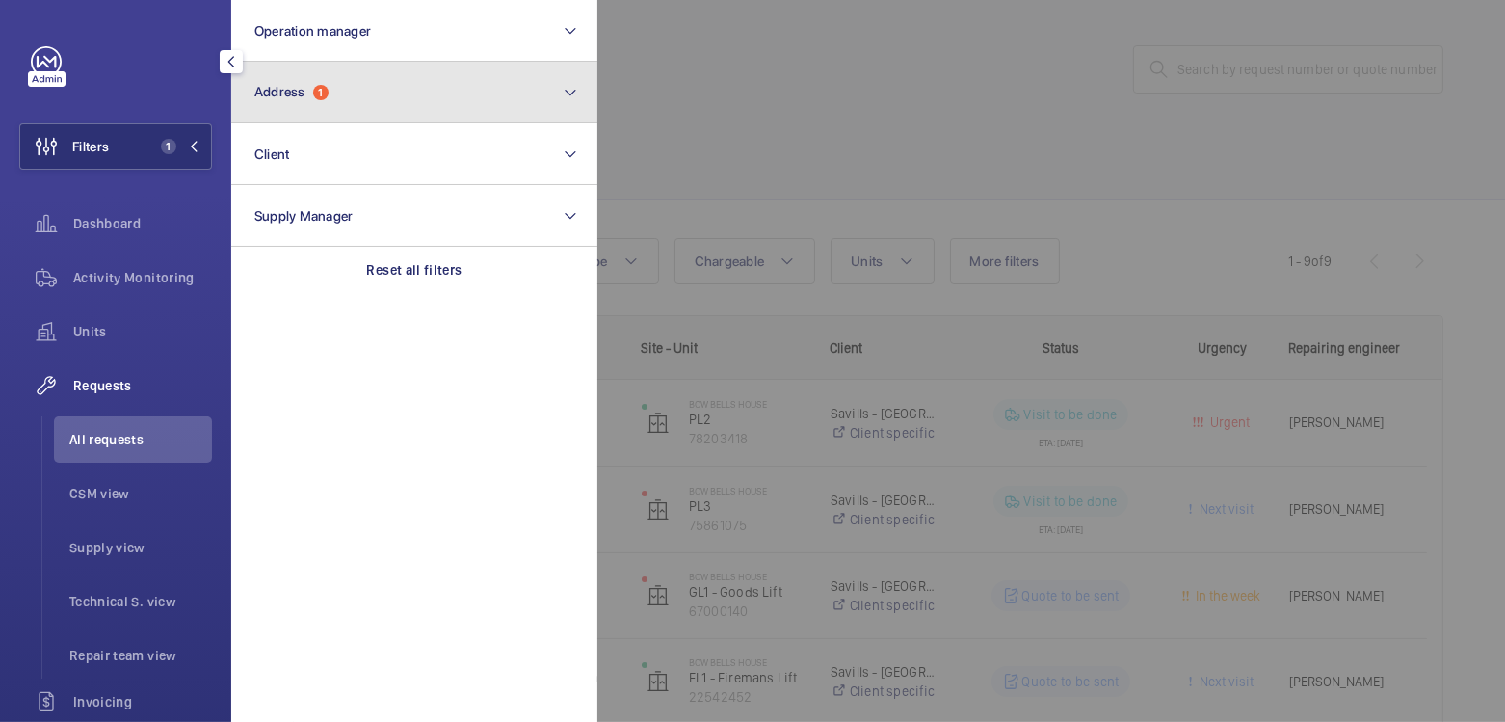
click at [350, 81] on button "Address 1" at bounding box center [414, 93] width 366 height 62
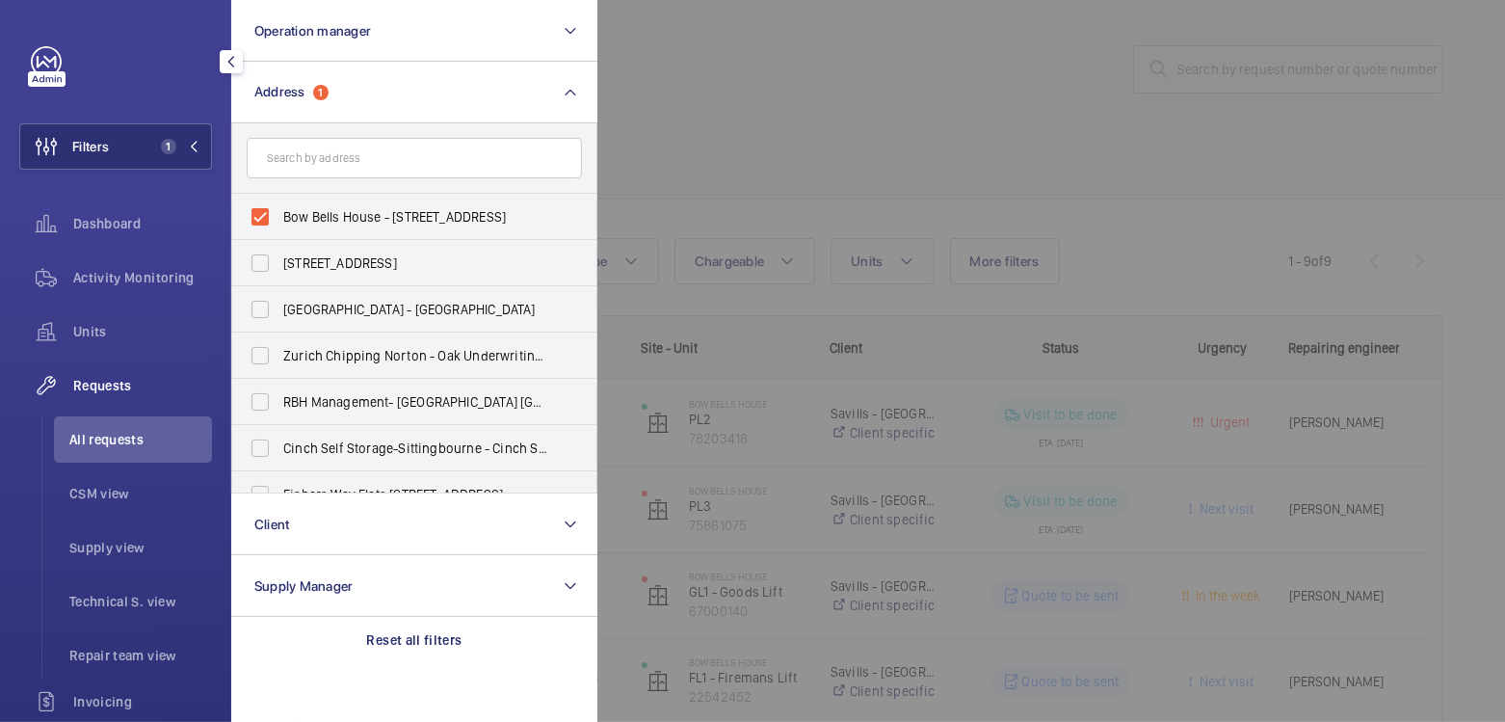
drag, startPoint x: 333, startPoint y: 221, endPoint x: 674, endPoint y: 187, distance: 342.7
click at [333, 221] on span "Bow Bells House - [STREET_ADDRESS]" at bounding box center [415, 216] width 265 height 19
click at [279, 221] on input "Bow Bells House - [STREET_ADDRESS]" at bounding box center [260, 216] width 39 height 39
checkbox input "false"
click at [755, 158] on div at bounding box center [1349, 361] width 1505 height 722
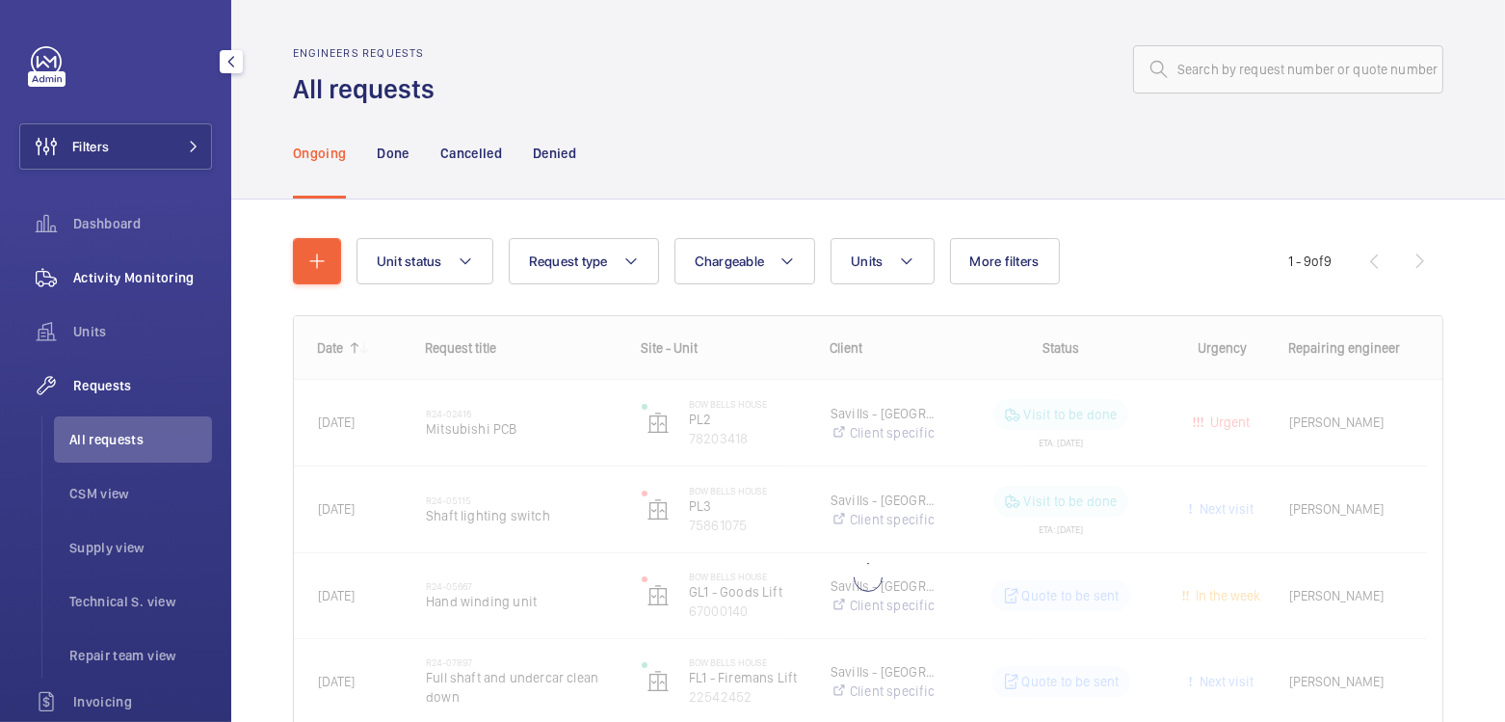
click at [113, 286] on span "Activity Monitoring" at bounding box center [142, 277] width 139 height 19
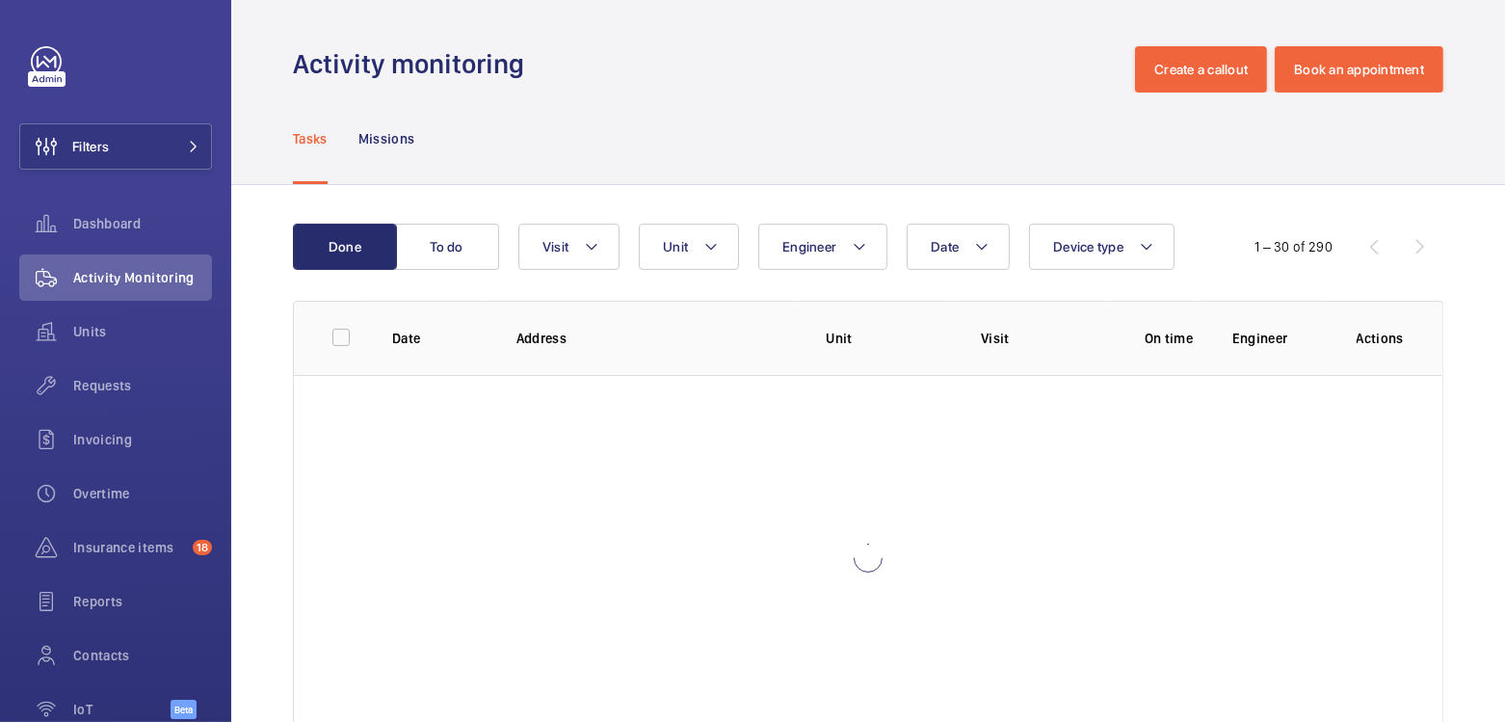
click at [749, 256] on div "Date Engineer Unit Device type Visit" at bounding box center [865, 246] width 694 height 46
click at [803, 255] on button "Engineer" at bounding box center [822, 246] width 129 height 46
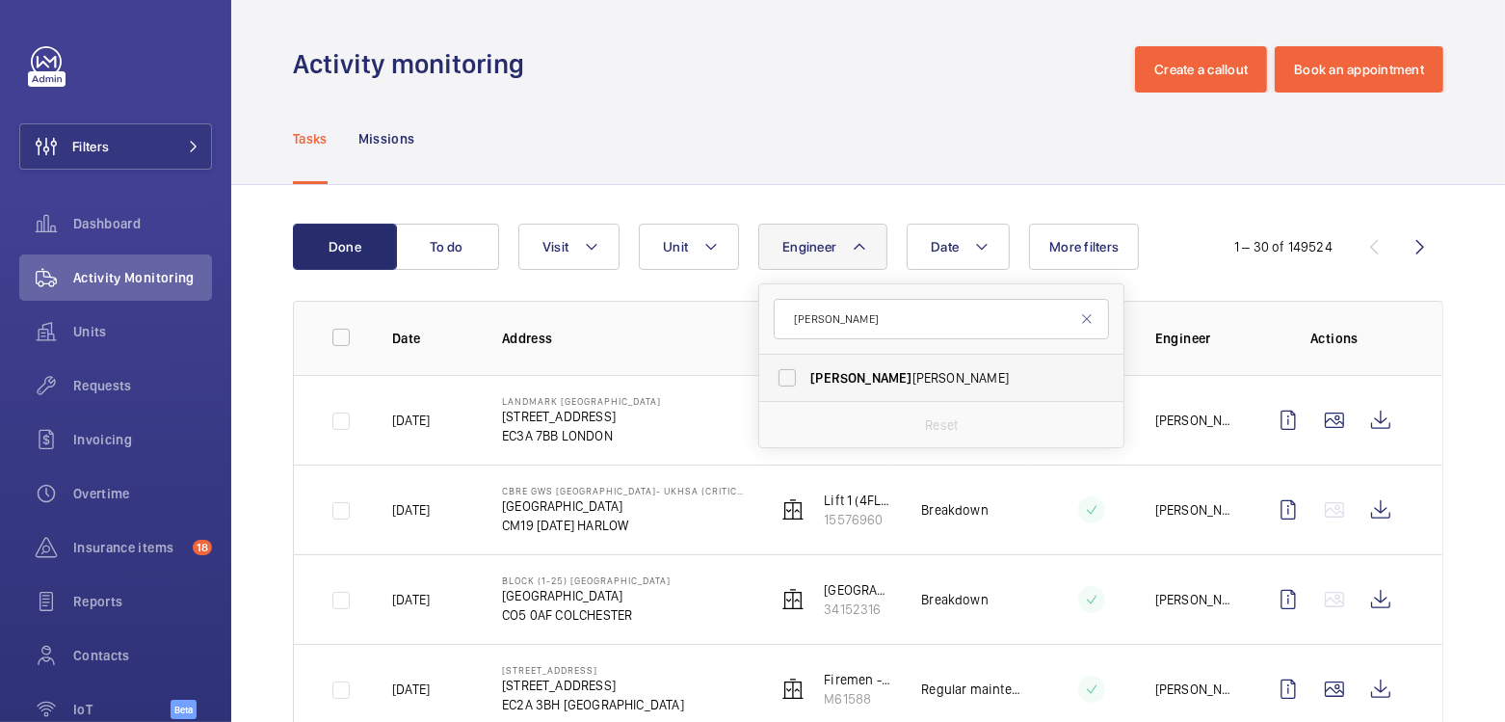
type input "[PERSON_NAME]"
click at [868, 382] on span "[PERSON_NAME]" at bounding box center [942, 377] width 265 height 19
click at [806, 382] on input "[PERSON_NAME]" at bounding box center [787, 377] width 39 height 39
checkbox input "true"
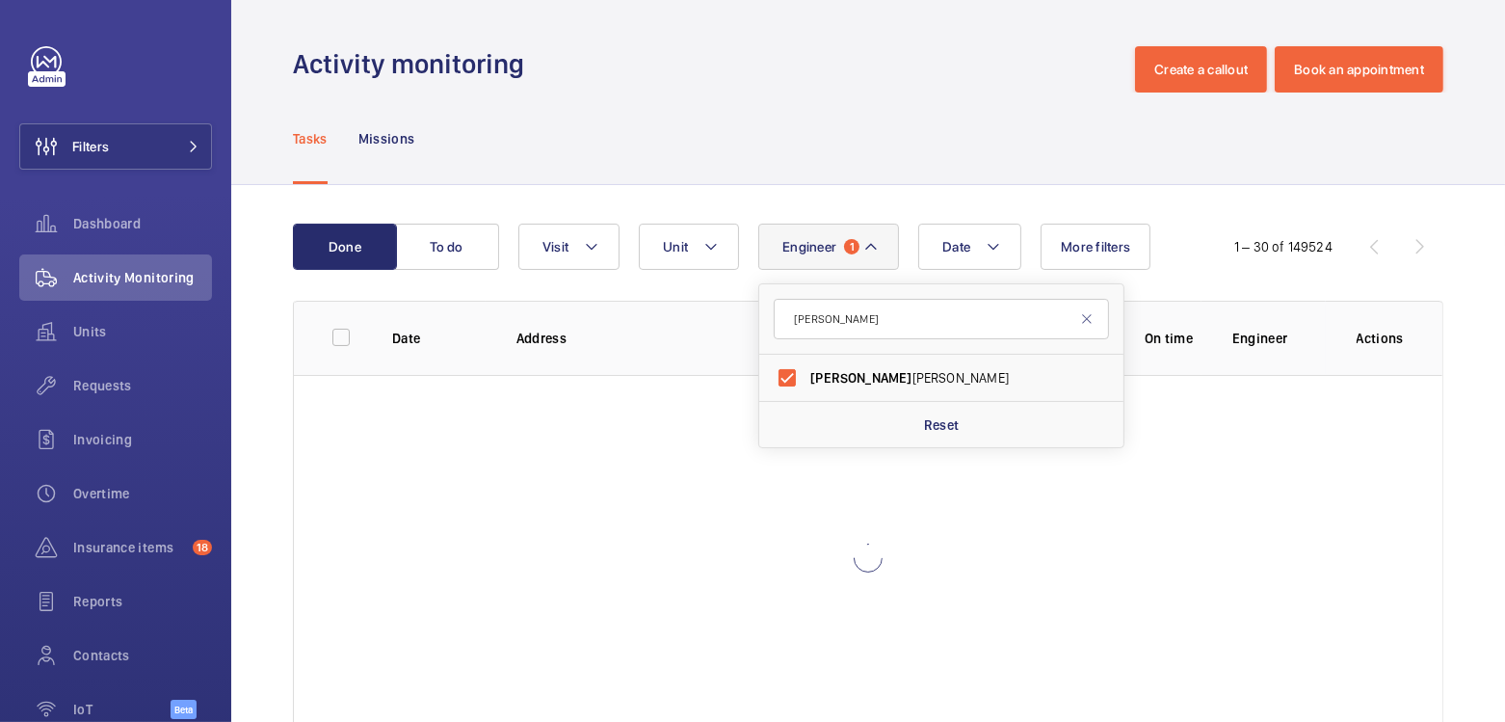
click at [743, 196] on div "Done To do Date Engineer 1 [PERSON_NAME] Reset Unit Visit More filters 1 – 30 o…" at bounding box center [868, 486] width 1274 height 602
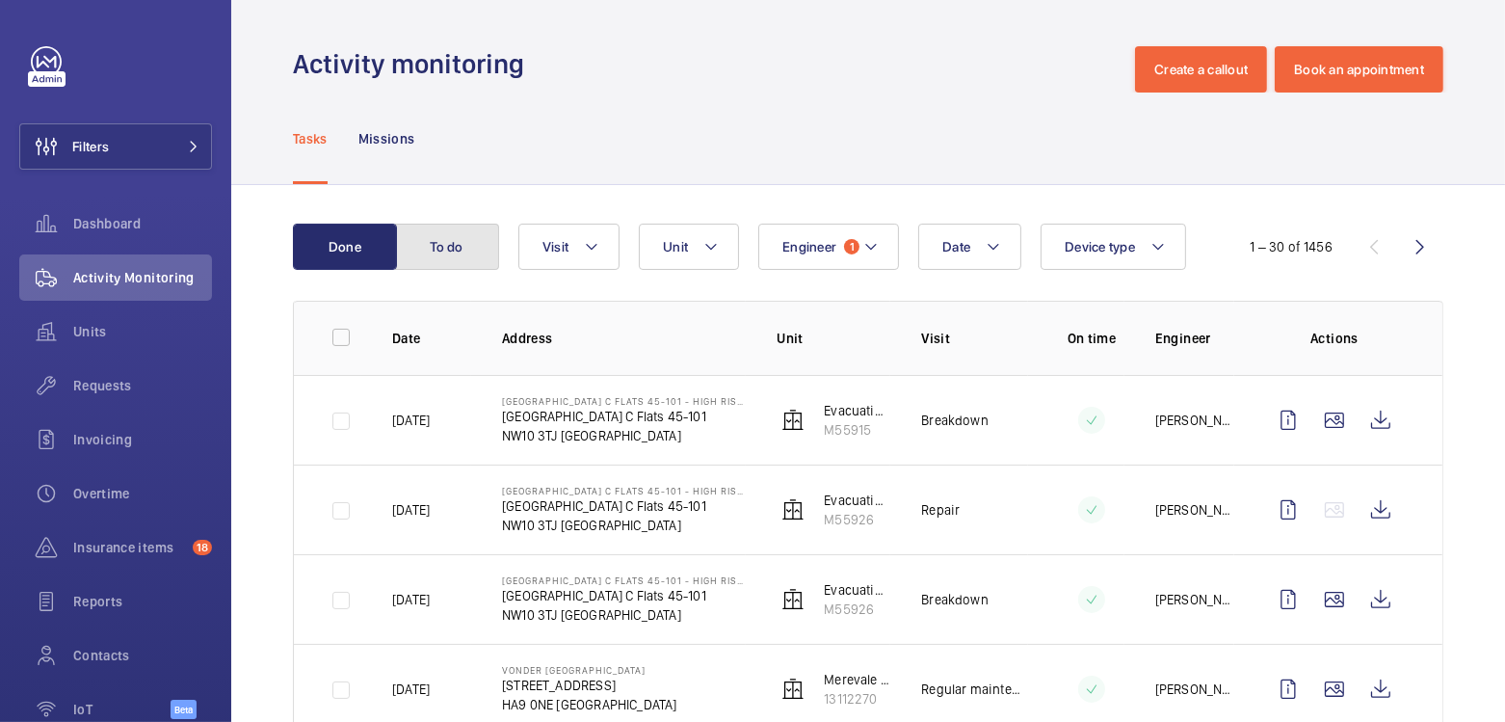
click at [444, 257] on button "To do" at bounding box center [447, 246] width 104 height 46
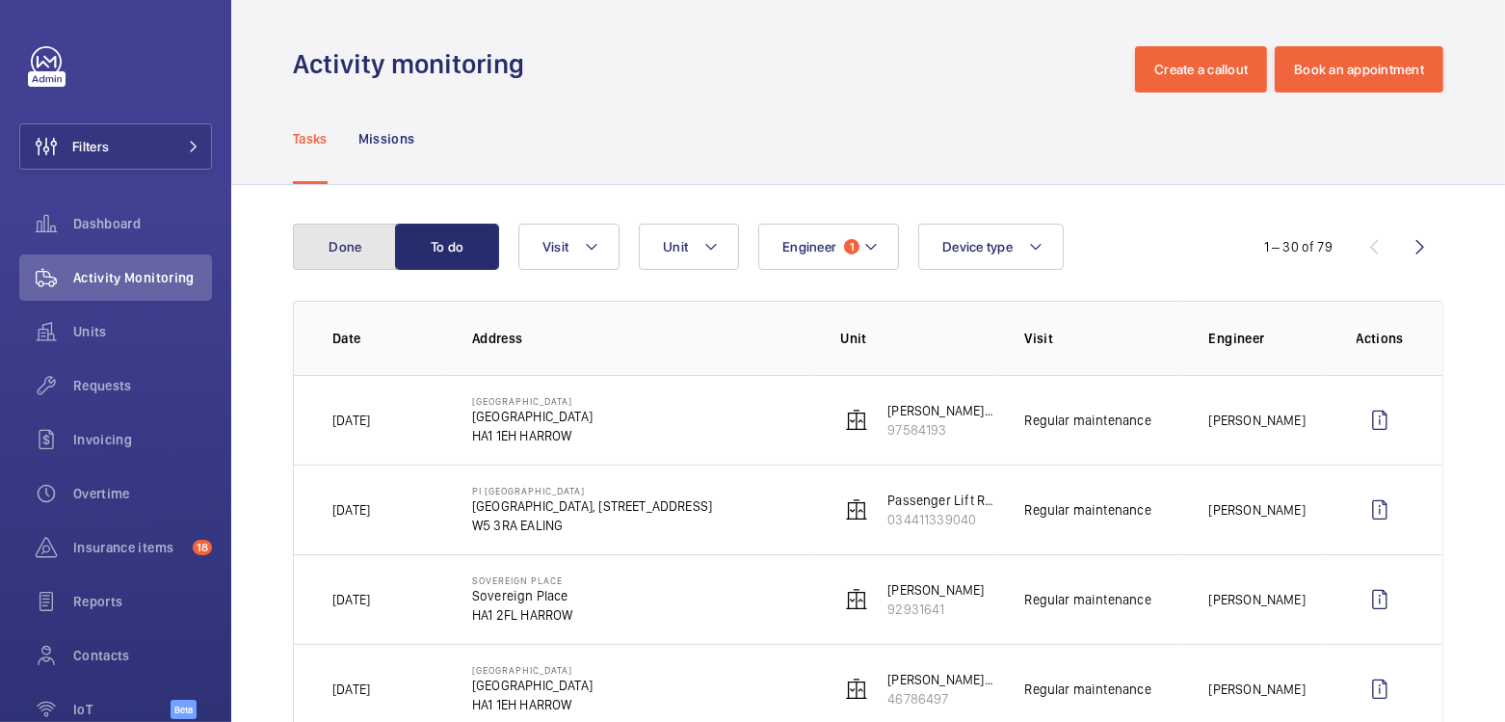
click at [328, 262] on button "Done" at bounding box center [345, 246] width 104 height 46
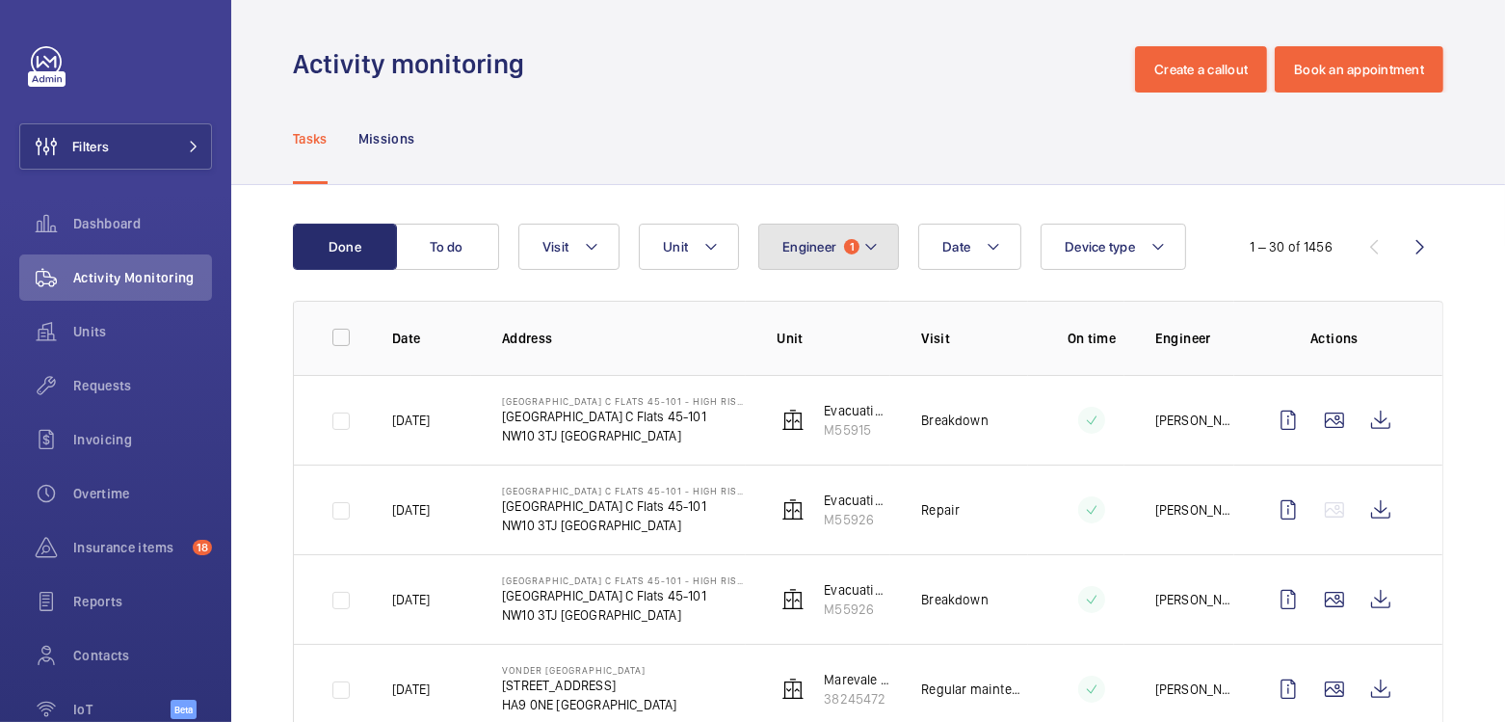
click at [801, 251] on span "Engineer" at bounding box center [809, 246] width 54 height 15
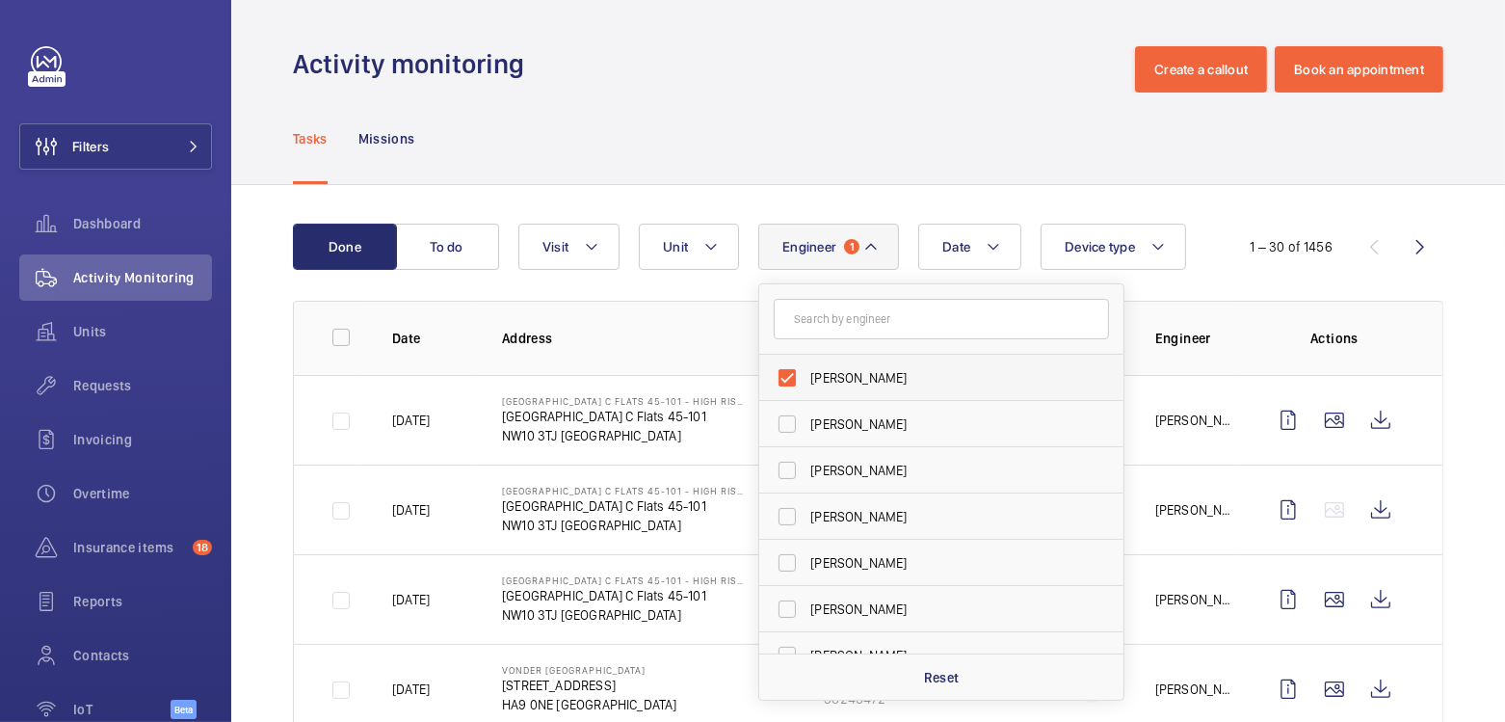
click at [845, 382] on span "[PERSON_NAME]" at bounding box center [942, 377] width 265 height 19
click at [806, 382] on input "[PERSON_NAME]" at bounding box center [787, 377] width 39 height 39
checkbox input "false"
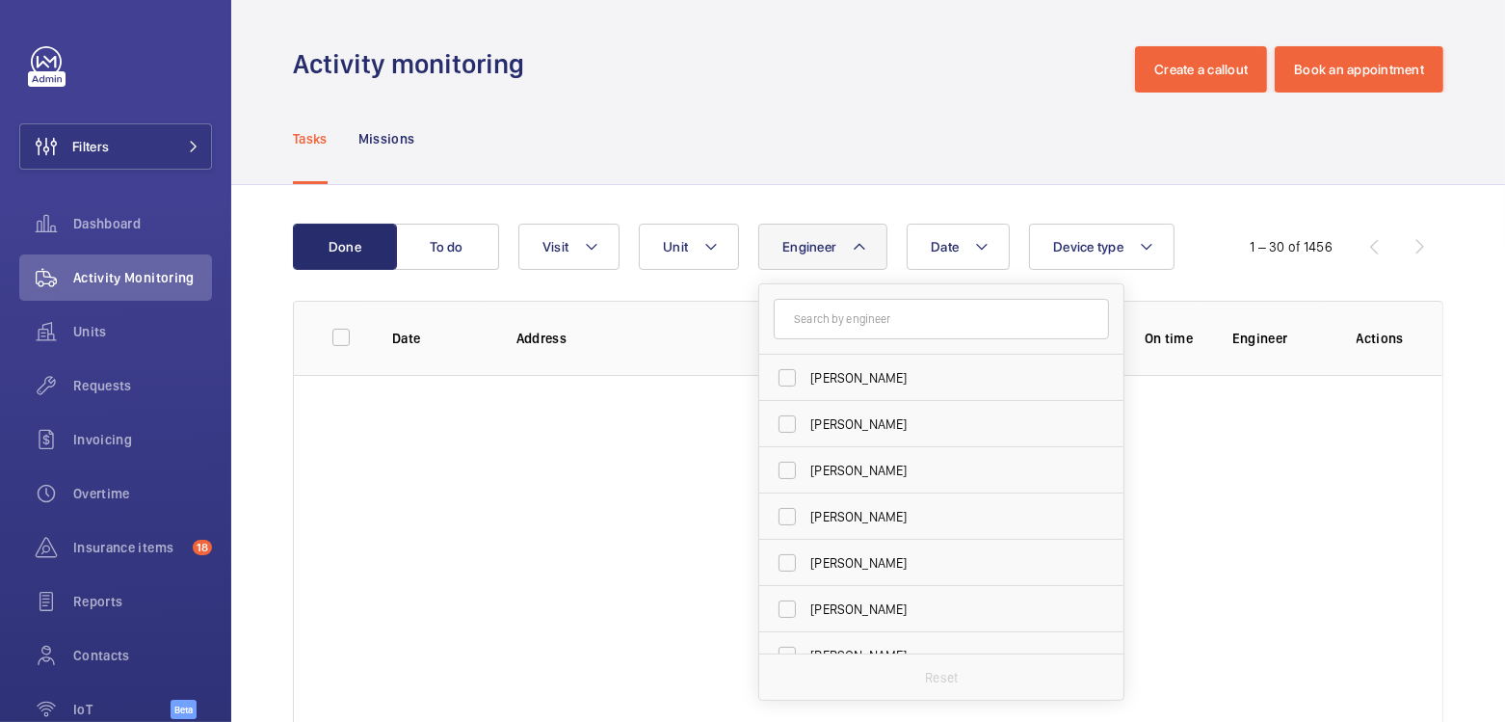
click at [697, 125] on div "Tasks Missions" at bounding box center [868, 138] width 1150 height 92
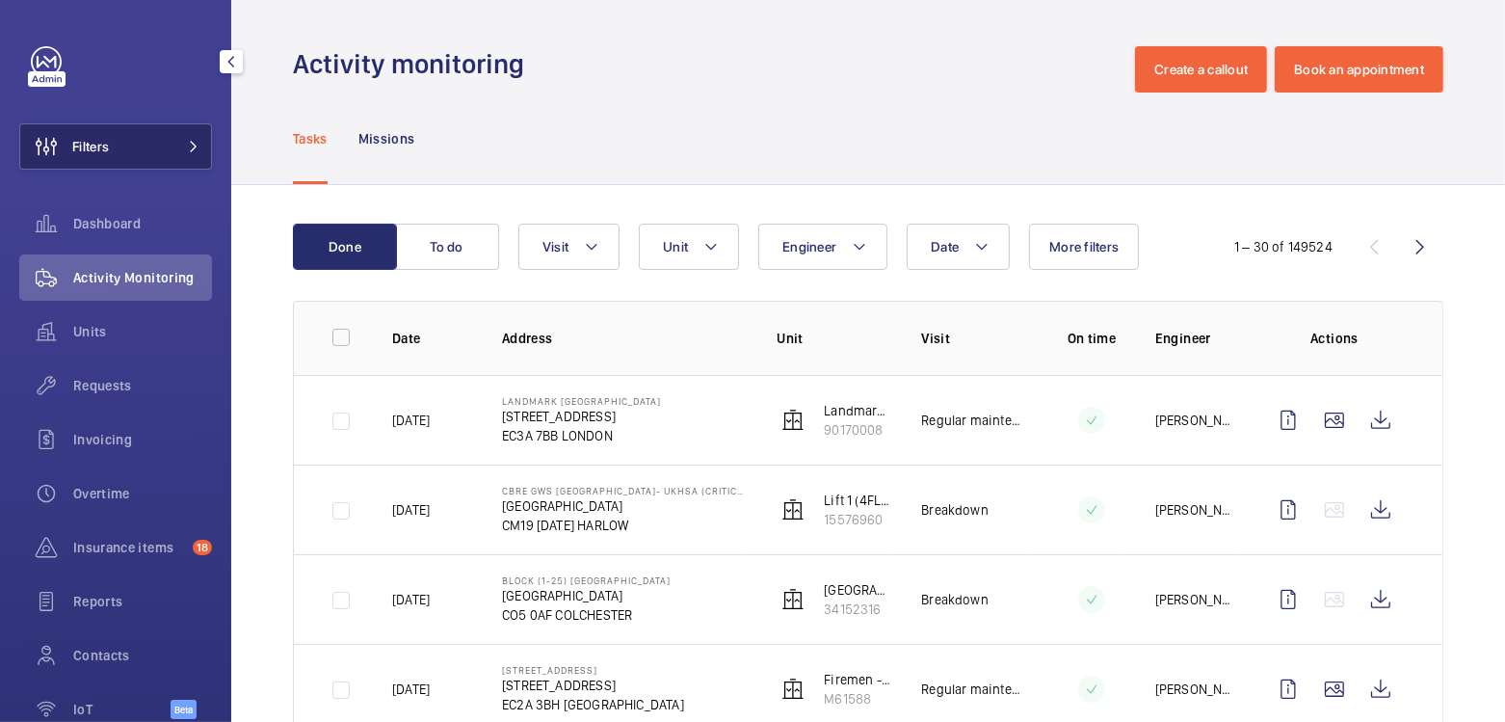
click at [149, 151] on button "Filters" at bounding box center [115, 146] width 193 height 46
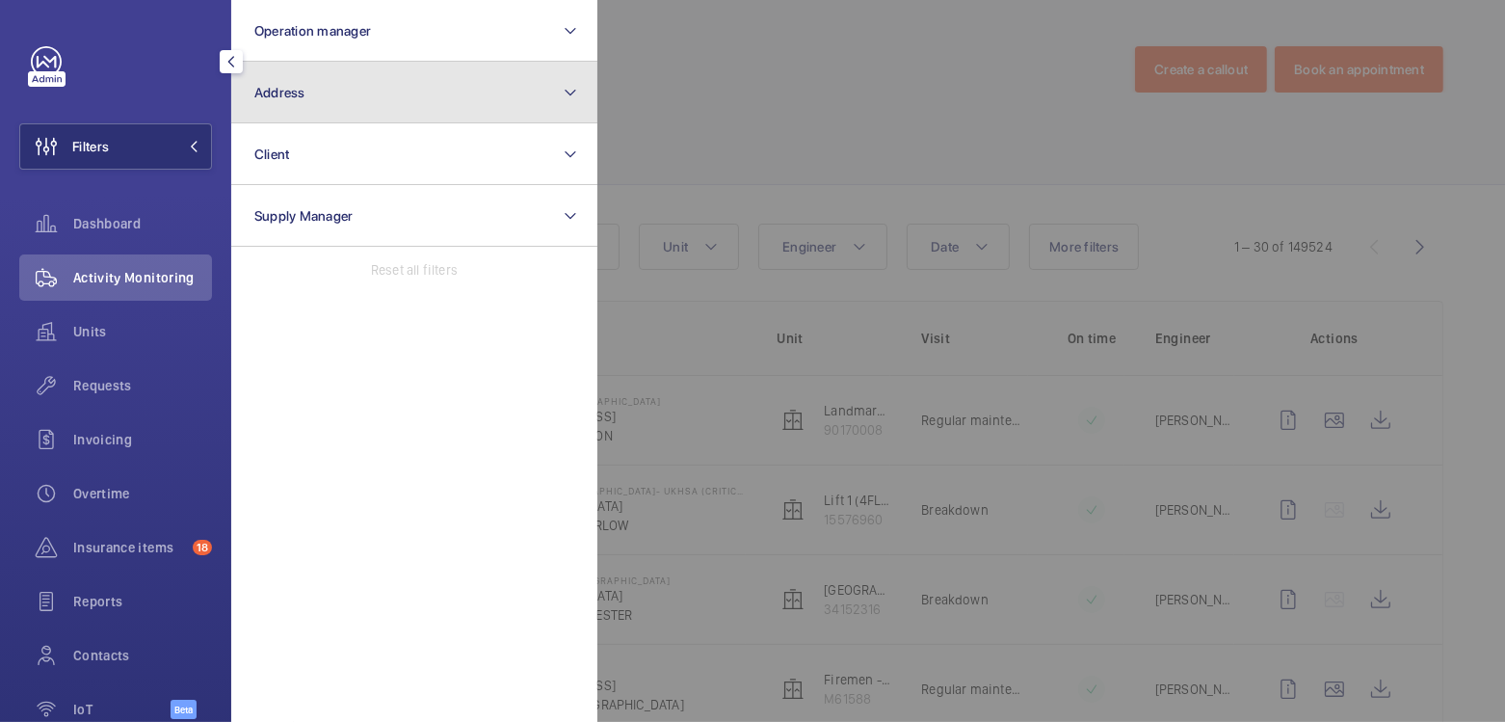
click at [304, 95] on button "Address" at bounding box center [414, 93] width 366 height 62
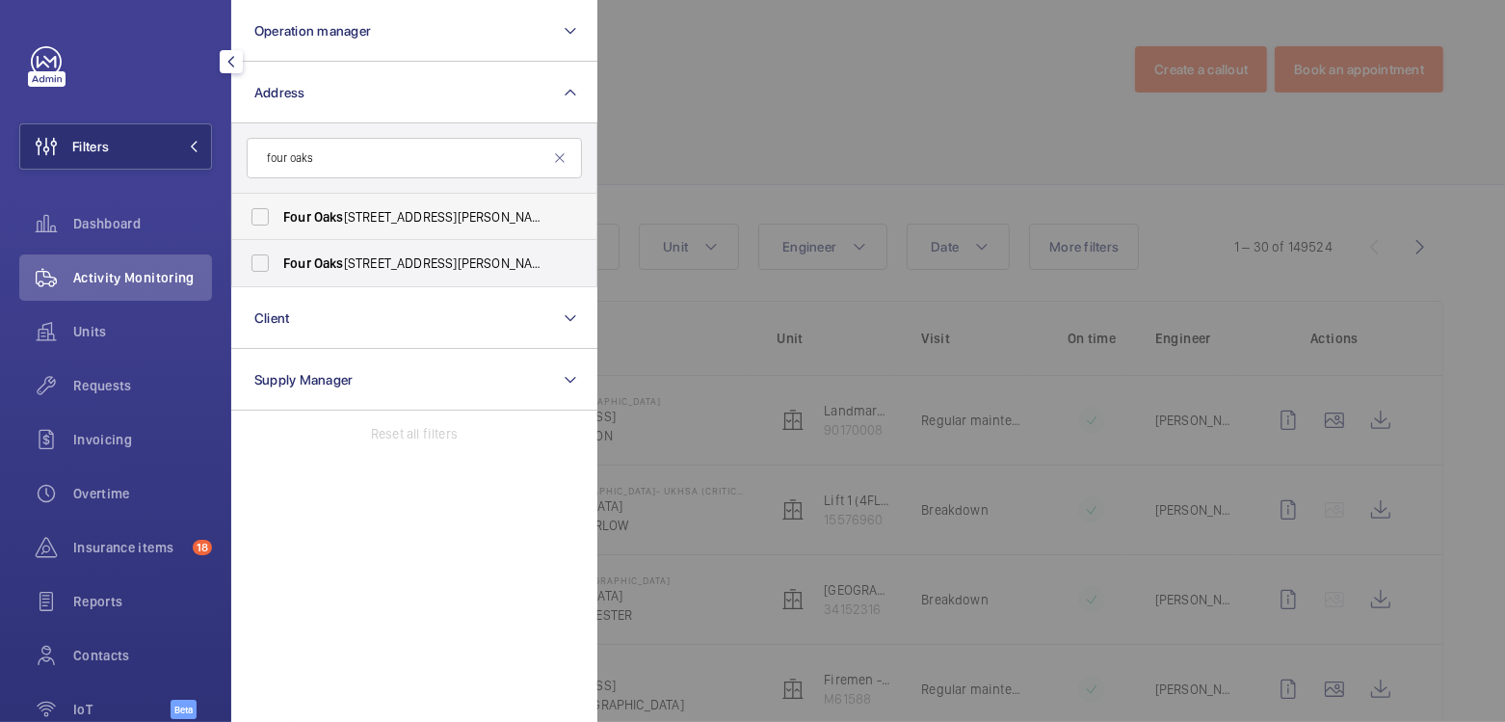
type input "four oaks"
click at [355, 219] on span "[STREET_ADDRESS][PERSON_NAME]" at bounding box center [415, 216] width 265 height 19
click at [279, 219] on input "[STREET_ADDRESS][PERSON_NAME]" at bounding box center [260, 216] width 39 height 39
checkbox input "true"
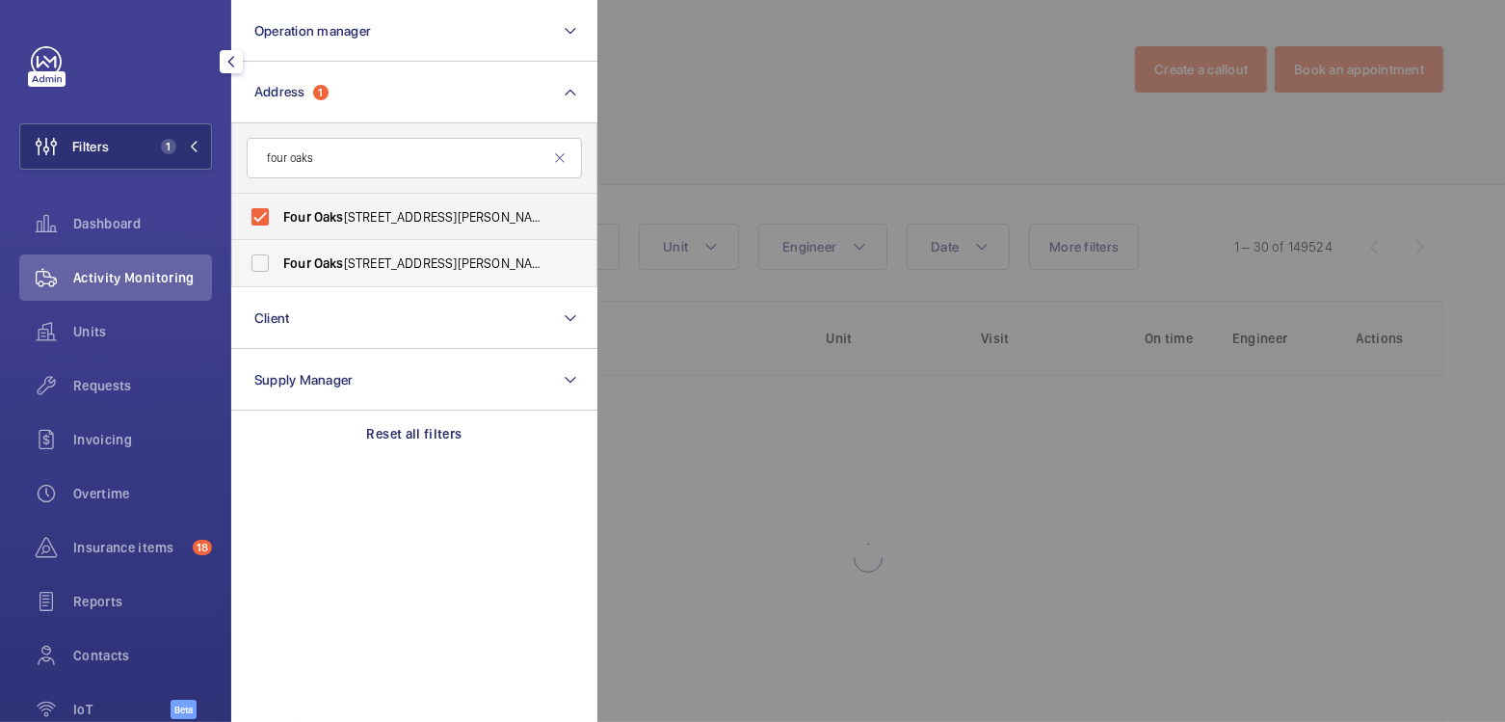
click at [350, 258] on span "[STREET_ADDRESS][PERSON_NAME][PERSON_NAME]" at bounding box center [415, 262] width 265 height 19
click at [279, 258] on input "[STREET_ADDRESS][PERSON_NAME][PERSON_NAME]" at bounding box center [260, 263] width 39 height 39
checkbox input "true"
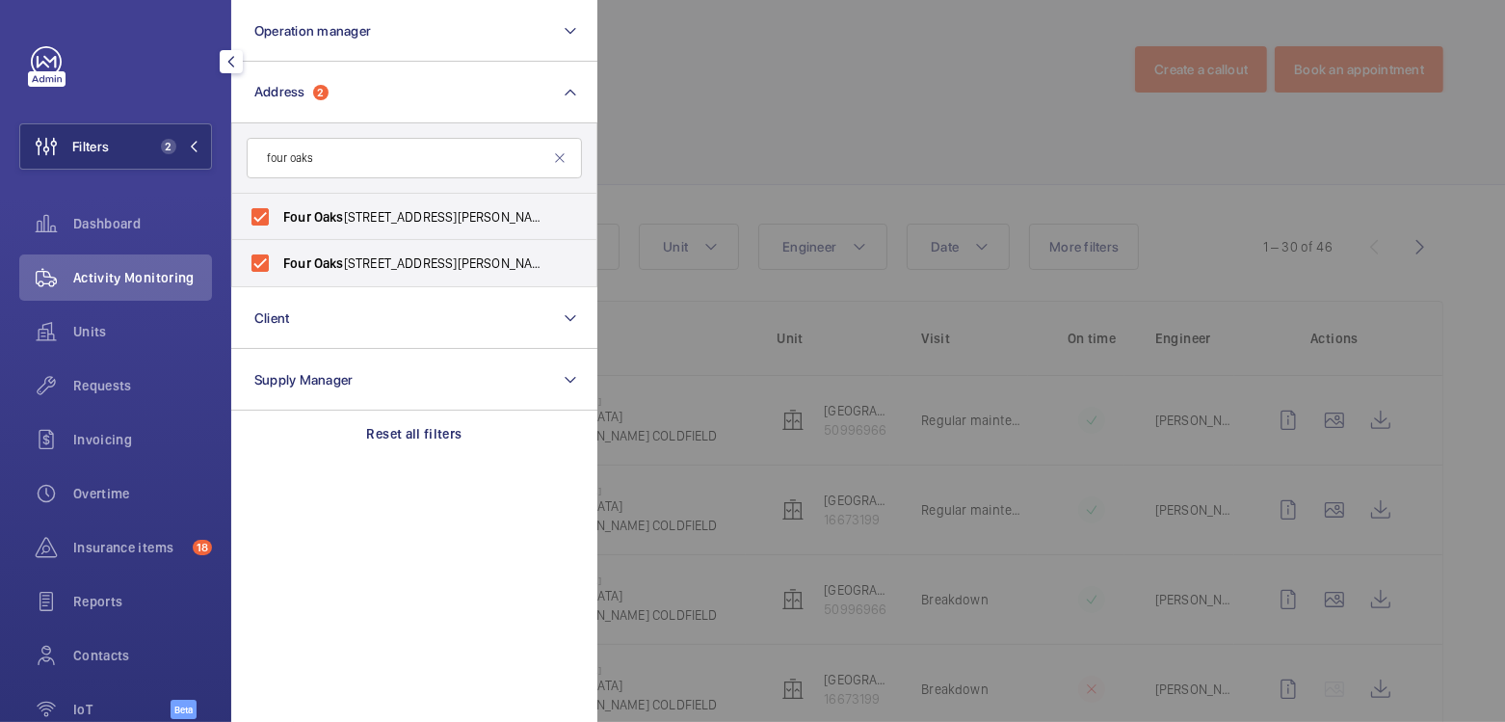
click at [694, 144] on div at bounding box center [1349, 361] width 1505 height 722
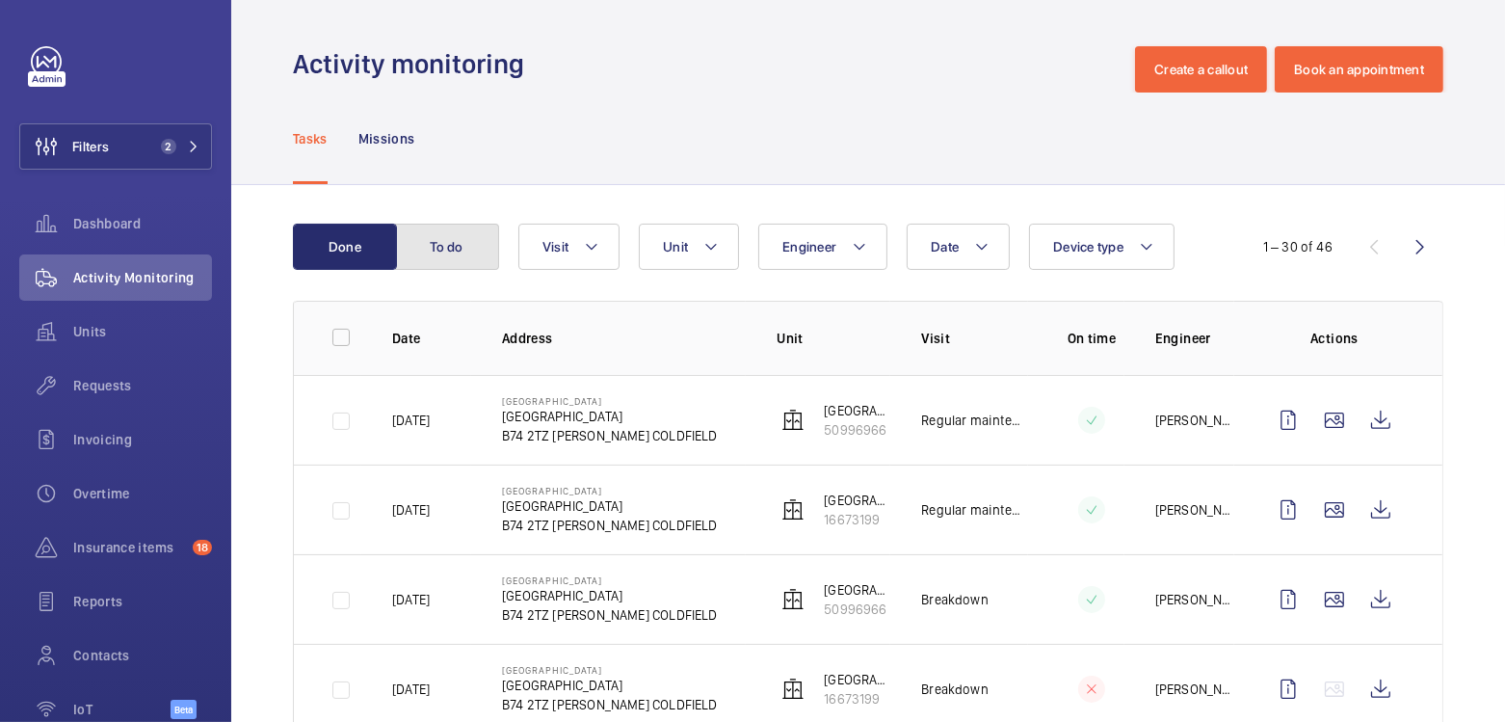
click at [465, 252] on button "To do" at bounding box center [447, 246] width 104 height 46
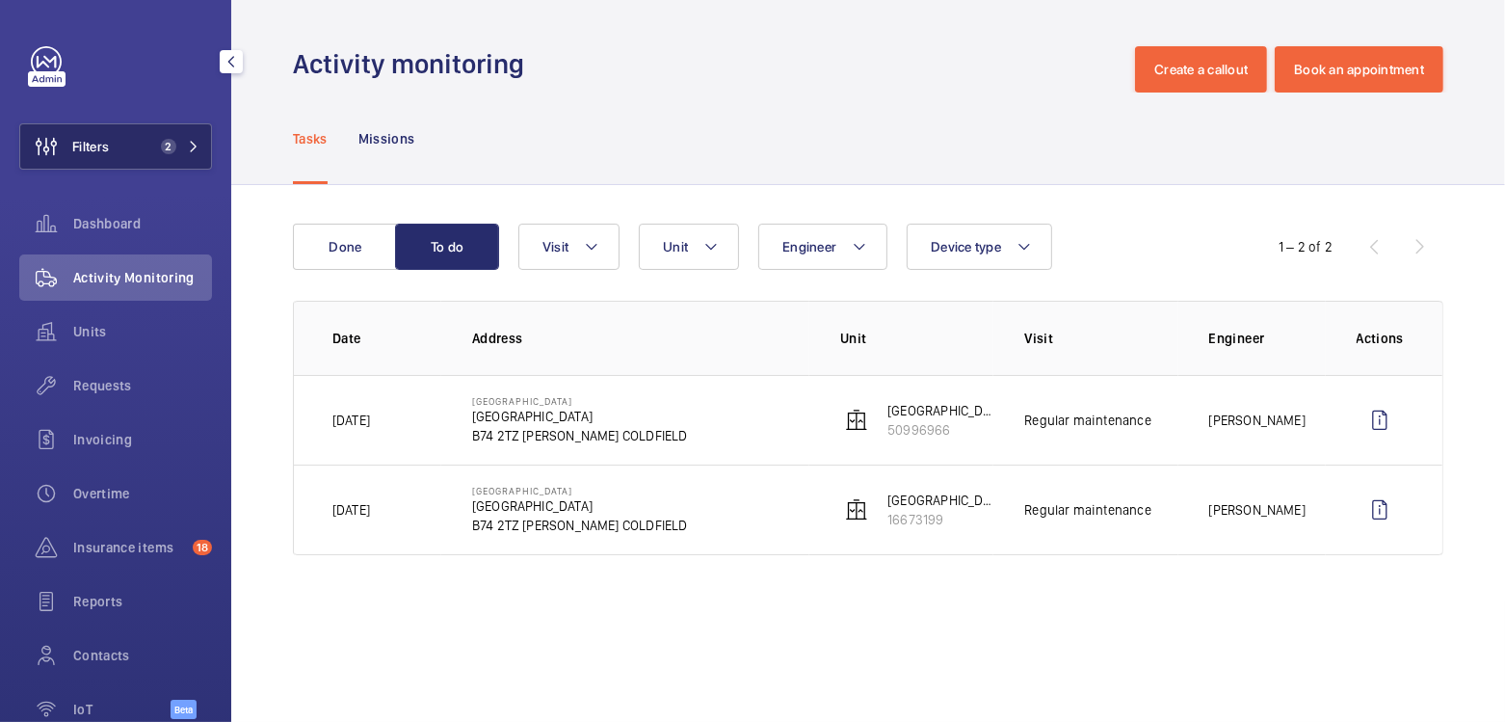
click at [86, 163] on span "Filters" at bounding box center [64, 146] width 89 height 46
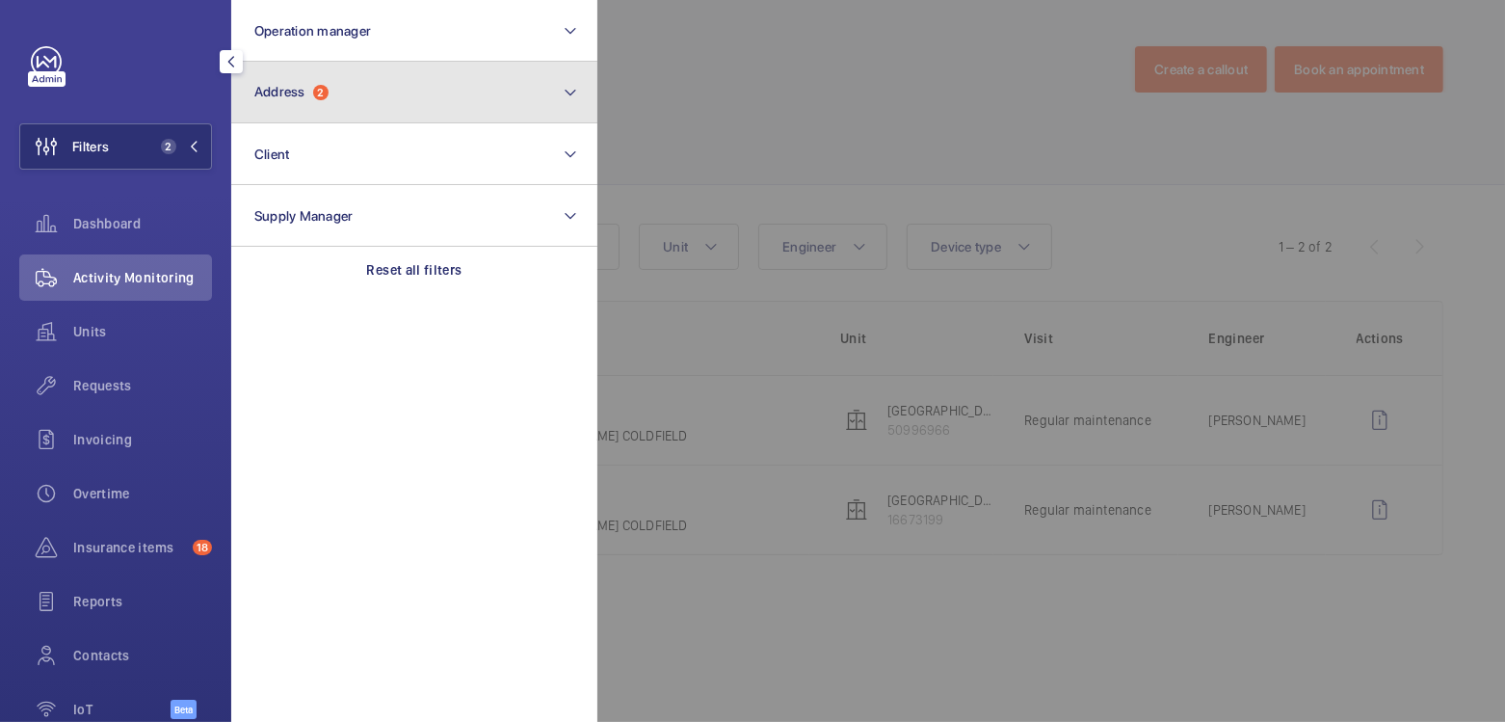
click at [406, 92] on button "Address 2" at bounding box center [414, 93] width 366 height 62
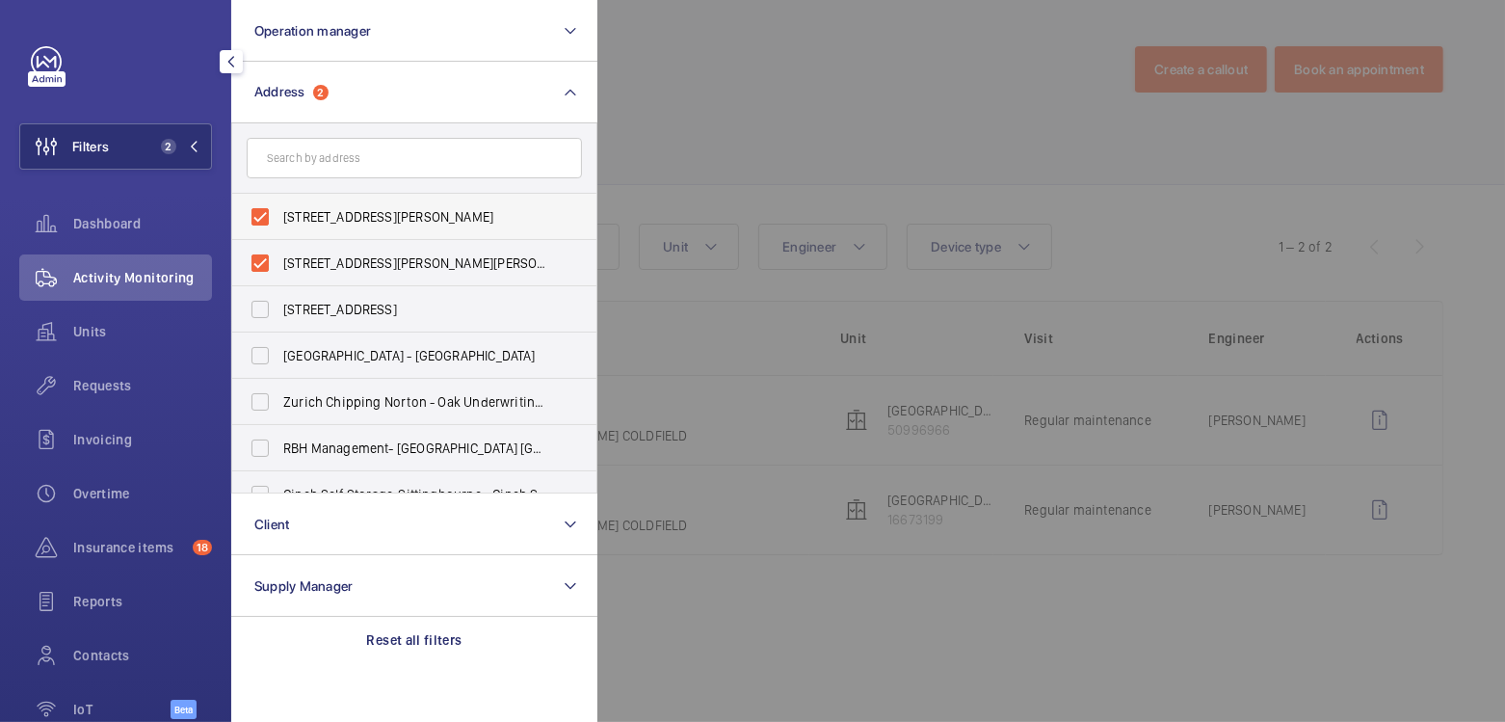
click at [346, 214] on span "[STREET_ADDRESS][PERSON_NAME]" at bounding box center [415, 216] width 265 height 19
click at [279, 214] on input "[STREET_ADDRESS][PERSON_NAME]" at bounding box center [260, 216] width 39 height 39
checkbox input "false"
click at [354, 263] on span "[STREET_ADDRESS][PERSON_NAME][PERSON_NAME]" at bounding box center [415, 262] width 265 height 19
click at [279, 263] on input "[STREET_ADDRESS][PERSON_NAME][PERSON_NAME]" at bounding box center [260, 263] width 39 height 39
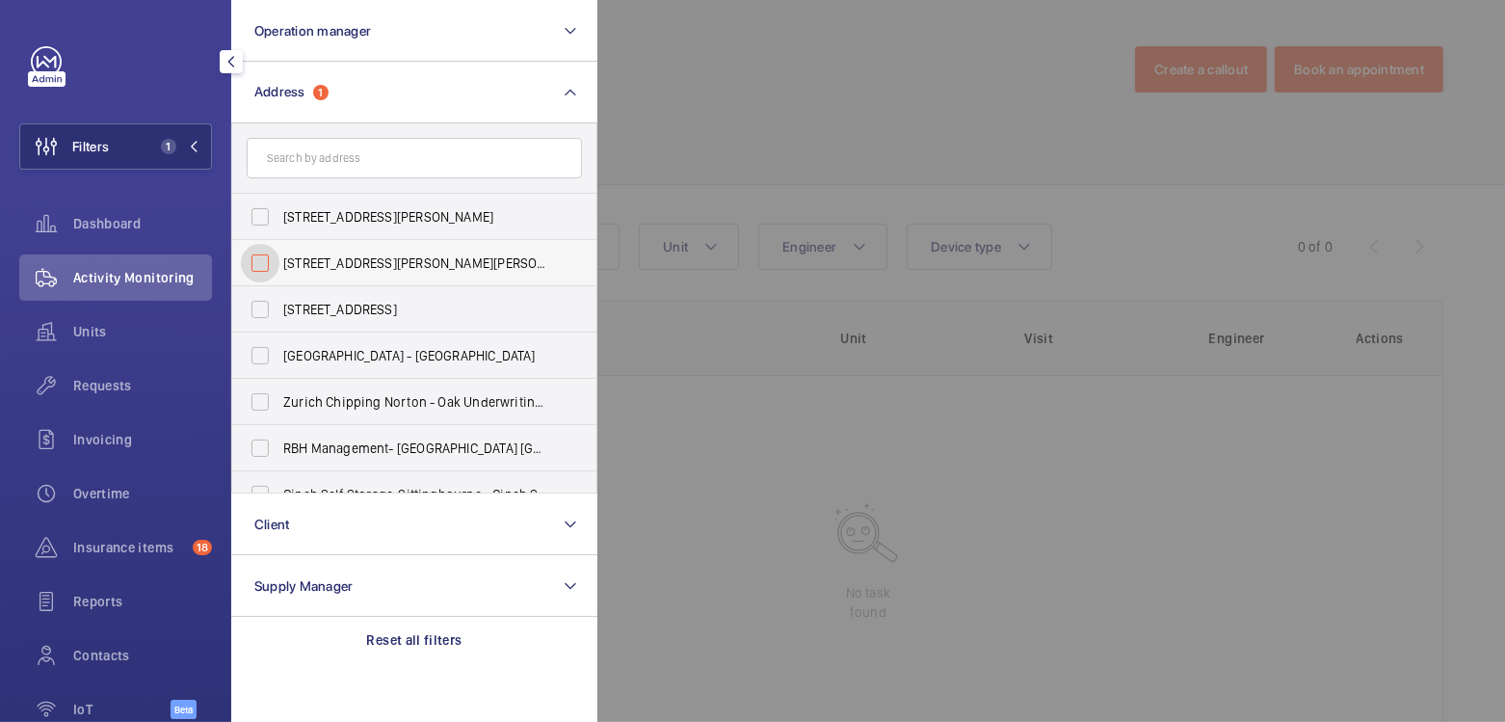
checkbox input "false"
click at [655, 65] on div at bounding box center [1349, 361] width 1505 height 722
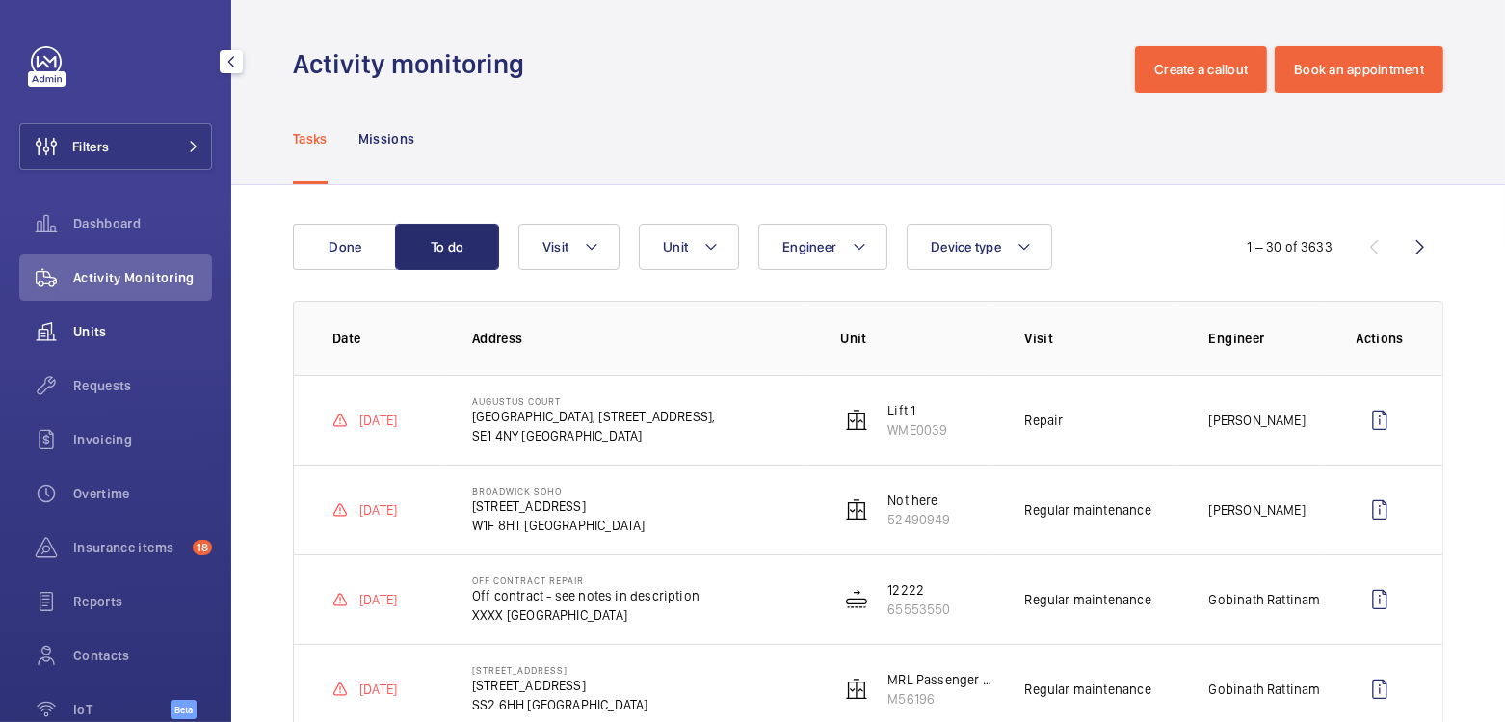
click at [106, 350] on div "Units" at bounding box center [115, 331] width 193 height 46
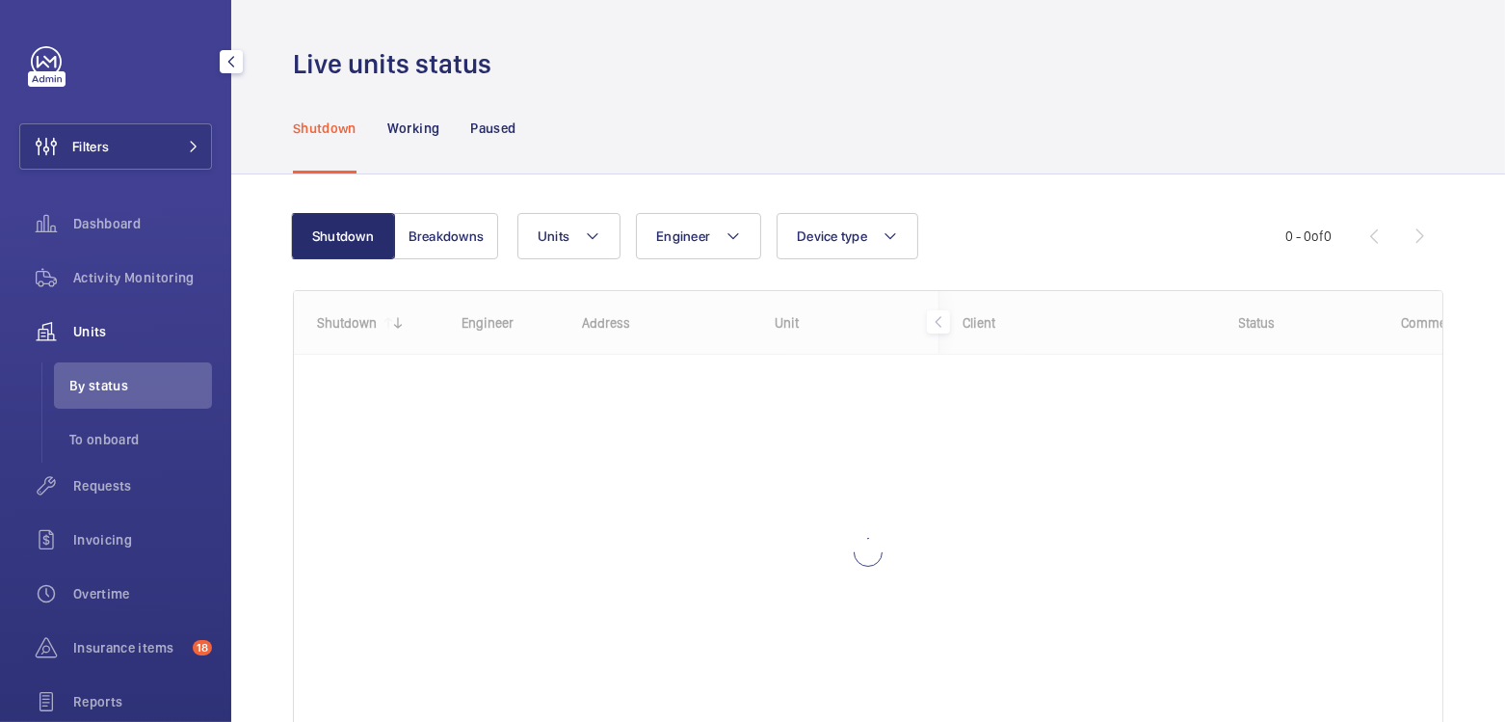
click at [730, 92] on div "Shutdown Working Paused" at bounding box center [868, 128] width 1150 height 92
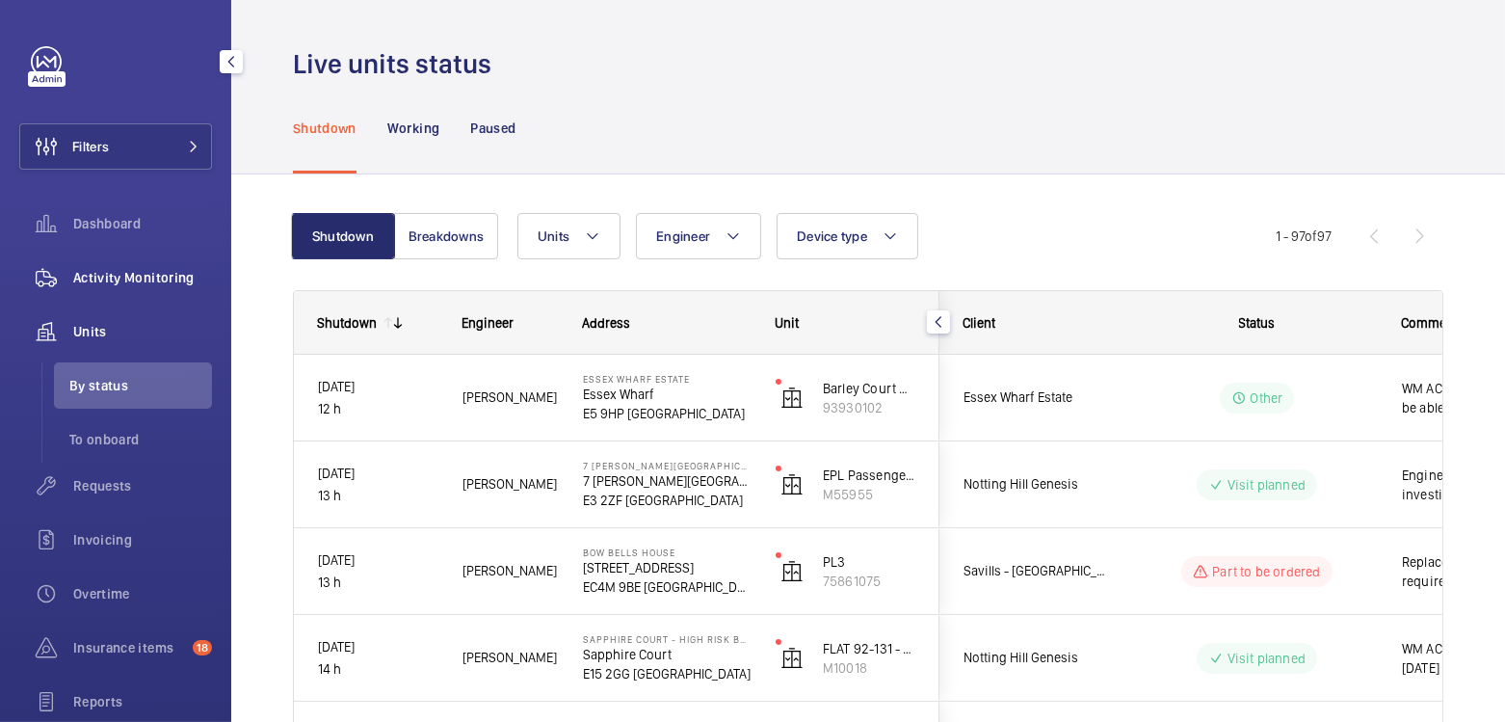
click at [157, 283] on span "Activity Monitoring" at bounding box center [142, 277] width 139 height 19
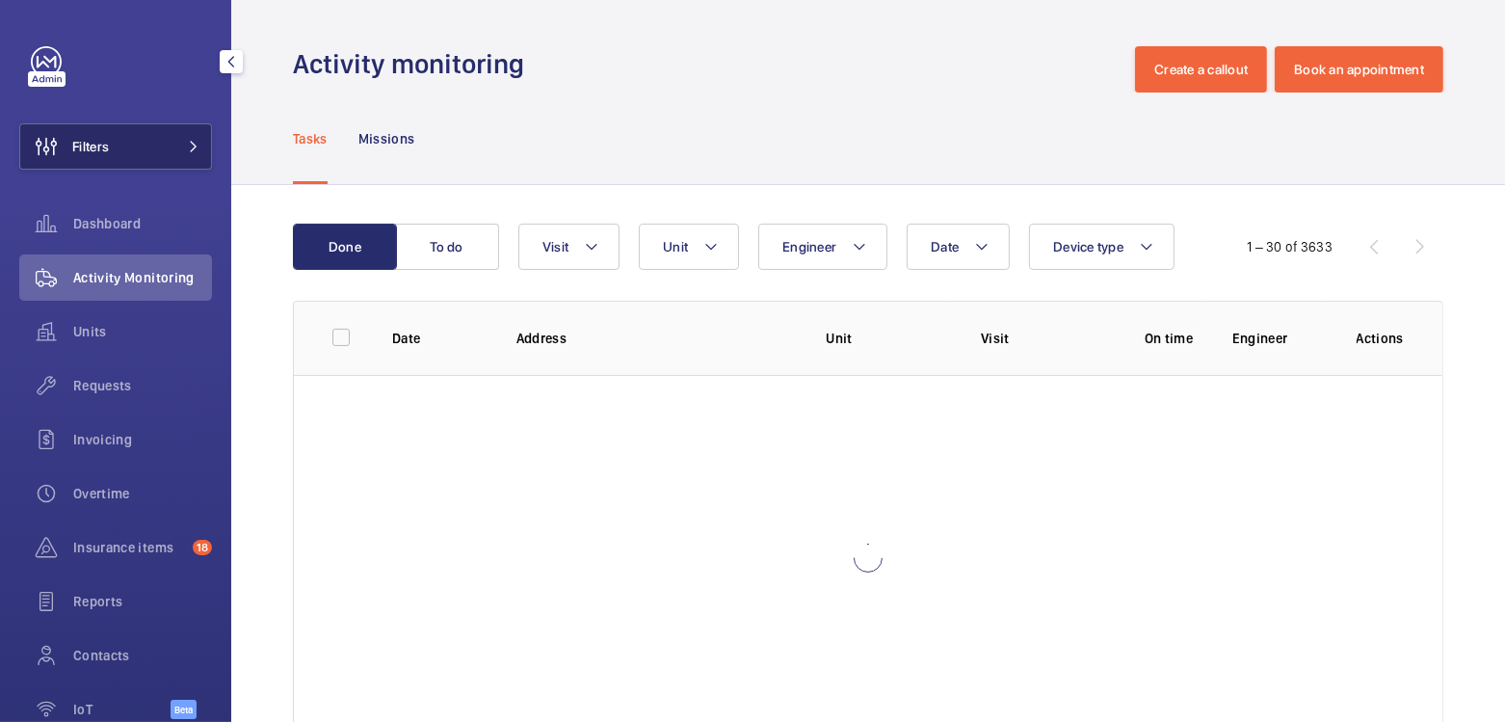
click at [126, 148] on button "Filters" at bounding box center [115, 146] width 193 height 46
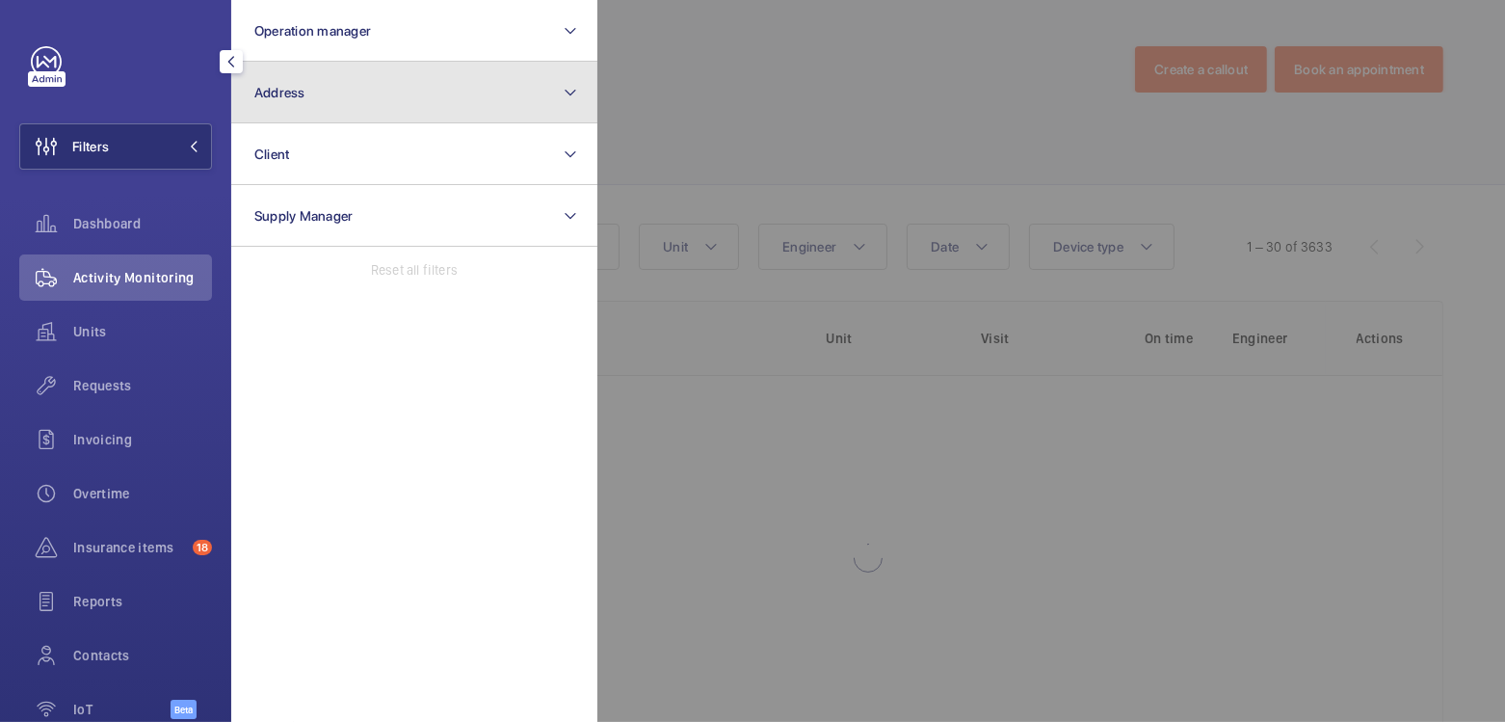
click at [309, 98] on button "Address" at bounding box center [414, 93] width 366 height 62
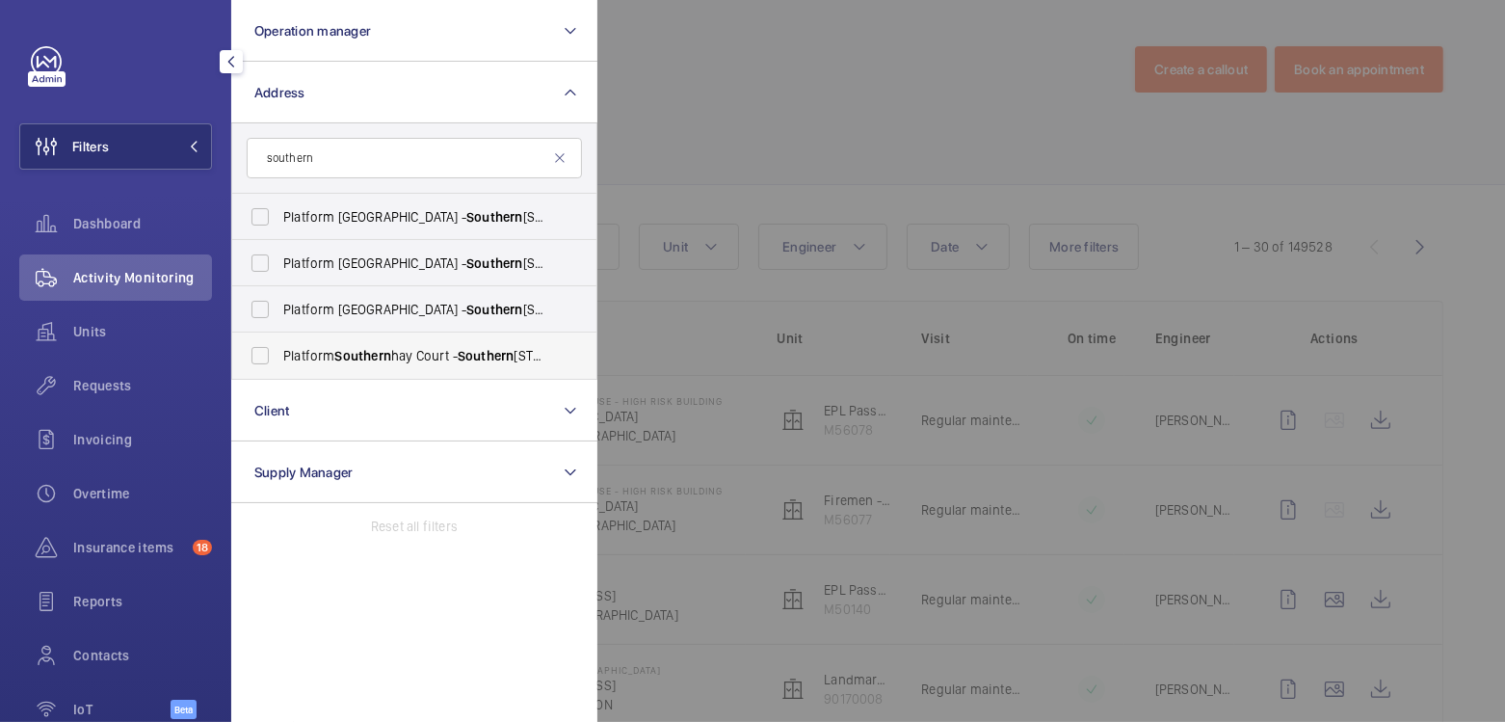
type input "southern"
click at [389, 359] on span "Southern" at bounding box center [362, 355] width 56 height 15
click at [279, 359] on input "Platform [GEOGRAPHIC_DATA] - [GEOGRAPHIC_DATA]" at bounding box center [260, 355] width 39 height 39
checkbox input "true"
click at [665, 84] on div at bounding box center [1349, 361] width 1505 height 722
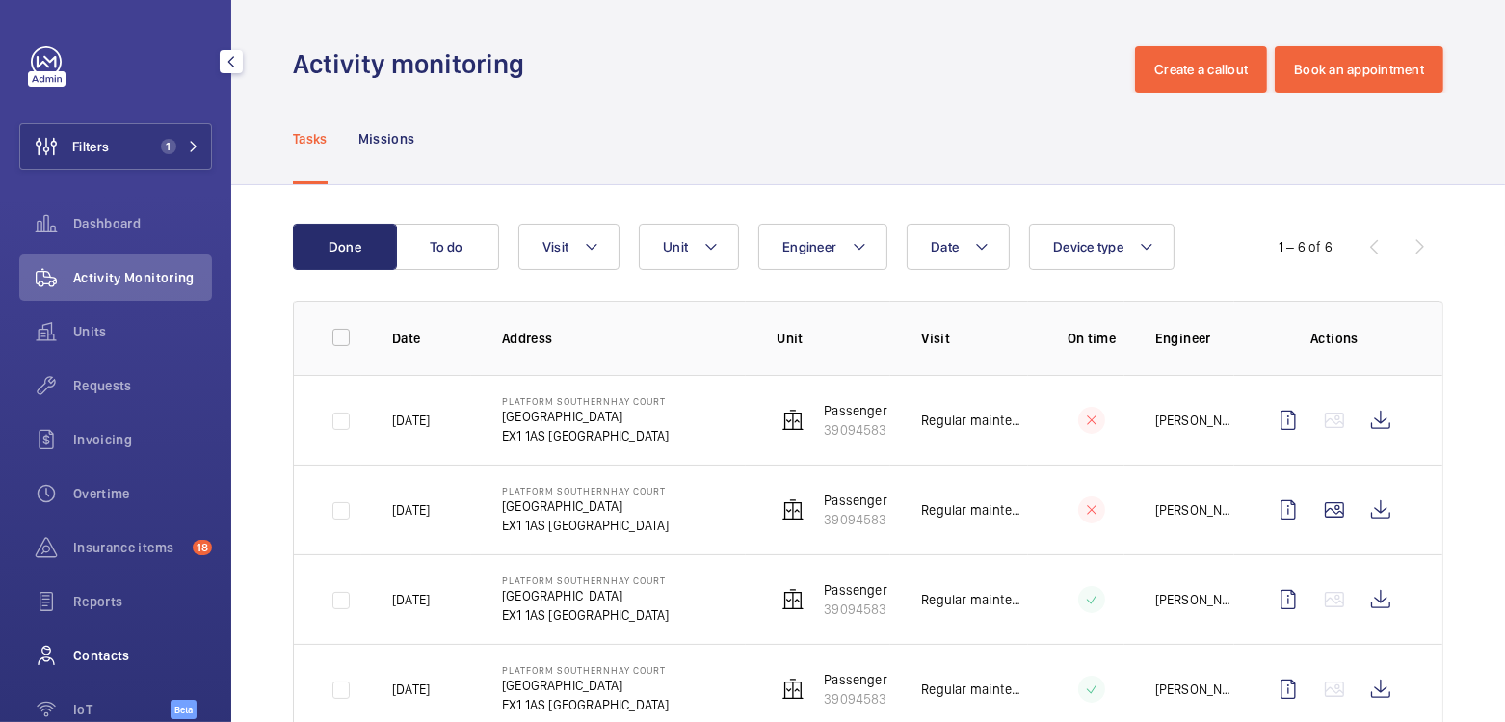
click at [120, 669] on div "Contacts" at bounding box center [115, 655] width 193 height 46
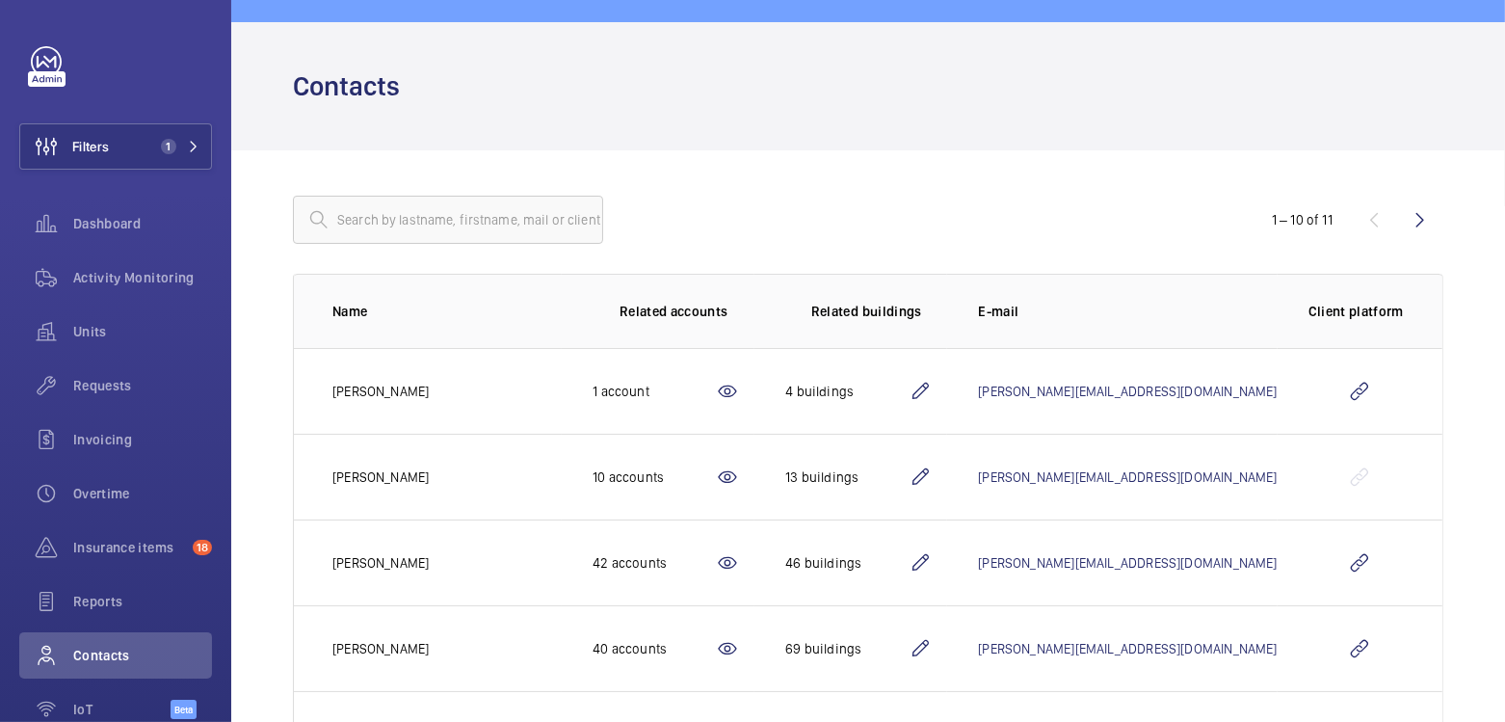
scroll to position [146, 0]
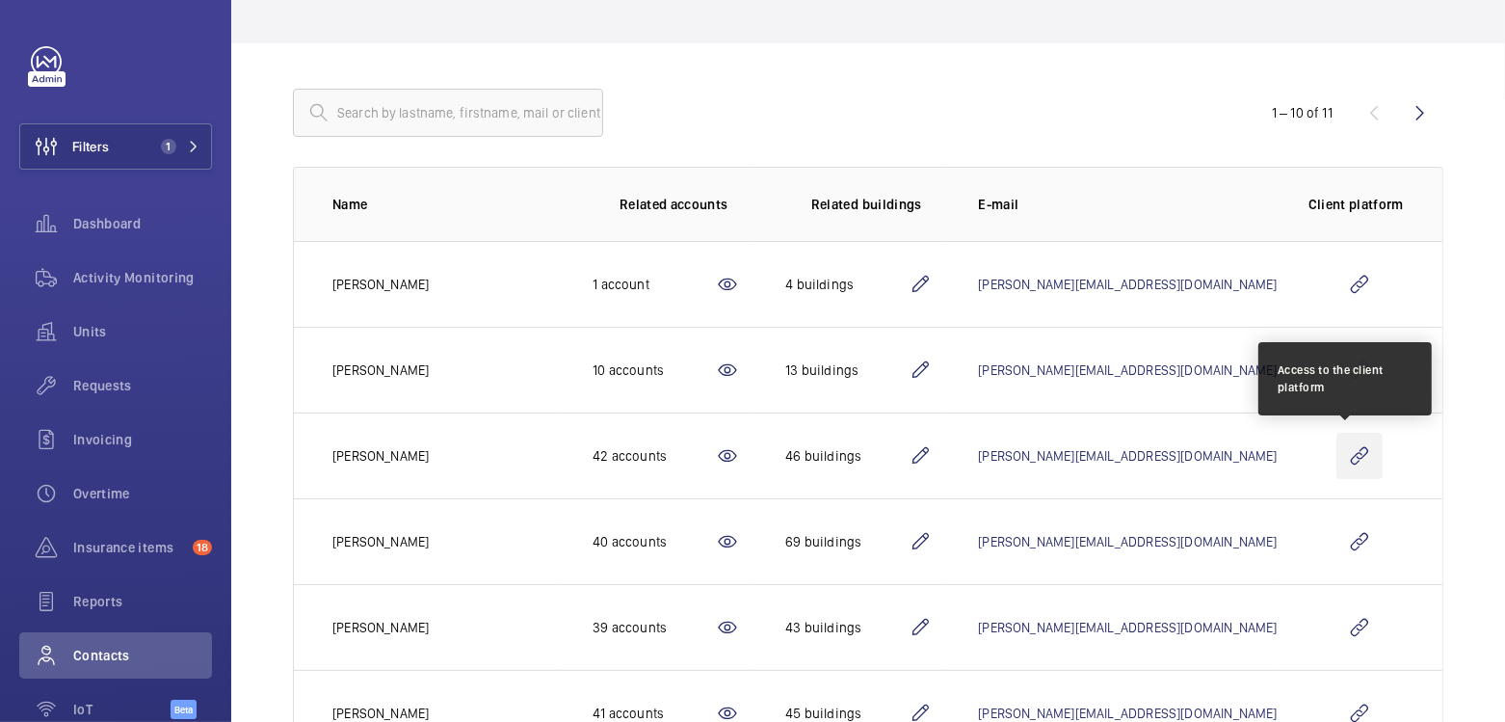
click at [1360, 455] on wm-front-icon-button at bounding box center [1359, 456] width 46 height 46
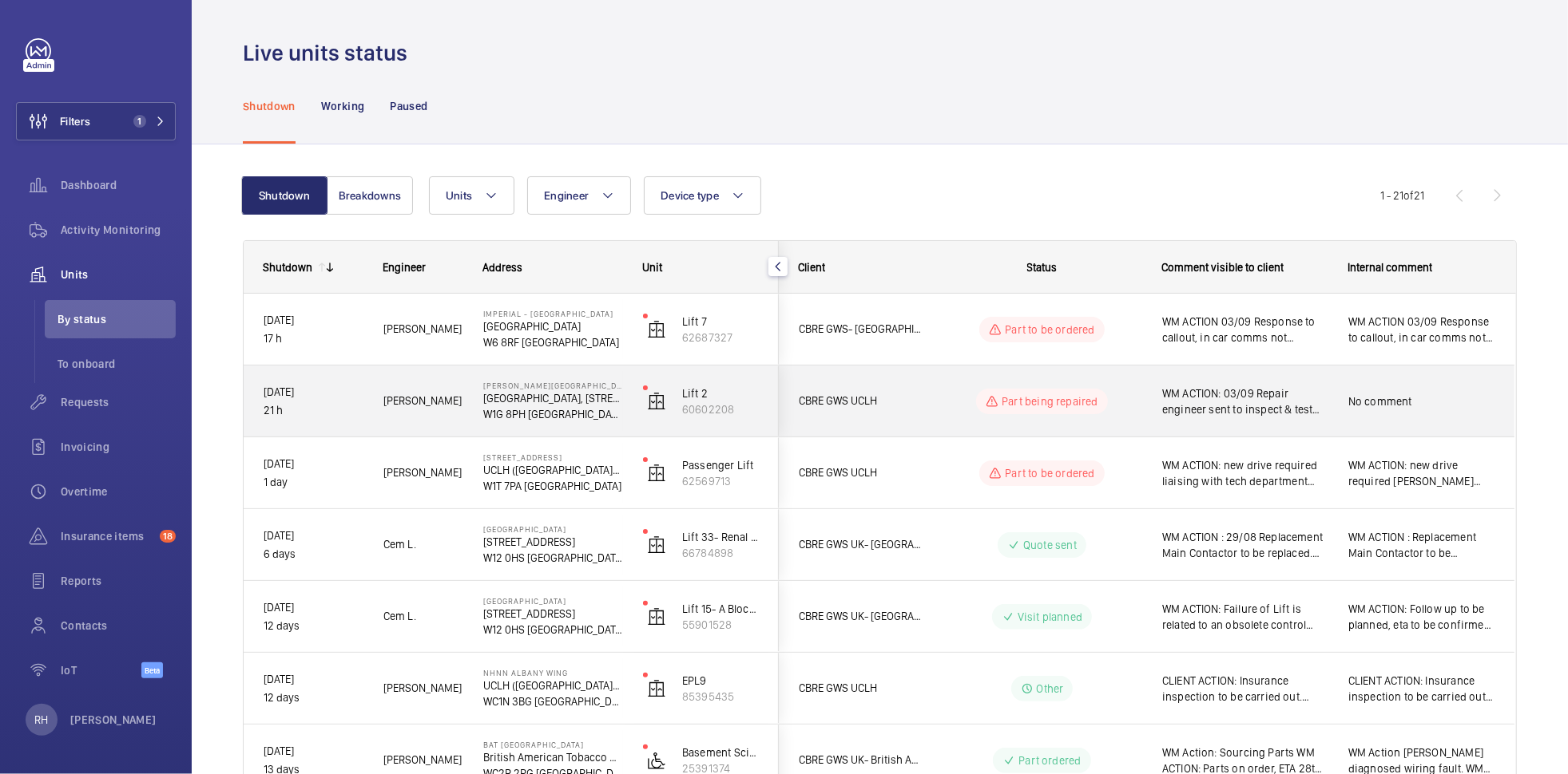
click at [999, 418] on div "Part being repaired" at bounding box center [1032, 401] width 218 height 57
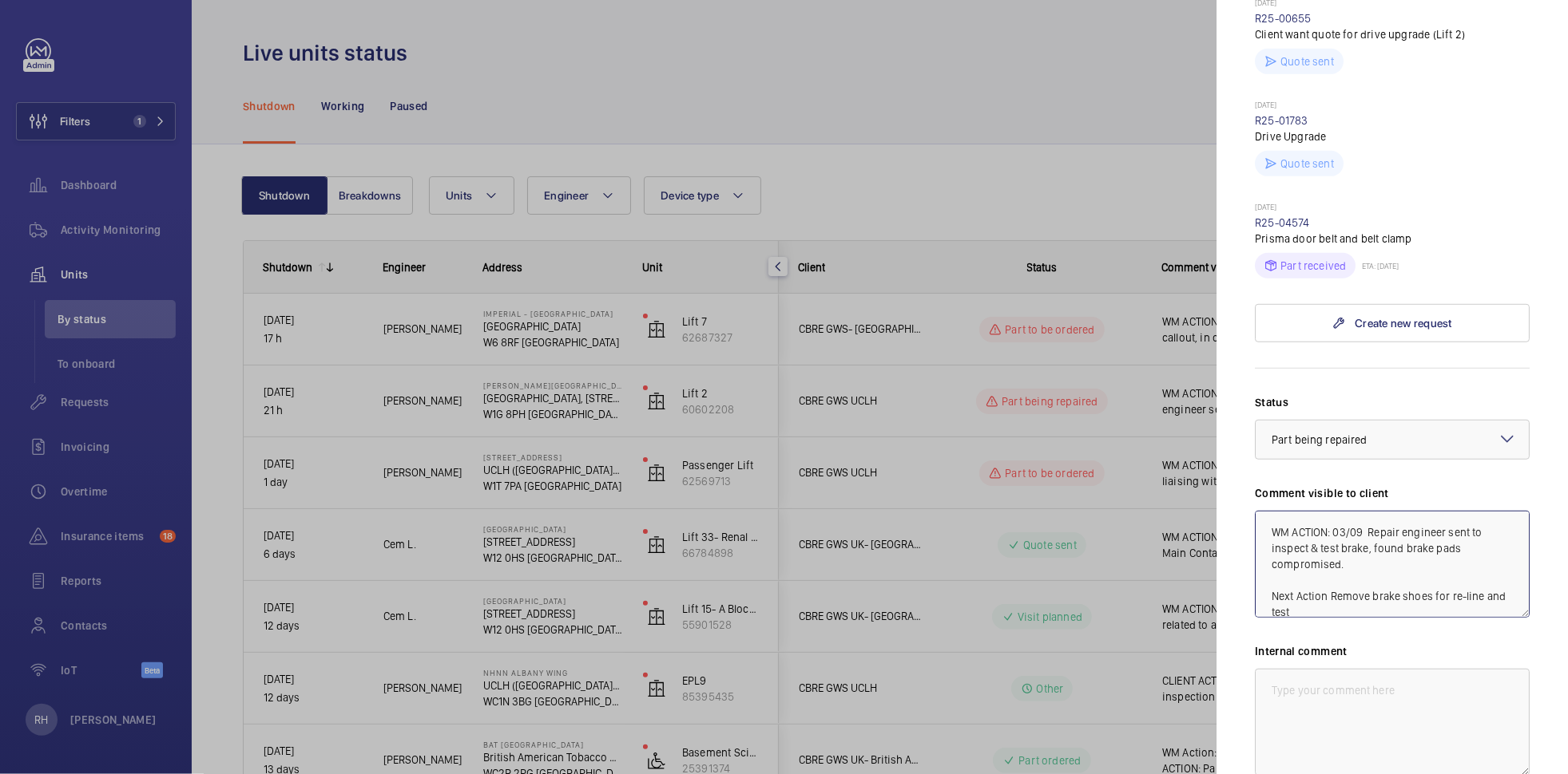
scroll to position [16, 0]
drag, startPoint x: 1269, startPoint y: 443, endPoint x: 1369, endPoint y: 525, distance: 129.3
click at [1369, 525] on textarea "WM ACTION: 03/09 Repair engineer sent to inspect & test brake, found brake pads…" at bounding box center [1391, 564] width 274 height 107
click at [1349, 669] on textarea at bounding box center [1391, 722] width 274 height 107
paste textarea "WM ACTION: 03/09 Repair engineer sent to inspect & test brake, found brake pads…"
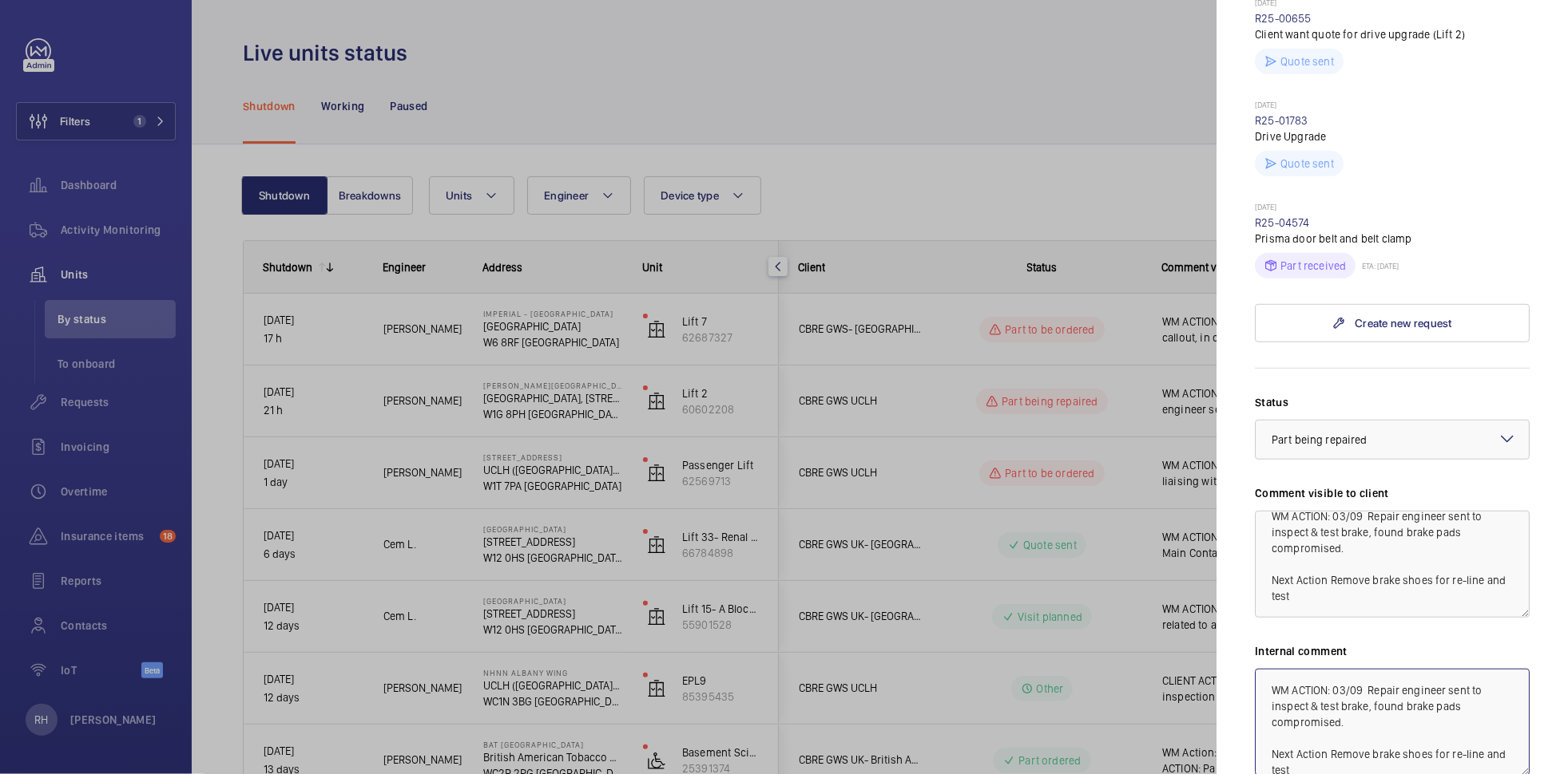
scroll to position [2, 0]
type textarea "WM ACTION: 03/09 Repair engineer sent to inspect & test brake, found brake pads…"
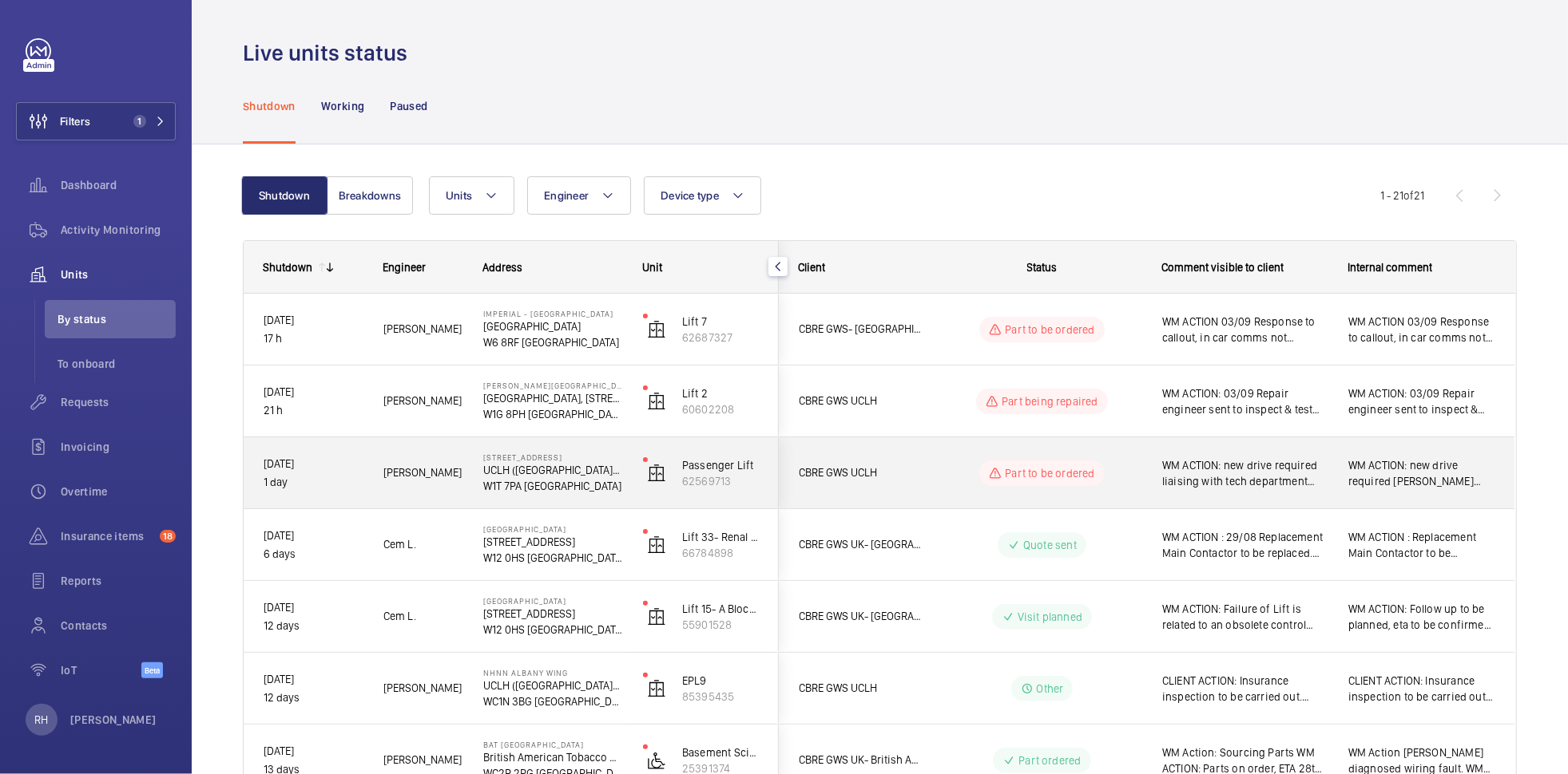
click at [1148, 472] on div "WM ACTION: new drive required liaising with tech department and lift manufactur…" at bounding box center [1235, 473] width 185 height 69
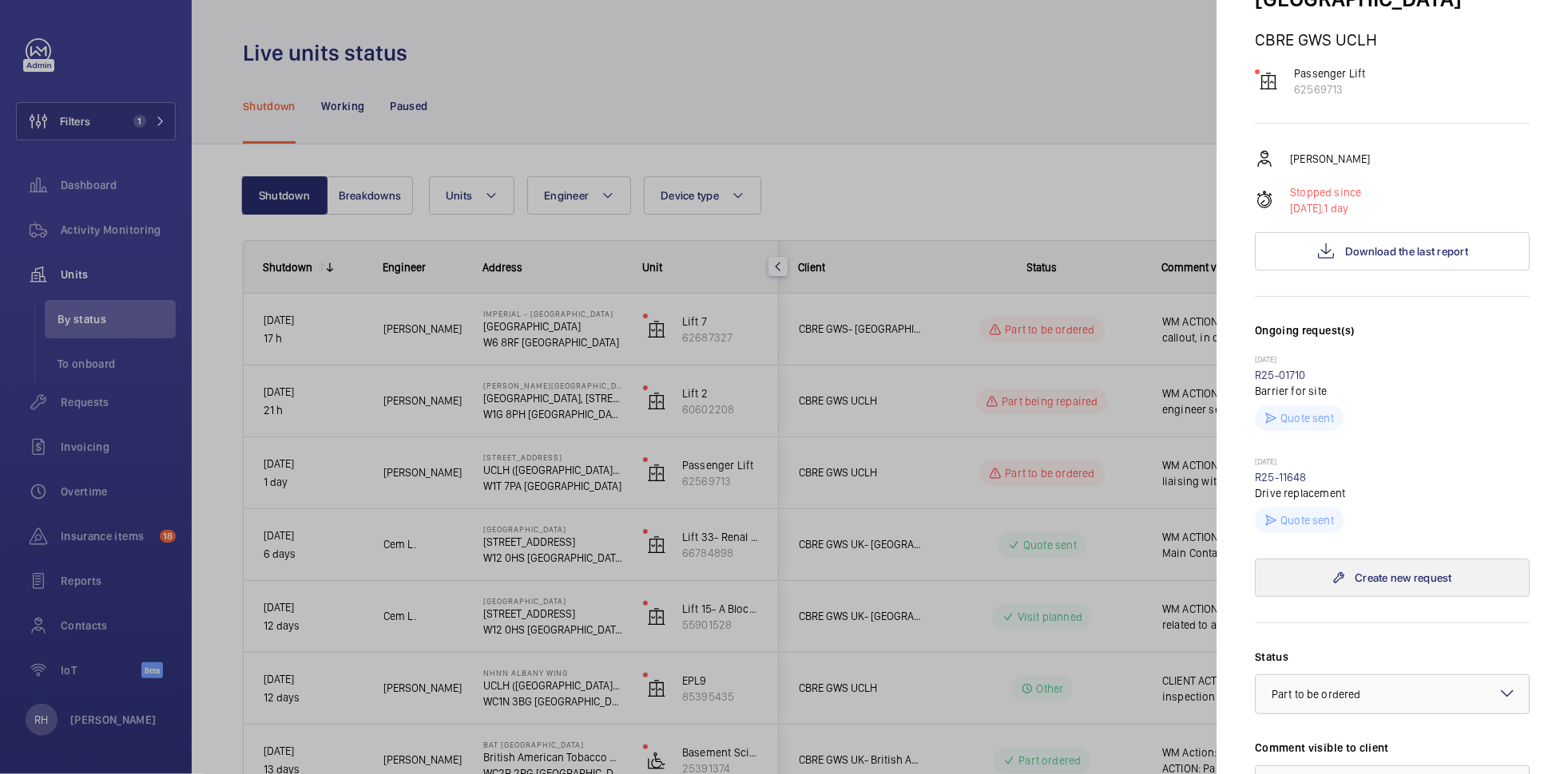
scroll to position [235, 0]
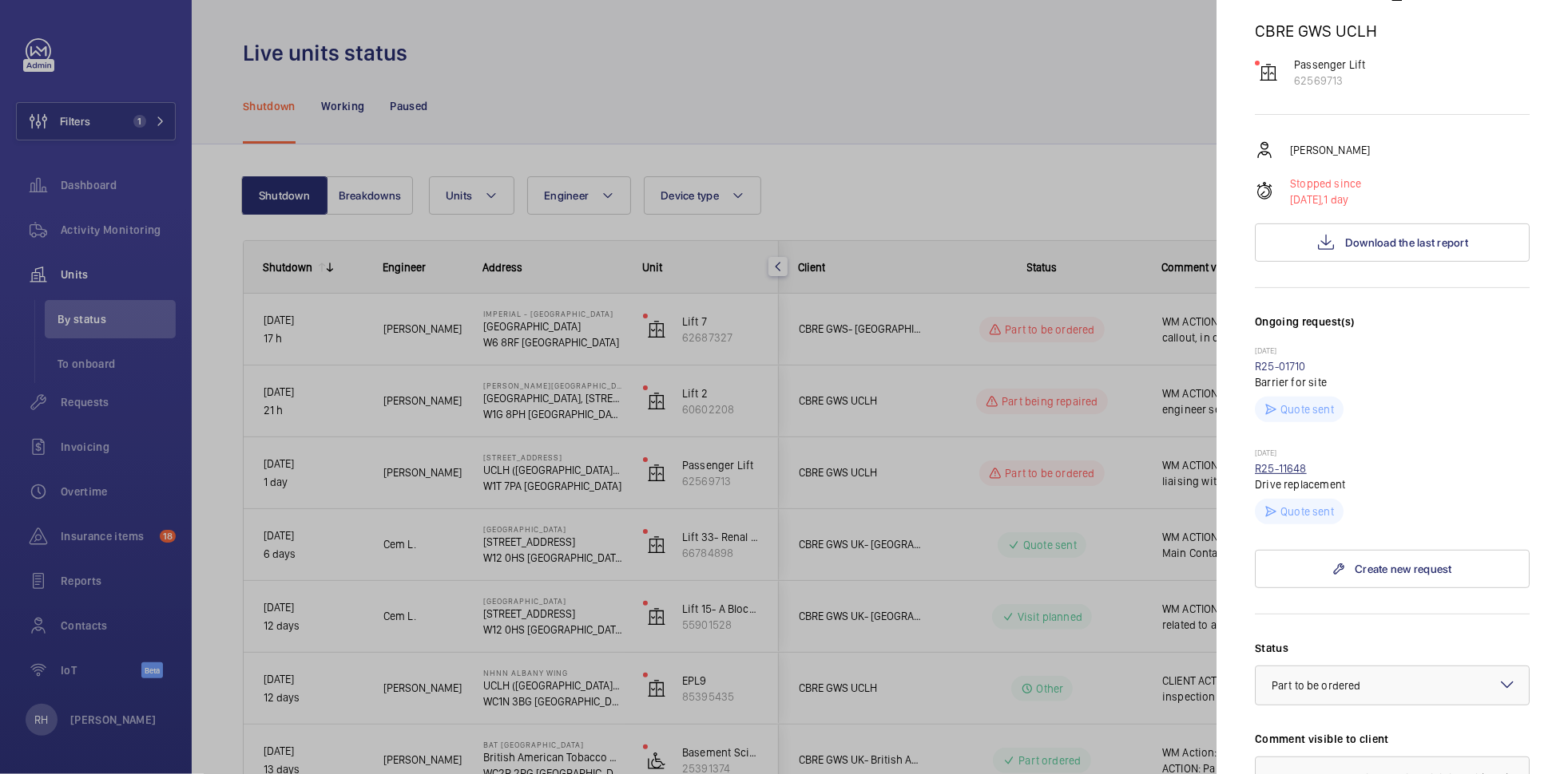
click at [1283, 462] on link "R25-11648" at bounding box center [1280, 468] width 52 height 12
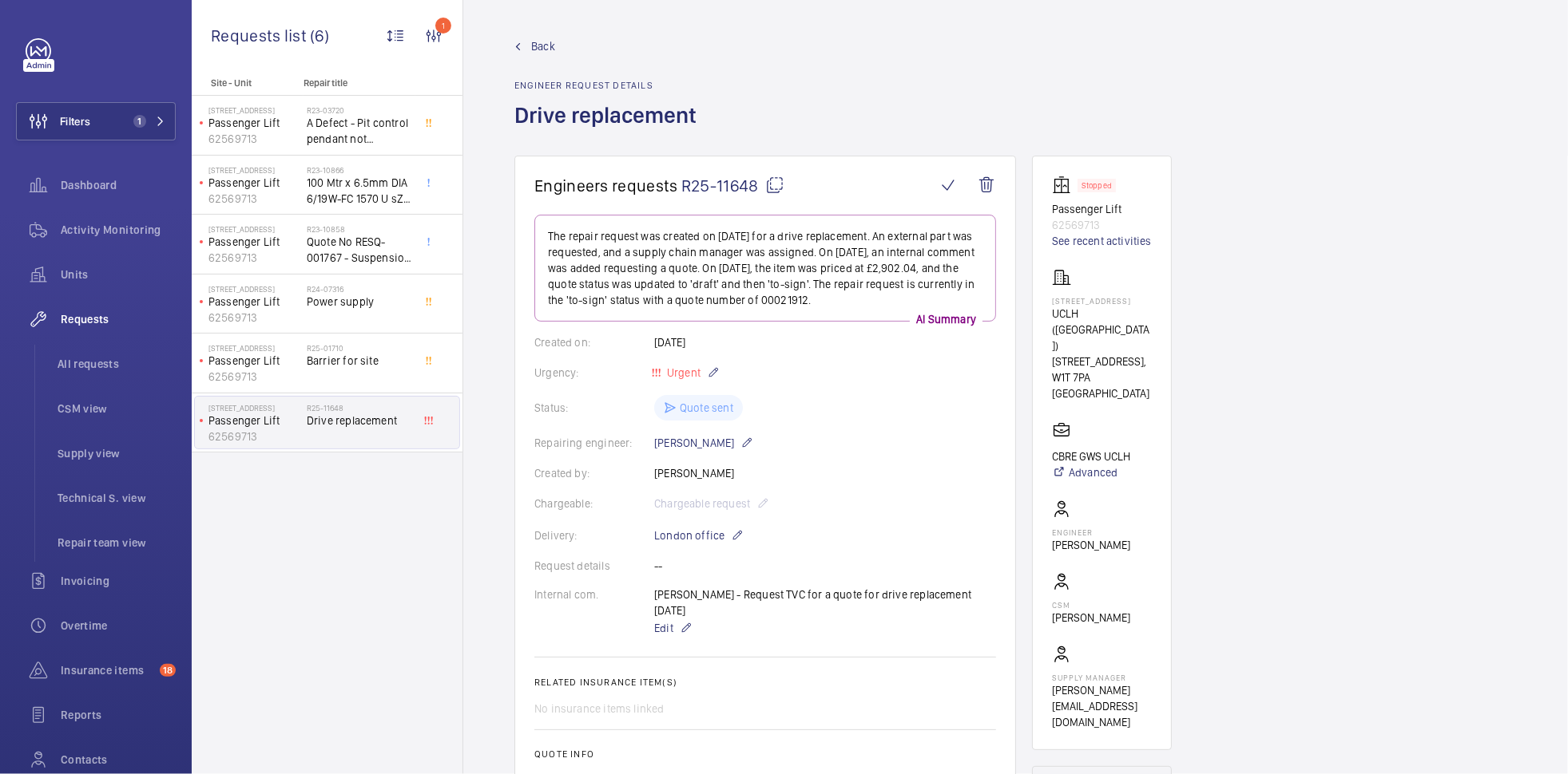
click at [697, 404] on div "Status: Quote sent" at bounding box center [765, 408] width 462 height 26
click at [701, 408] on div "Status: Quote sent" at bounding box center [765, 408] width 462 height 26
click at [718, 407] on div "Status: Quote sent" at bounding box center [765, 408] width 462 height 26
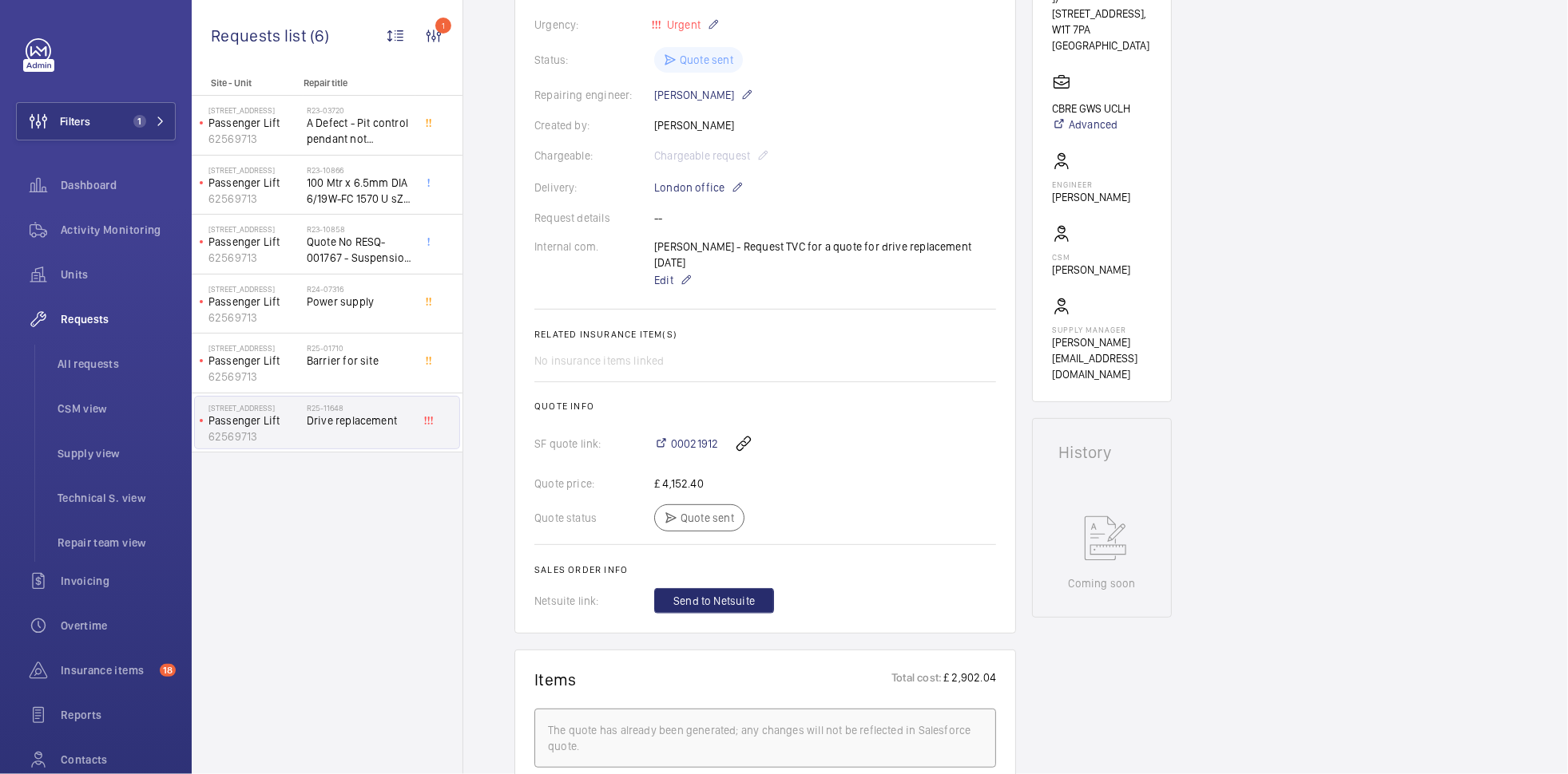
scroll to position [349, 0]
click at [703, 435] on span "00021912" at bounding box center [694, 443] width 47 height 16
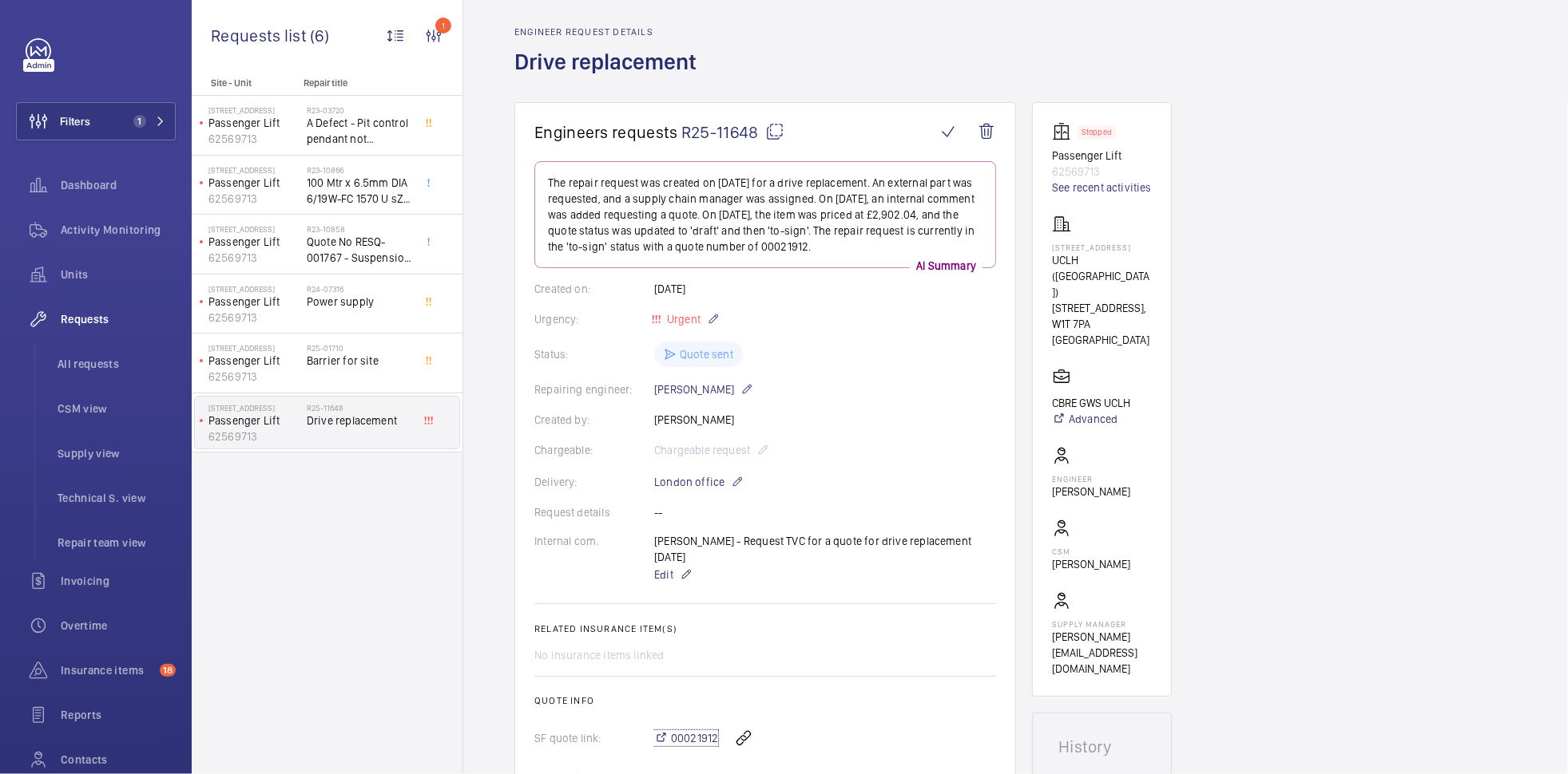
scroll to position [0, 0]
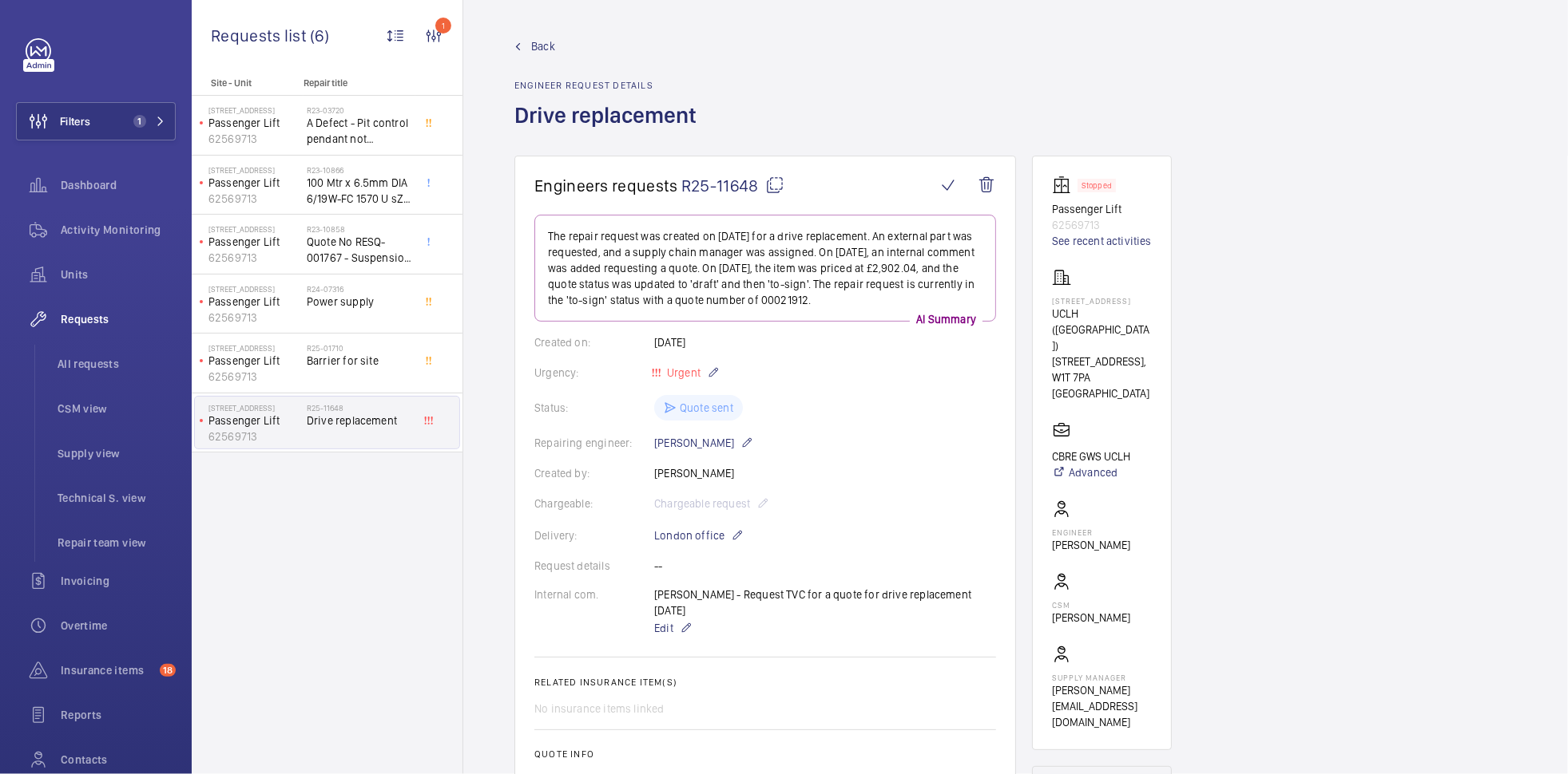
click at [538, 44] on span "Back" at bounding box center [543, 46] width 24 height 16
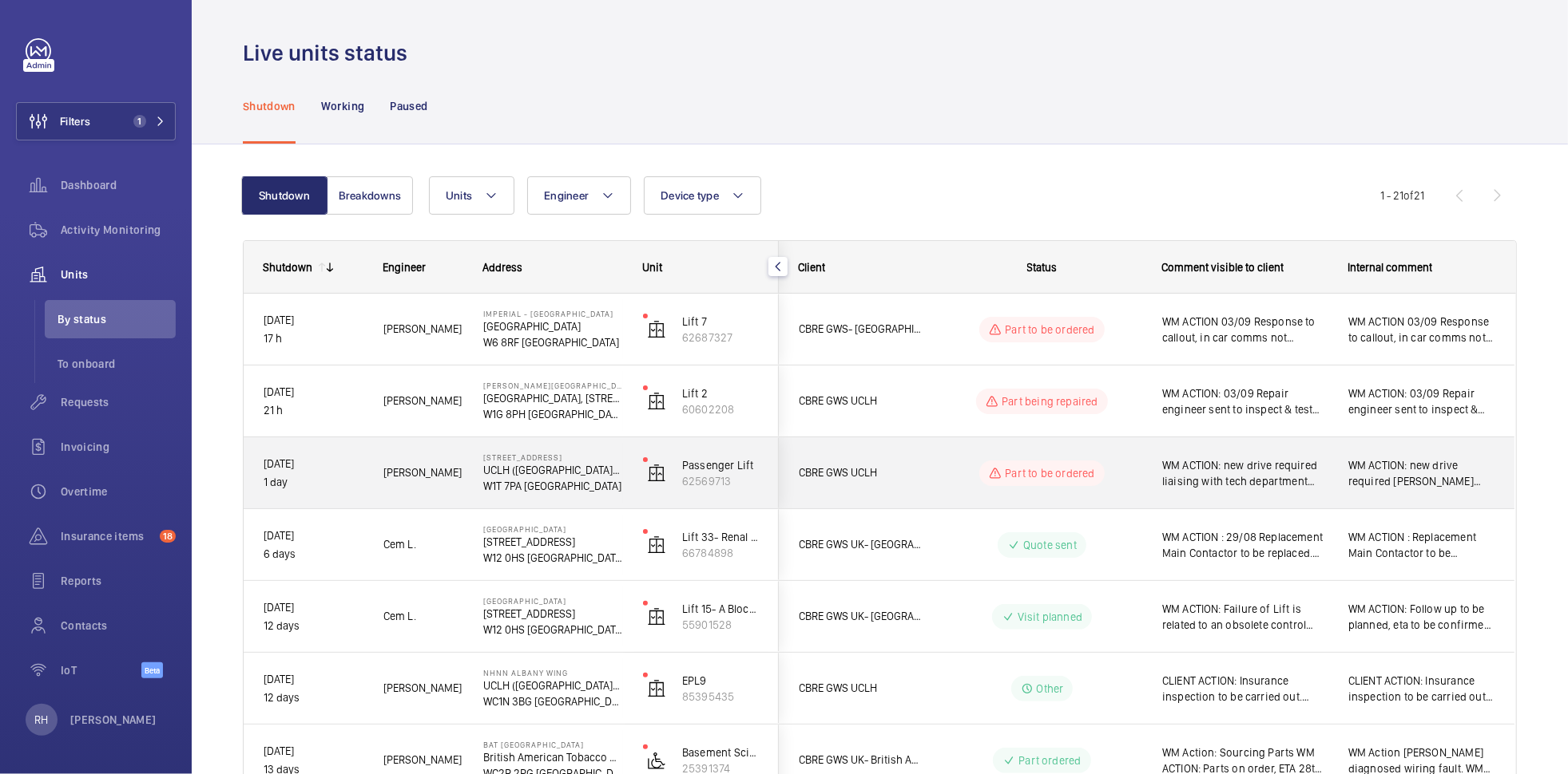
click at [1143, 481] on div "WM ACTION: new drive required liaising with tech department and lift manufactur…" at bounding box center [1235, 473] width 185 height 69
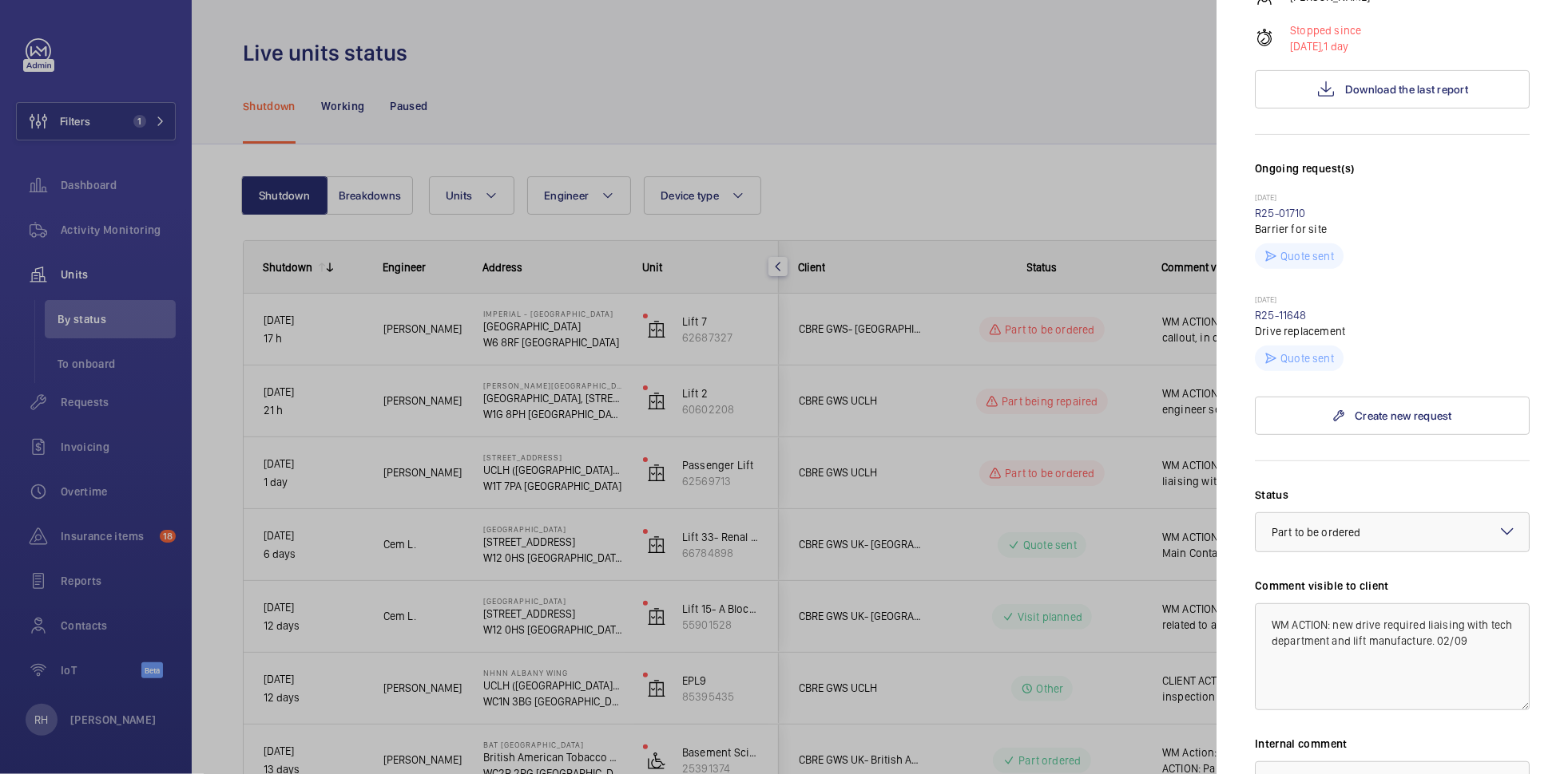
scroll to position [404, 0]
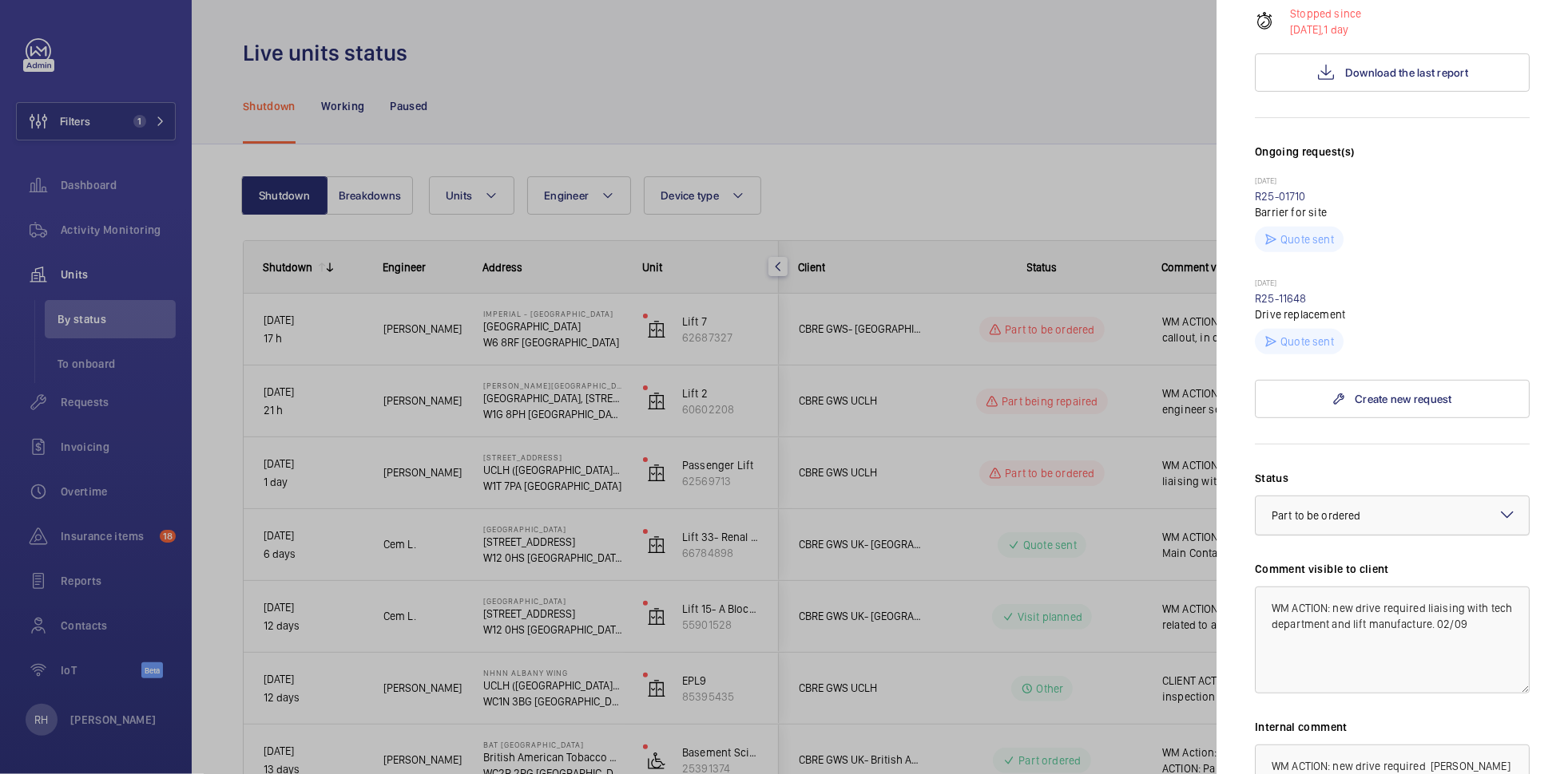
click at [1377, 496] on div at bounding box center [1391, 515] width 273 height 38
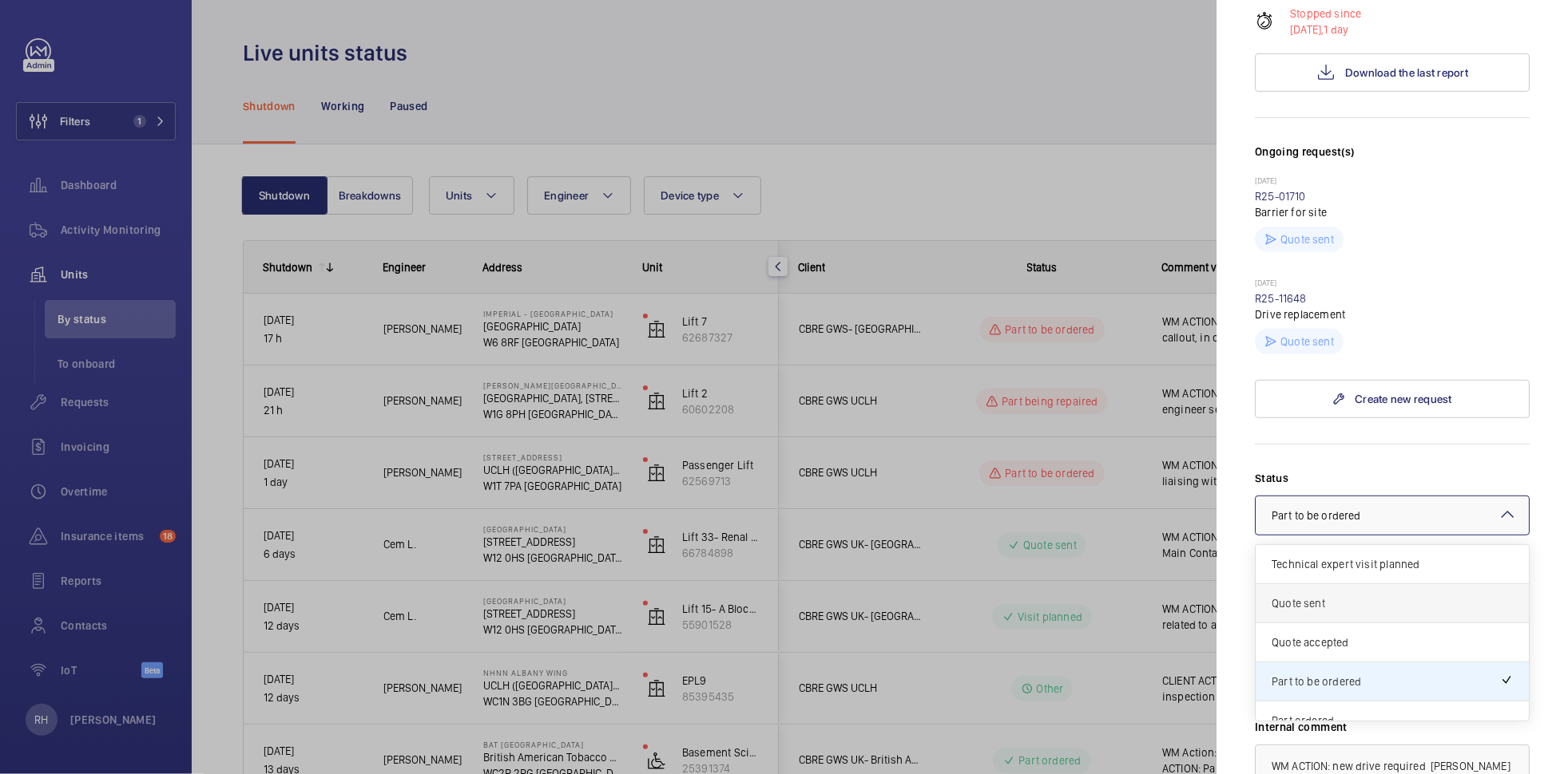
click at [1362, 596] on span "Quote sent" at bounding box center [1392, 603] width 241 height 16
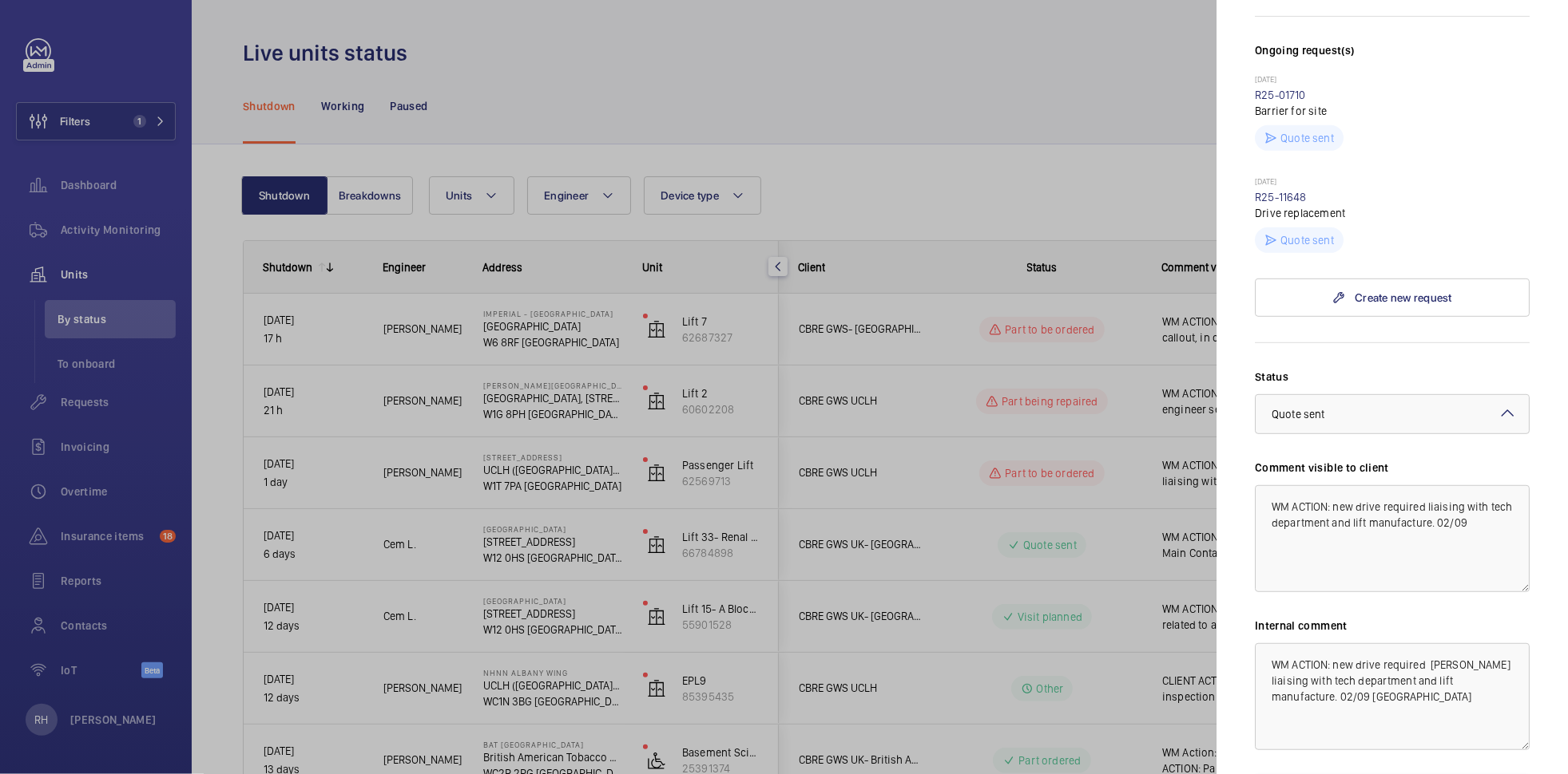
scroll to position [523, 0]
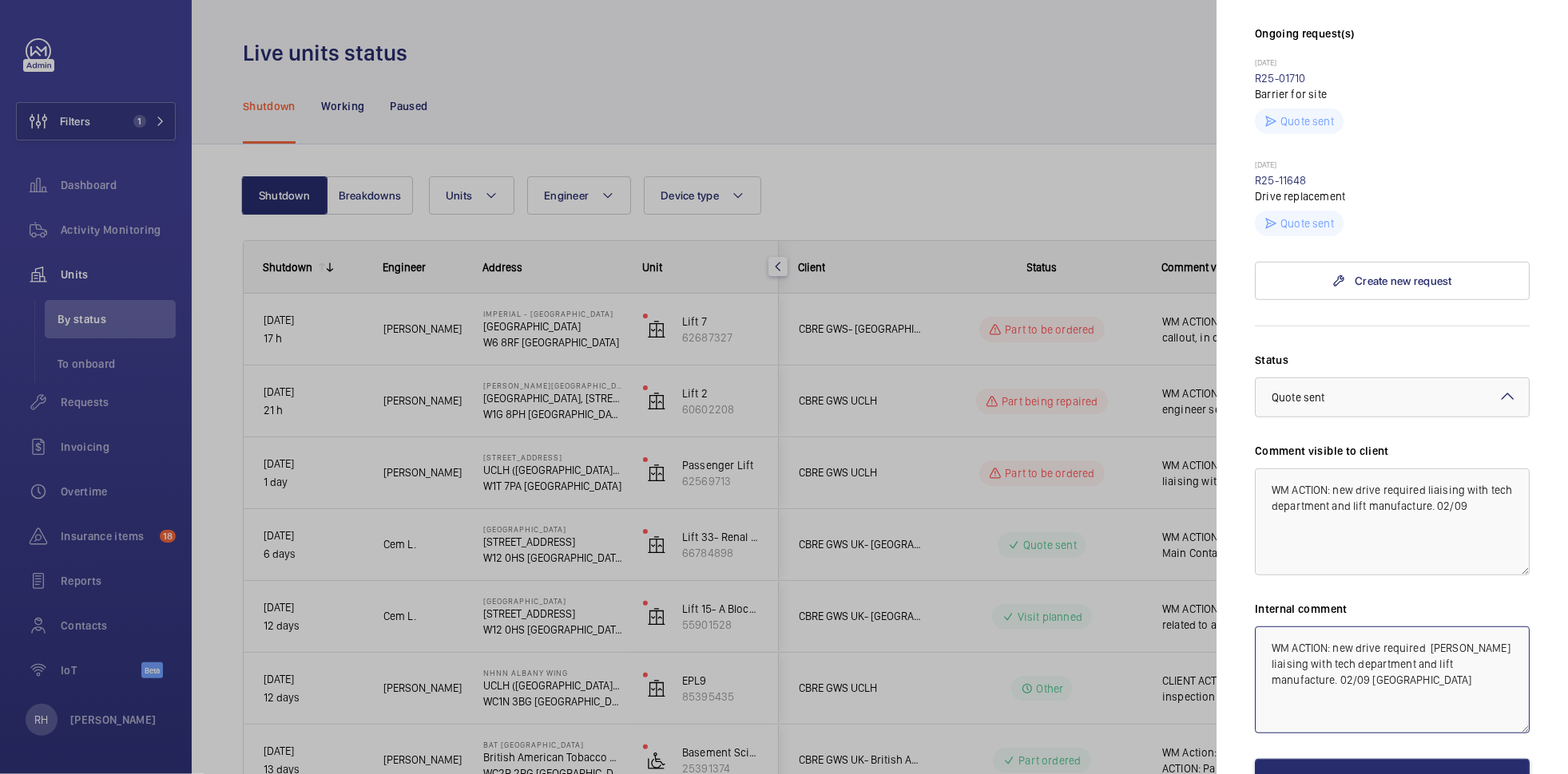
click at [1268, 626] on textarea "WM ACTION: new drive required Kari liaising with tech department and lift manuf…" at bounding box center [1391, 680] width 274 height 107
type textarea "Client Action - Quote sent pending acceptance [DATE] WM ACTION: new drive requi…"
drag, startPoint x: 1493, startPoint y: 481, endPoint x: 1269, endPoint y: 438, distance: 228.1
click at [1269, 468] on div "WM ACTION: new drive required liaising with tech department and lift manufactur…" at bounding box center [1391, 521] width 274 height 107
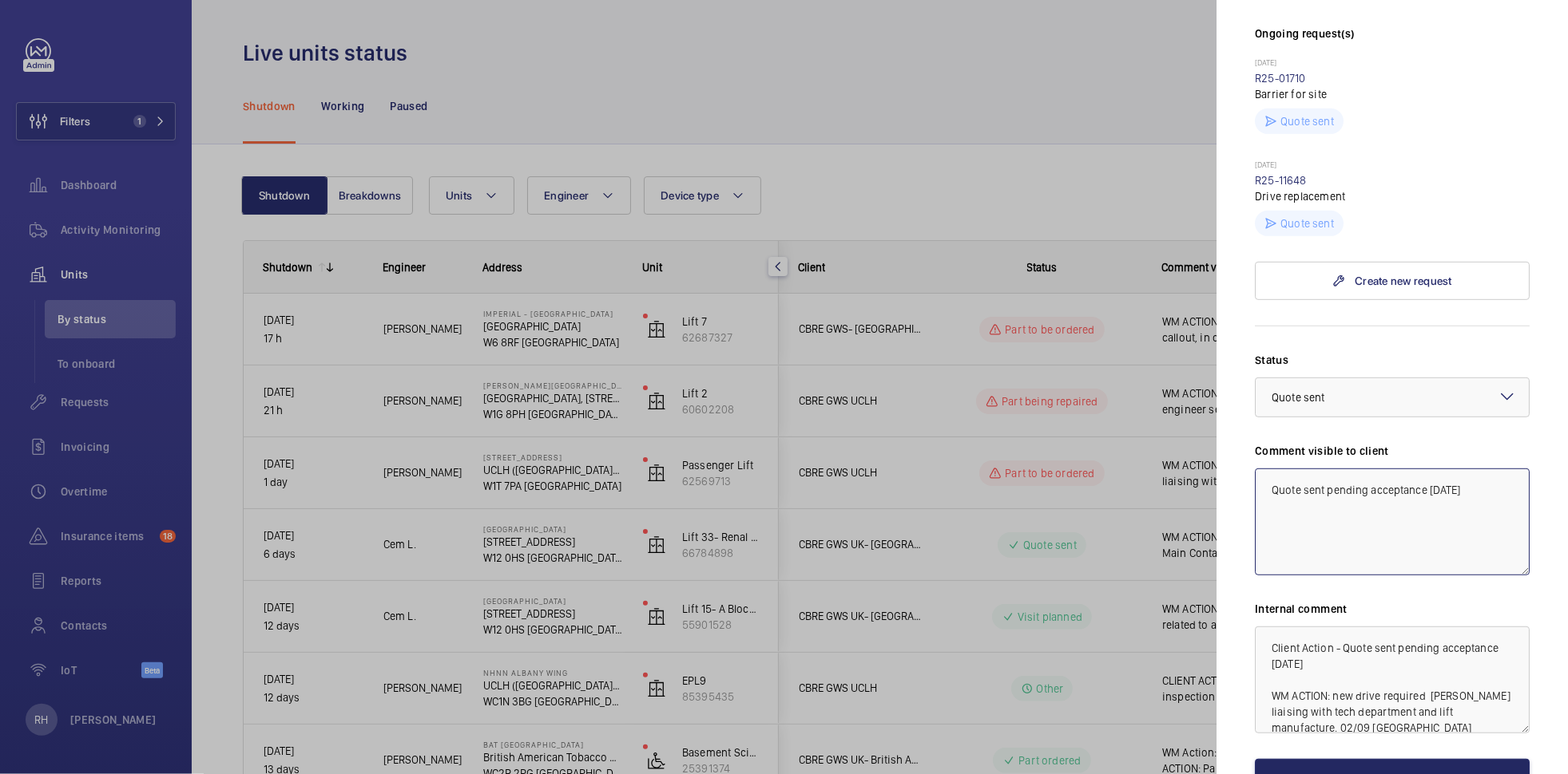
type textarea "Quote sent pending acceptance [DATE]"
click at [1426, 759] on button "Save the changes" at bounding box center [1391, 778] width 274 height 38
